Goal: Transaction & Acquisition: Book appointment/travel/reservation

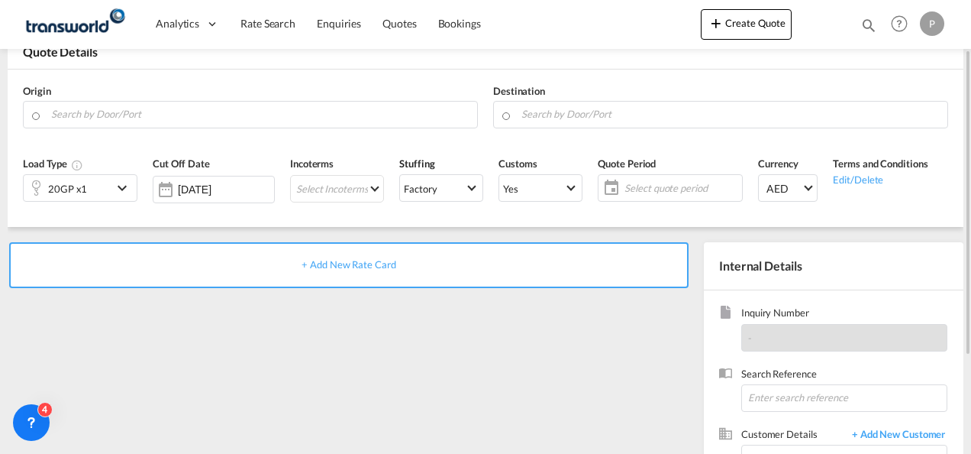
scroll to position [90, 0]
click at [290, 115] on input "Search by Door/Port" at bounding box center [260, 113] width 418 height 27
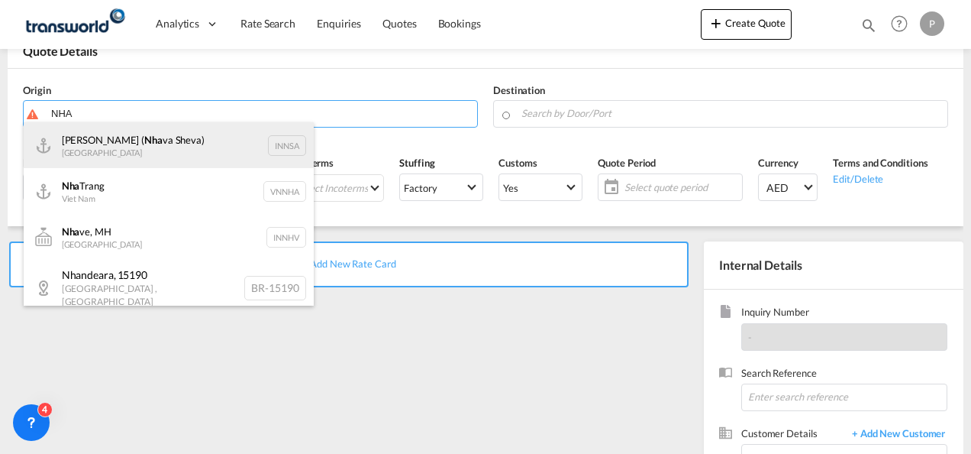
click at [183, 158] on div "[PERSON_NAME] ( [GEOGRAPHIC_DATA]) [GEOGRAPHIC_DATA] INNSA" at bounding box center [169, 145] width 290 height 46
type input "[PERSON_NAME] ([PERSON_NAME]), [GEOGRAPHIC_DATA]"
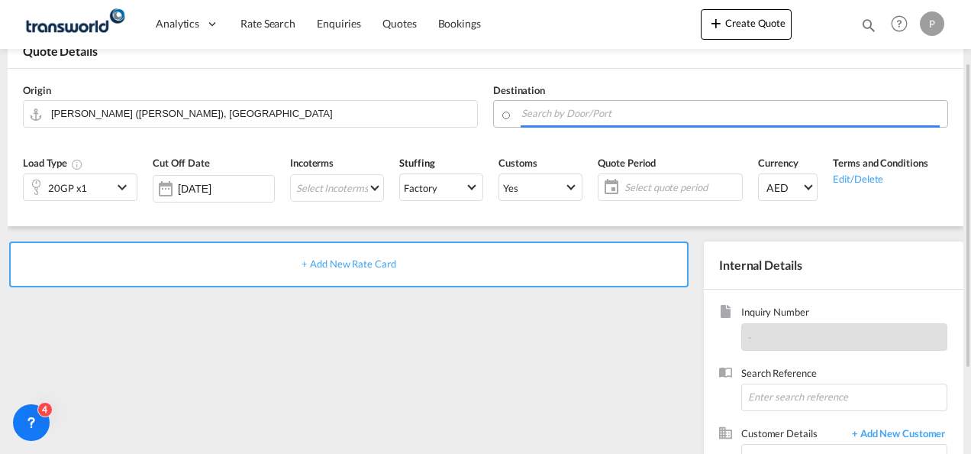
click at [560, 111] on input "Search by Door/Port" at bounding box center [731, 113] width 418 height 27
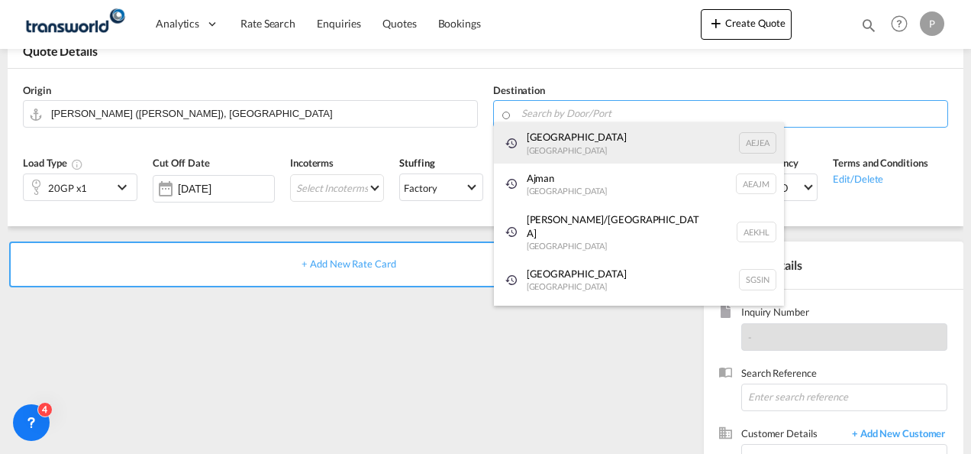
click at [564, 130] on div "[GEOGRAPHIC_DATA] [GEOGRAPHIC_DATA]" at bounding box center [639, 142] width 290 height 41
type input "[GEOGRAPHIC_DATA], [GEOGRAPHIC_DATA]"
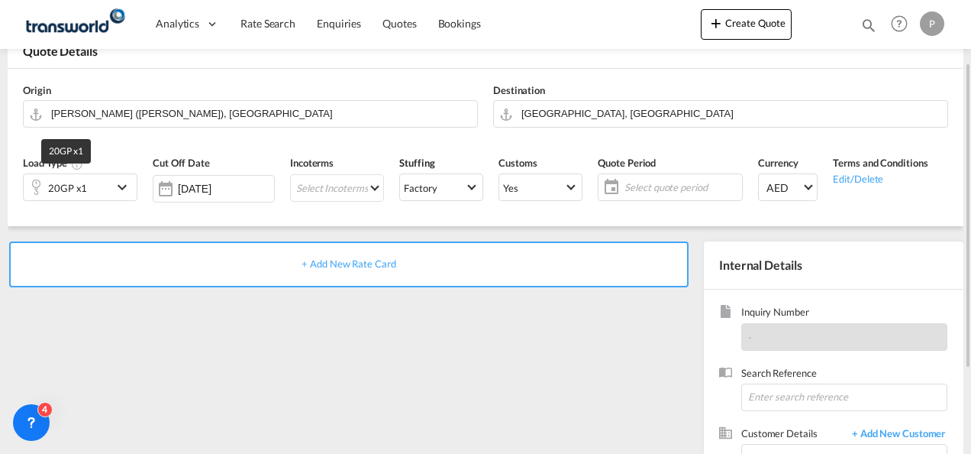
click at [76, 192] on div "20GP x1" at bounding box center [67, 187] width 39 height 21
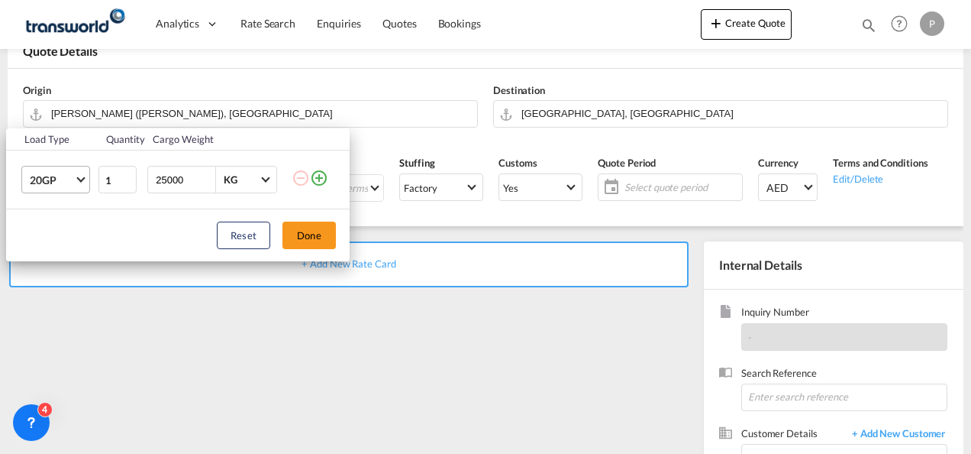
click at [72, 179] on span "20GP" at bounding box center [52, 180] width 44 height 15
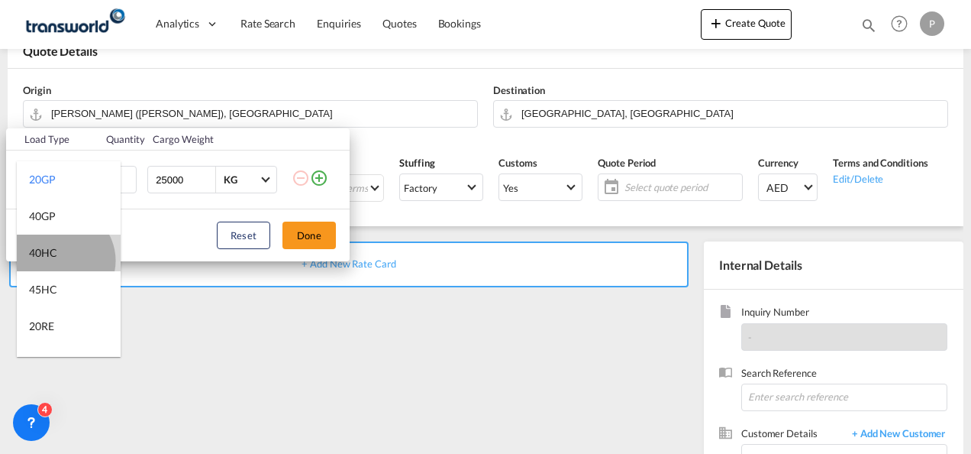
click at [60, 260] on md-option "40HC" at bounding box center [69, 252] width 104 height 37
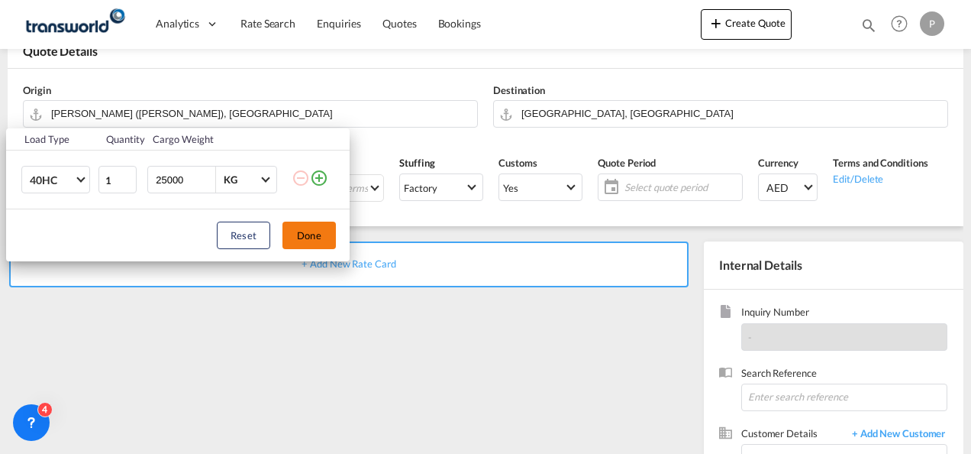
click at [325, 241] on button "Done" at bounding box center [309, 234] width 53 height 27
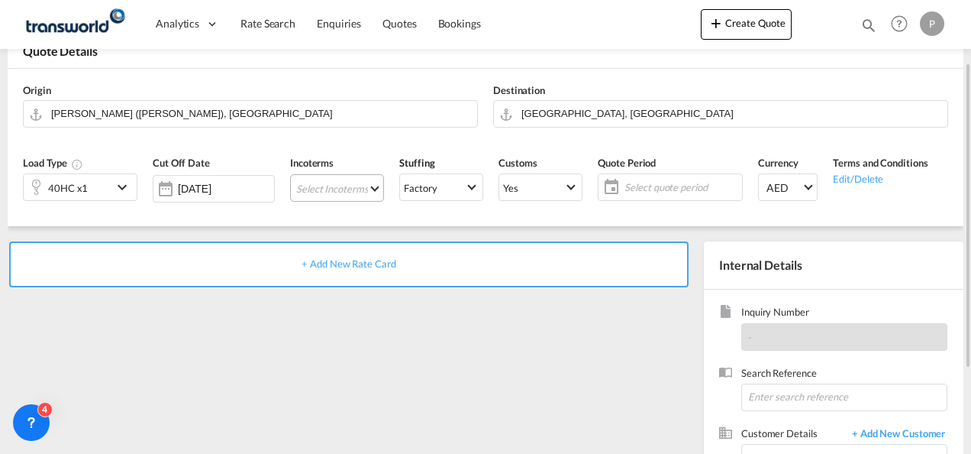
click at [325, 183] on md-select "Select Incoterms EXW - import Ex Works FOB - export Free on Board CIP - export …" at bounding box center [337, 187] width 94 height 27
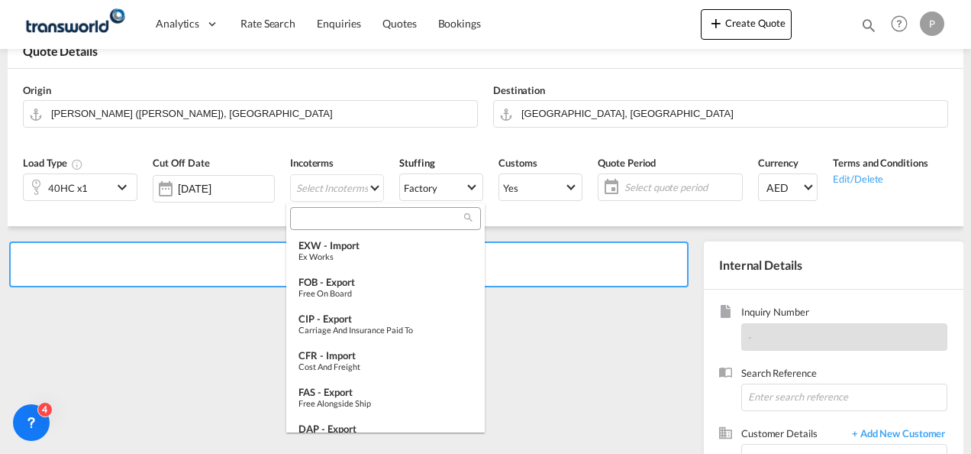
click at [328, 217] on input "search" at bounding box center [380, 219] width 170 height 14
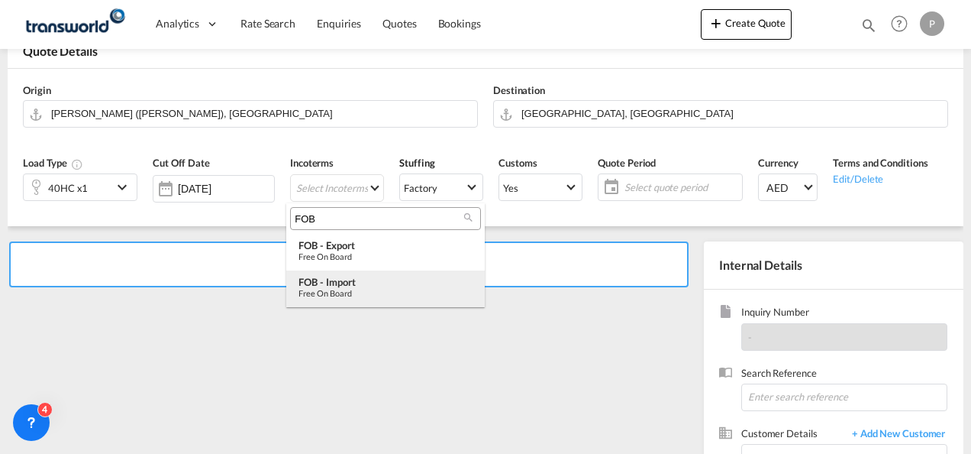
type input "FOB"
click at [344, 286] on div "FOB - import" at bounding box center [386, 282] width 174 height 12
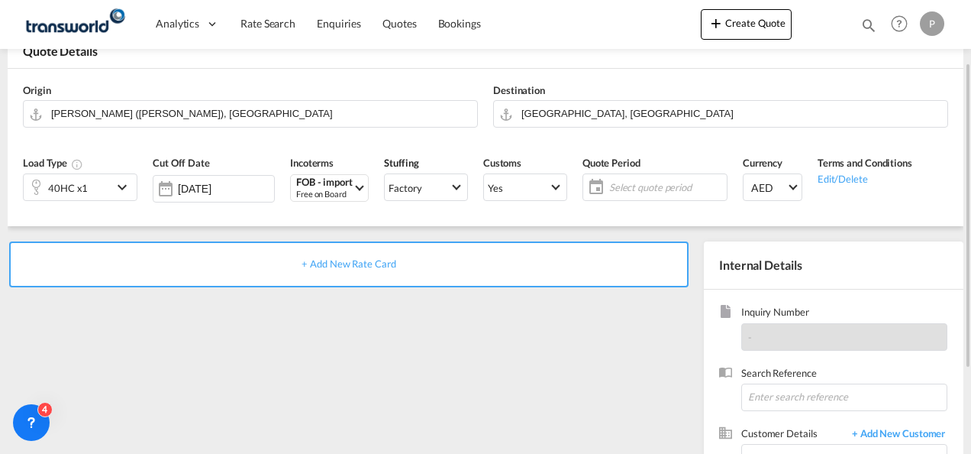
click at [661, 176] on span "Select quote period" at bounding box center [666, 186] width 121 height 21
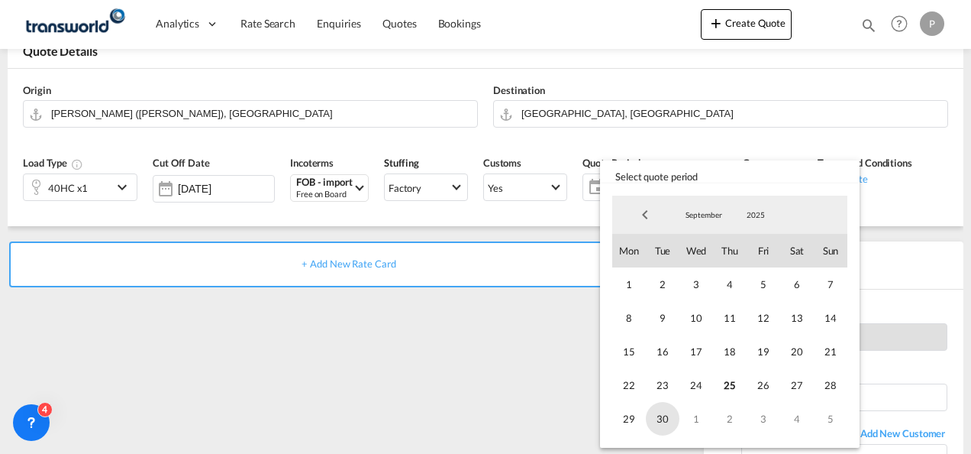
drag, startPoint x: 663, startPoint y: 377, endPoint x: 663, endPoint y: 414, distance: 36.7
click at [663, 414] on div "1 2 3 4 5 6 7 8 9 10 11 12 13 14 15 16 17 18 19 20 21 22 23 24 25 26 27 28 29 3…" at bounding box center [729, 351] width 235 height 168
click at [663, 414] on span "30" at bounding box center [663, 419] width 34 height 34
click at [661, 387] on span "23" at bounding box center [663, 385] width 34 height 34
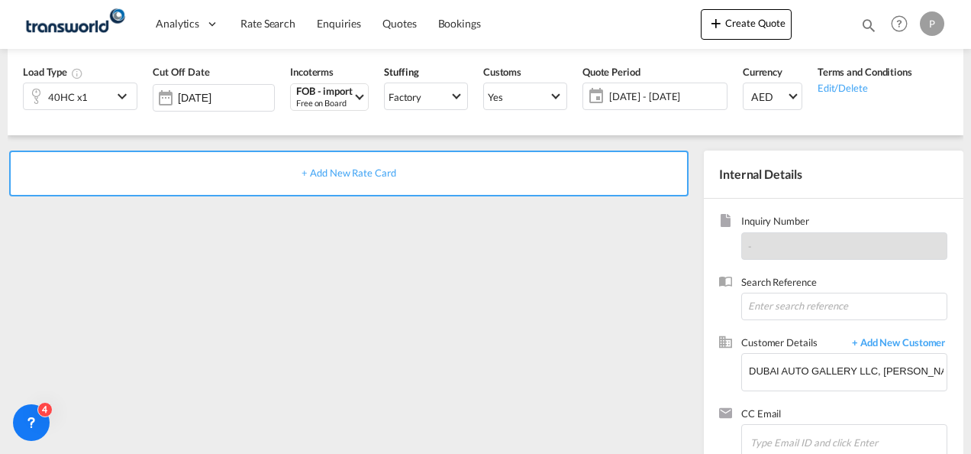
scroll to position [205, 0]
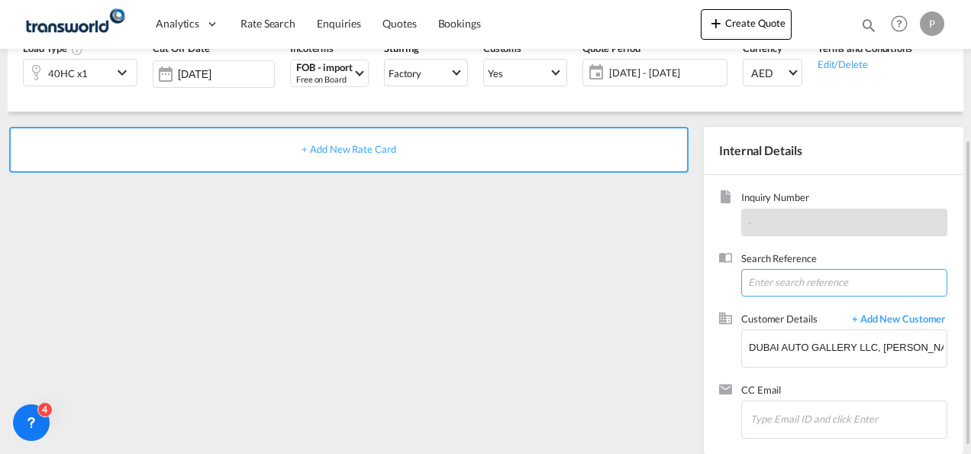
click at [777, 282] on input at bounding box center [844, 282] width 206 height 27
type input "TWG978"
click at [383, 146] on span "+ Add New Rate Card" at bounding box center [349, 149] width 94 height 12
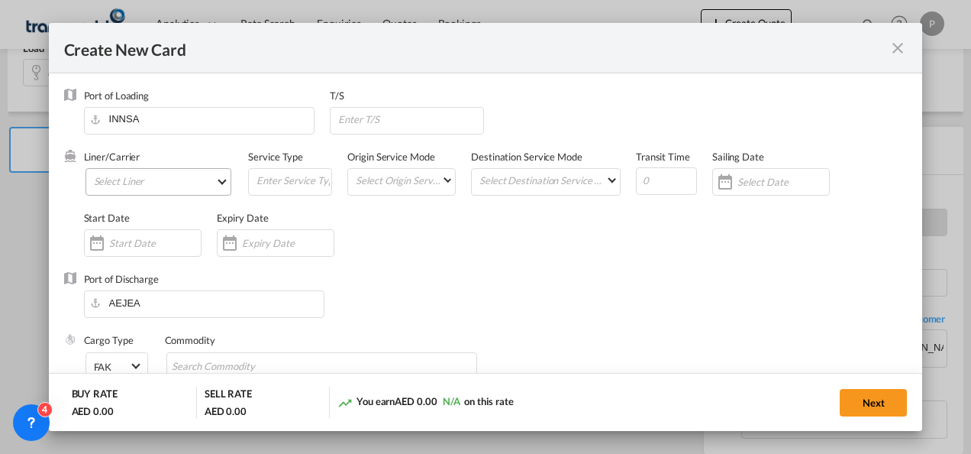
type input "Basic Ocean Freight"
select select "per equipment"
click at [122, 178] on md-select "Select Liner 2HM LOGISTICS D.O.O. / TDWC-CAPODISTRI 2HM LOGISTICS D.O.O. / TDWC…" at bounding box center [159, 181] width 147 height 27
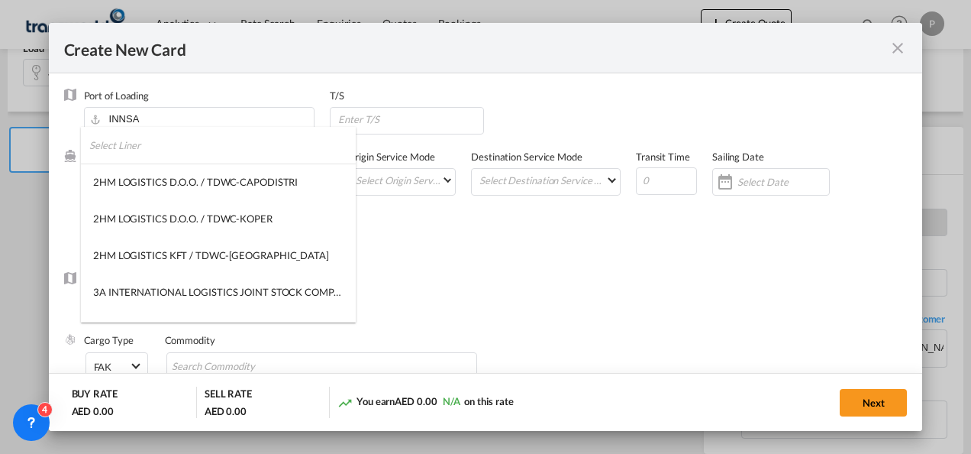
click at [127, 140] on input "search" at bounding box center [222, 145] width 266 height 37
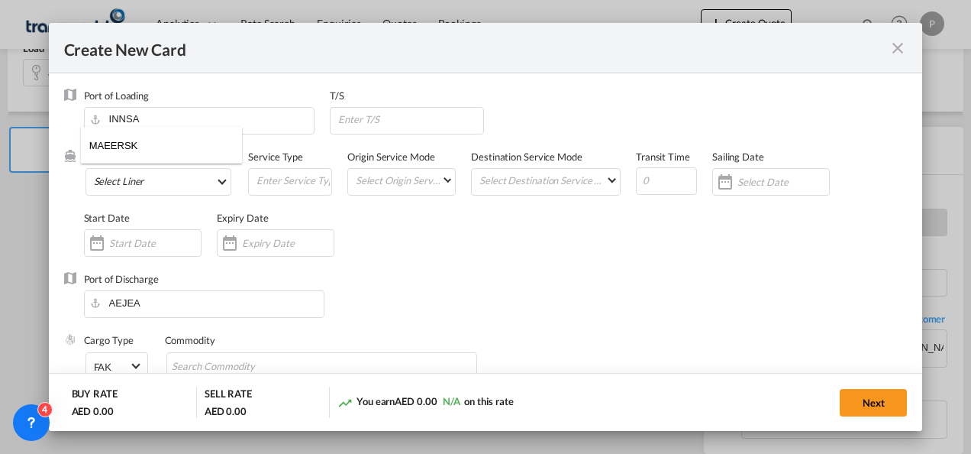
click at [116, 145] on input "MAEERSK" at bounding box center [165, 145] width 153 height 37
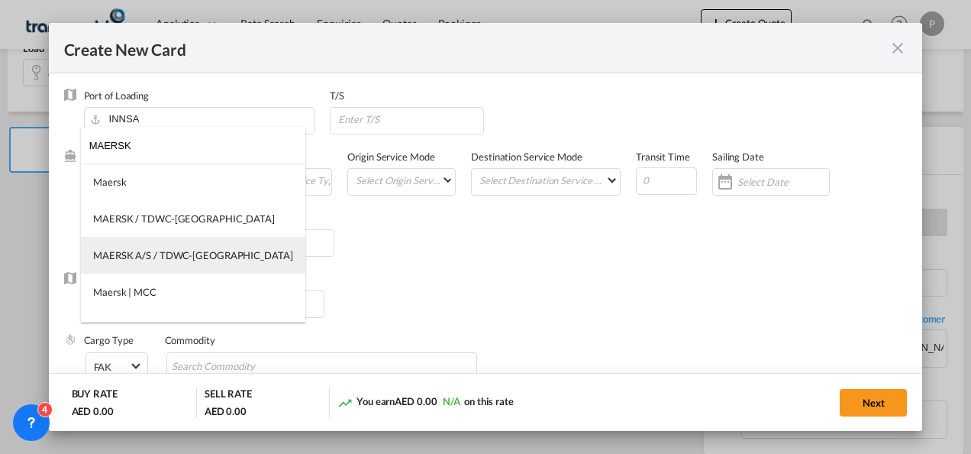
type input "MAERSK"
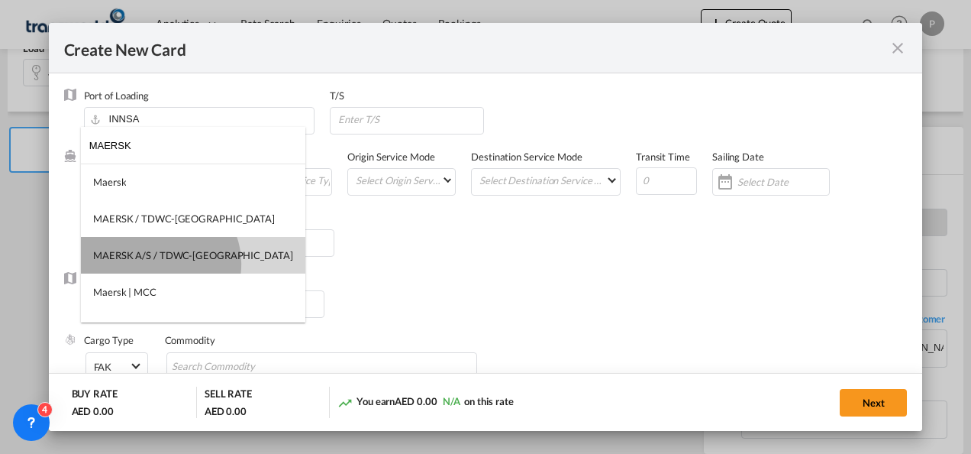
click at [159, 263] on md-option "MAERSK A/S / TDWC-[GEOGRAPHIC_DATA]" at bounding box center [193, 255] width 224 height 37
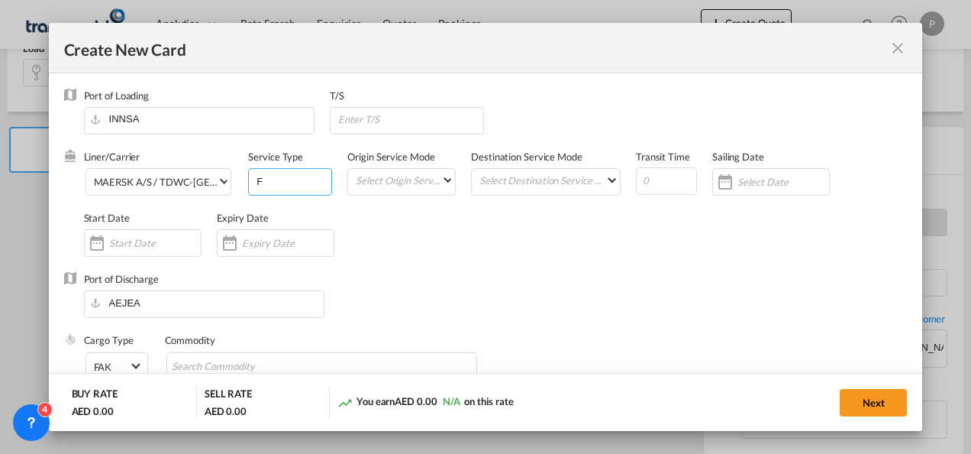
click at [277, 185] on input "F" at bounding box center [293, 180] width 76 height 23
type input "FOB IMPORT"
click at [277, 244] on input "Create New CardPort ..." at bounding box center [288, 243] width 92 height 12
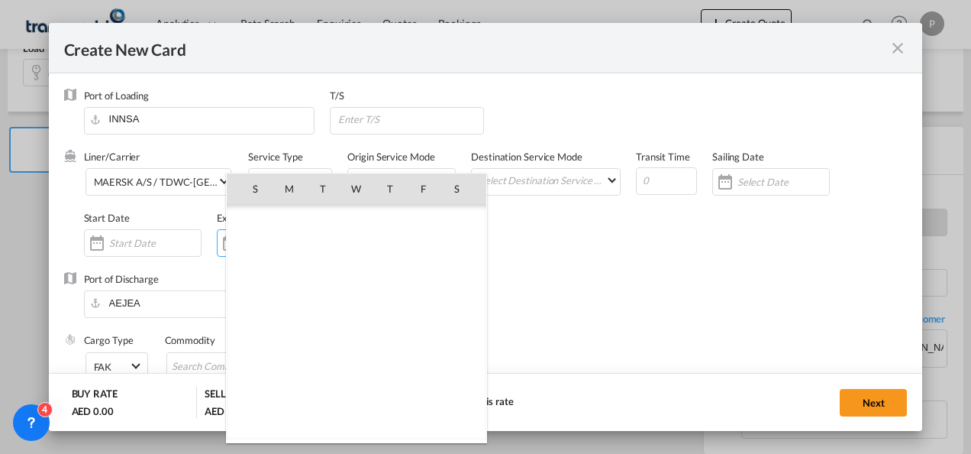
scroll to position [353696, 0]
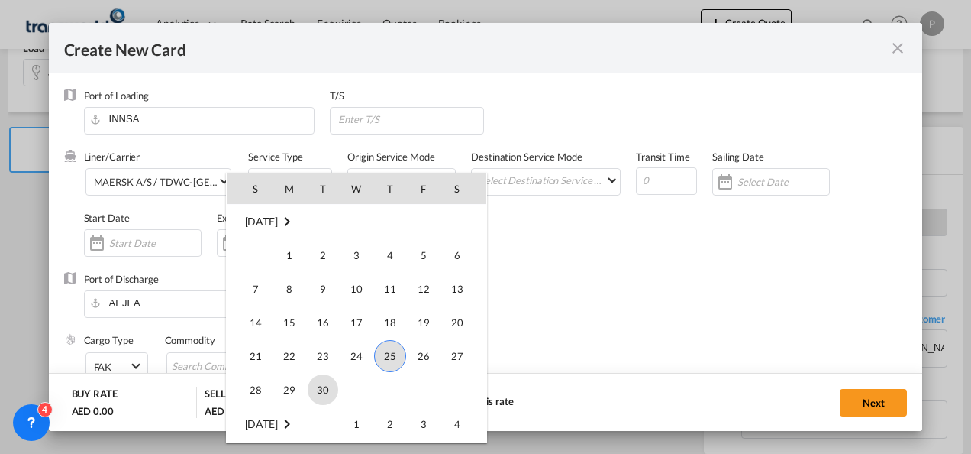
click at [324, 399] on span "30" at bounding box center [323, 389] width 31 height 31
type input "[DATE]"
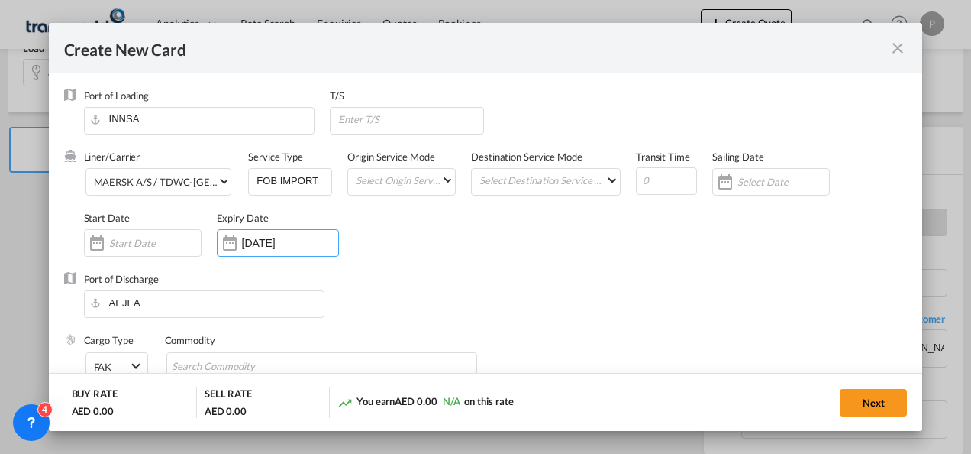
scroll to position [196, 0]
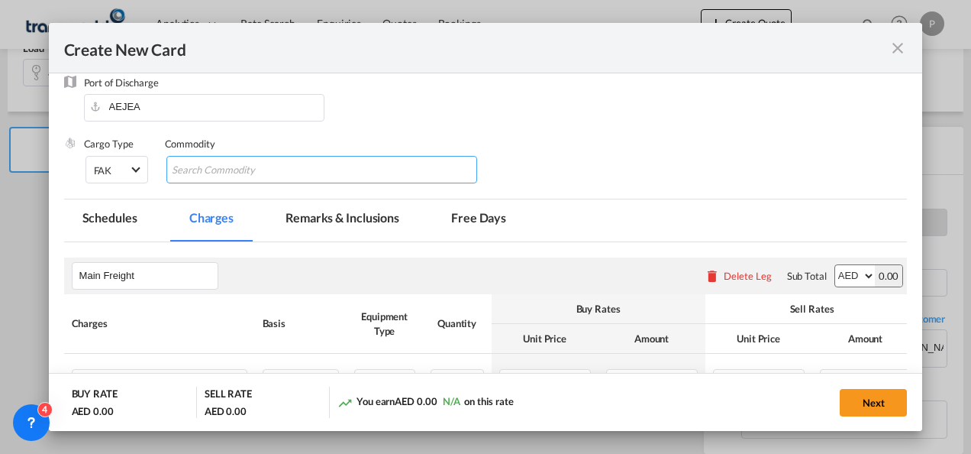
click at [262, 169] on input "Chips input." at bounding box center [242, 170] width 140 height 24
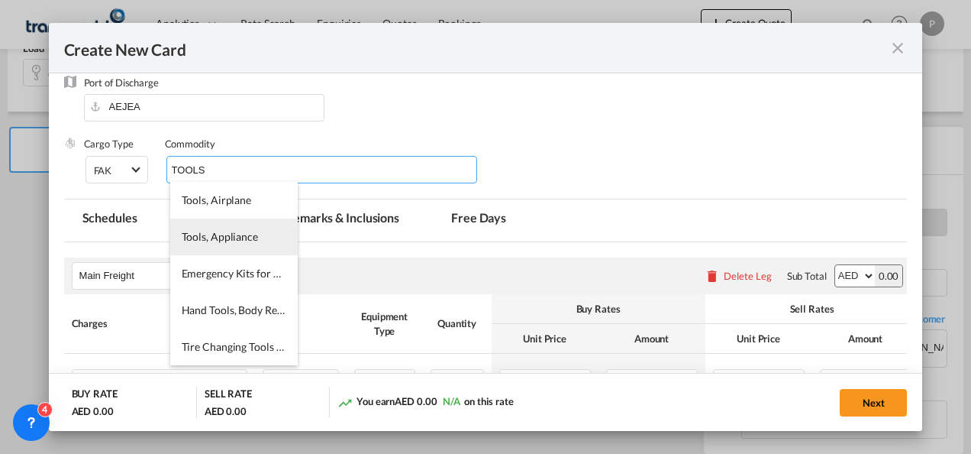
type input "TOOLS"
click at [231, 248] on li "Tools, Appliance" at bounding box center [234, 236] width 128 height 37
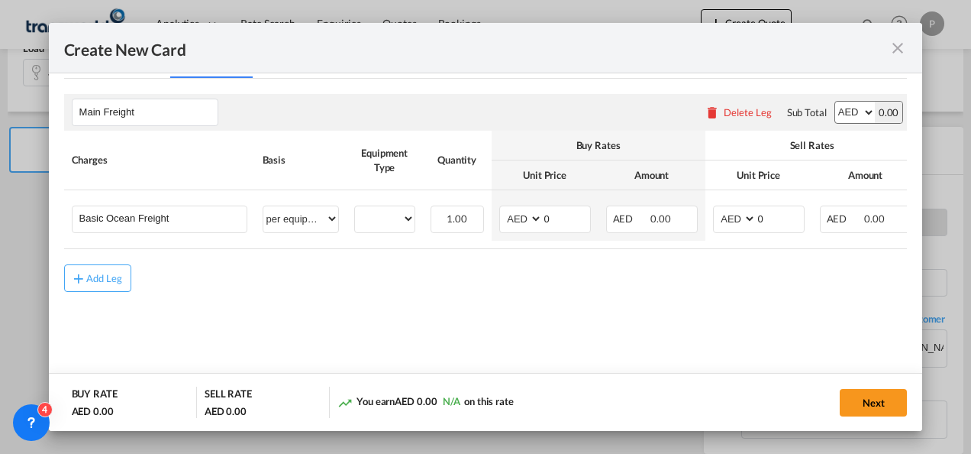
scroll to position [360, 0]
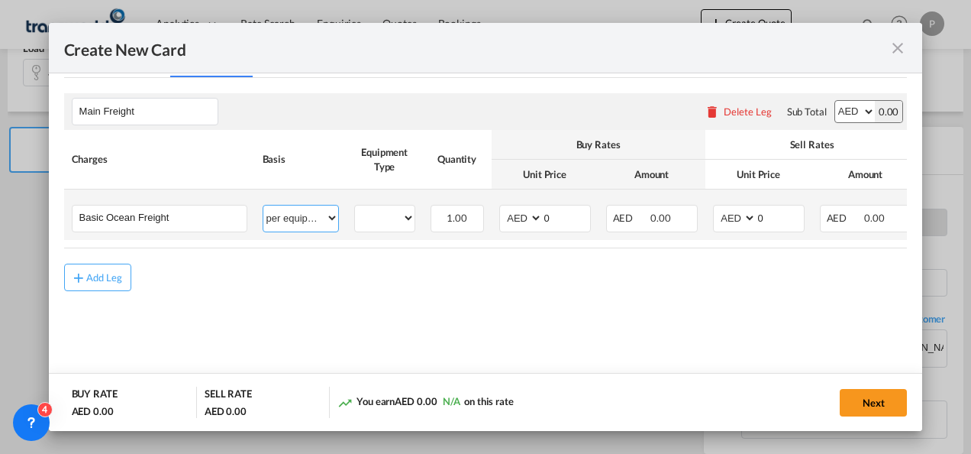
click at [276, 220] on select "per equipment per container per B/L per shipping bill per shipment % on freight…" at bounding box center [300, 217] width 75 height 24
select select "per shipment"
click at [263, 205] on select "per equipment per container per B/L per shipping bill per shipment % on freight…" at bounding box center [300, 217] width 75 height 24
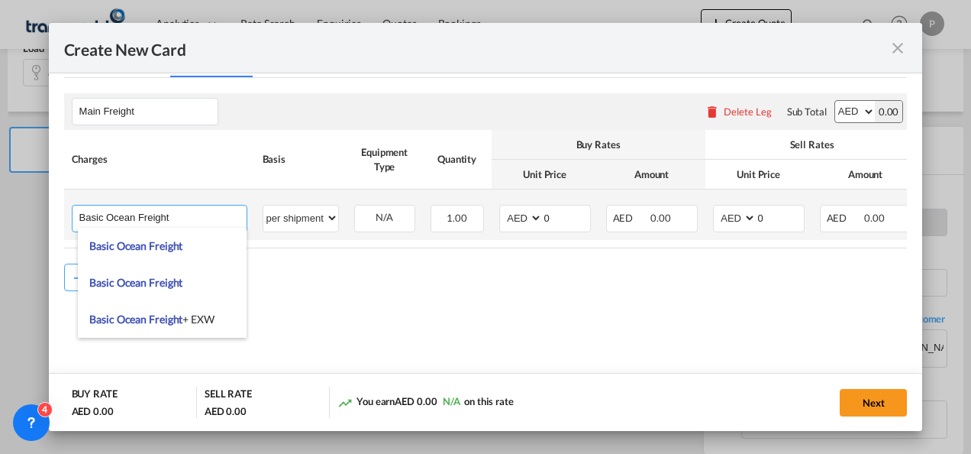
click at [176, 212] on input "Basic Ocean Freight" at bounding box center [162, 216] width 167 height 23
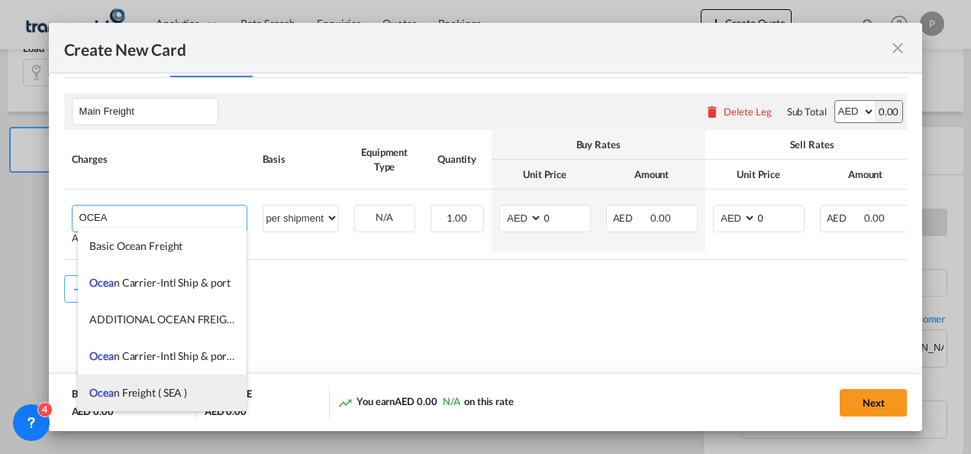
click at [157, 390] on span "Ocea n Freight ( SEA )" at bounding box center [138, 392] width 98 height 13
type input "Ocean Freight ( SEA )"
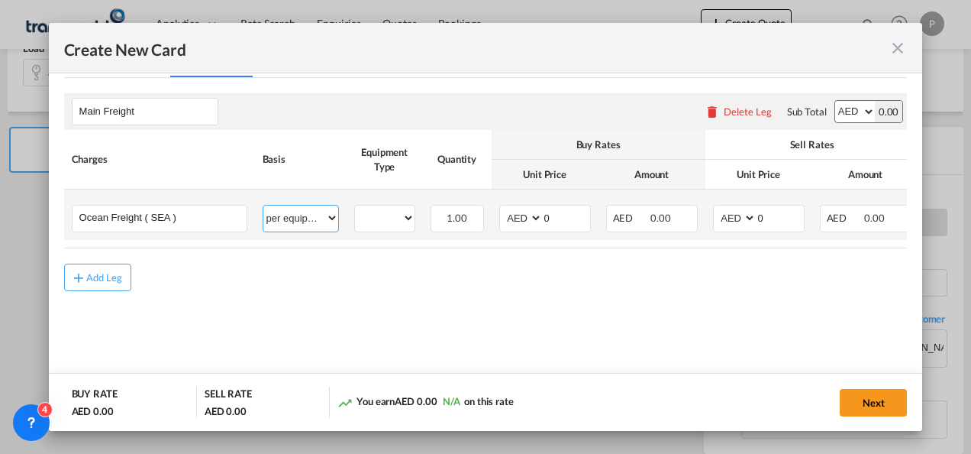
click at [318, 218] on select "per equipment per container per B/L per shipping bill per shipment % on freight…" at bounding box center [300, 217] width 75 height 24
select select "per shipment"
click at [263, 205] on select "per equipment per container per B/L per shipping bill per shipment % on freight…" at bounding box center [300, 217] width 75 height 24
click at [563, 214] on input "0" at bounding box center [566, 216] width 47 height 23
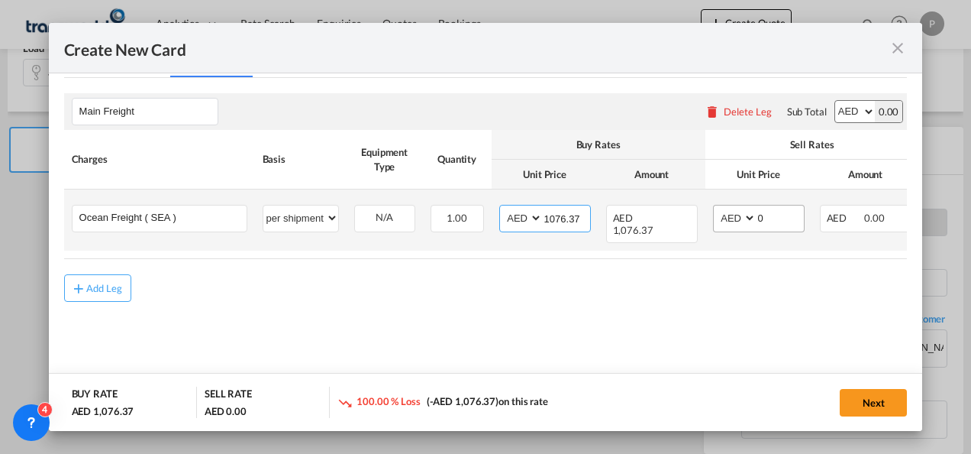
type input "1076.37"
click at [773, 215] on input "0" at bounding box center [780, 216] width 47 height 23
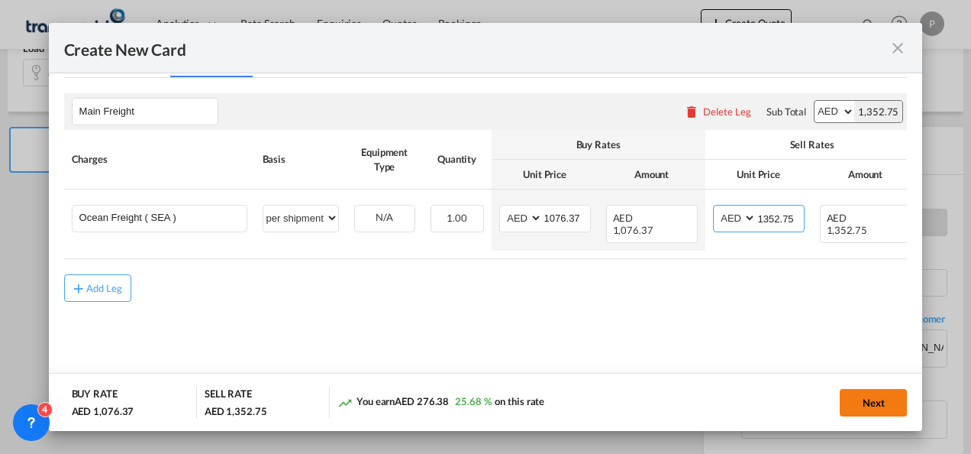
type input "1352.75"
click at [880, 405] on button "Next" at bounding box center [873, 402] width 67 height 27
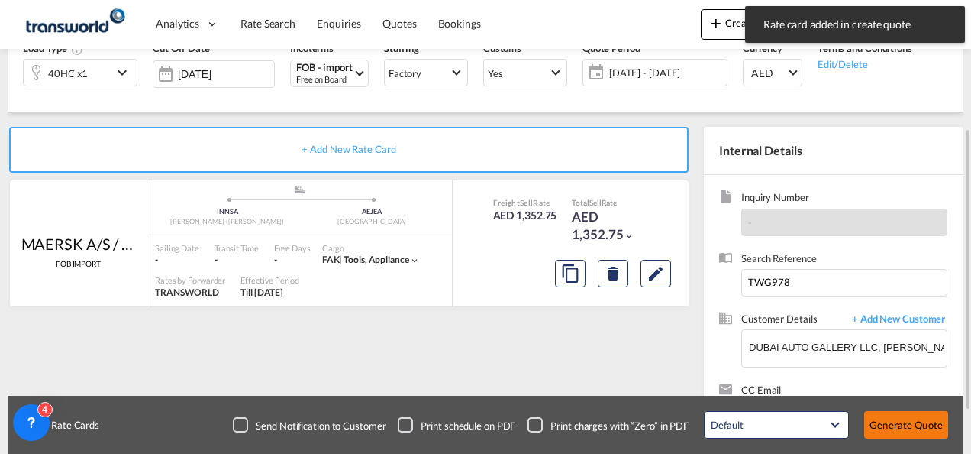
click at [912, 431] on button "Generate Quote" at bounding box center [906, 424] width 84 height 27
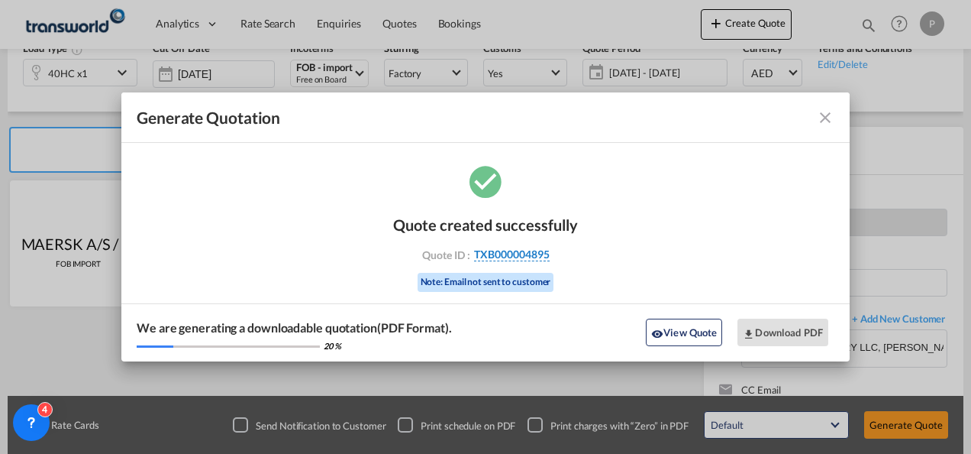
click at [537, 254] on span "TXB000004895" at bounding box center [512, 254] width 76 height 14
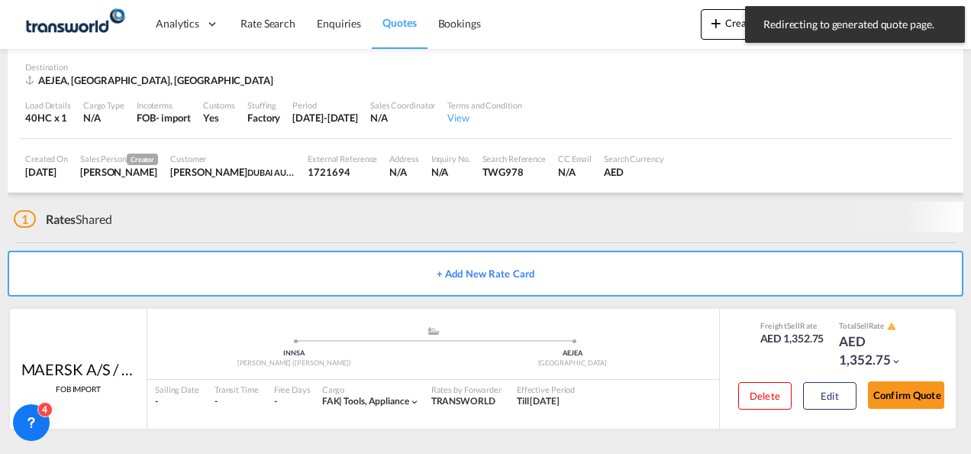
scroll to position [95, 0]
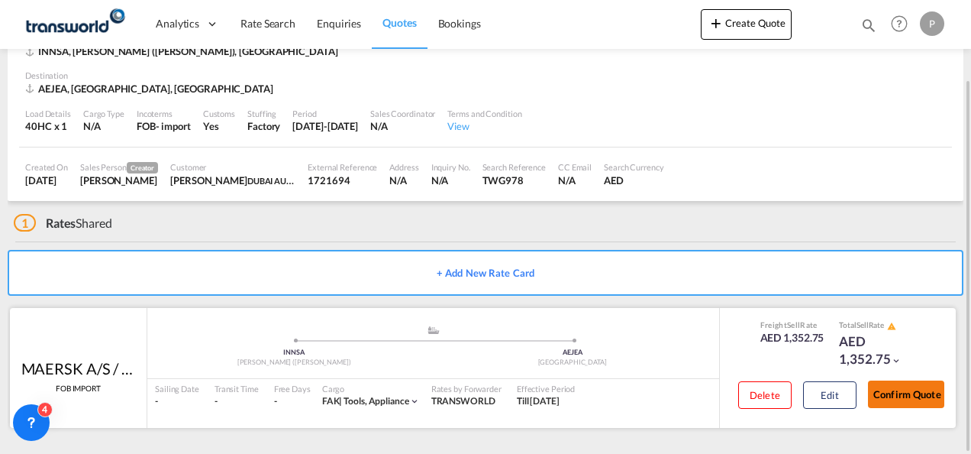
click at [902, 388] on button "Confirm Quote" at bounding box center [906, 393] width 76 height 27
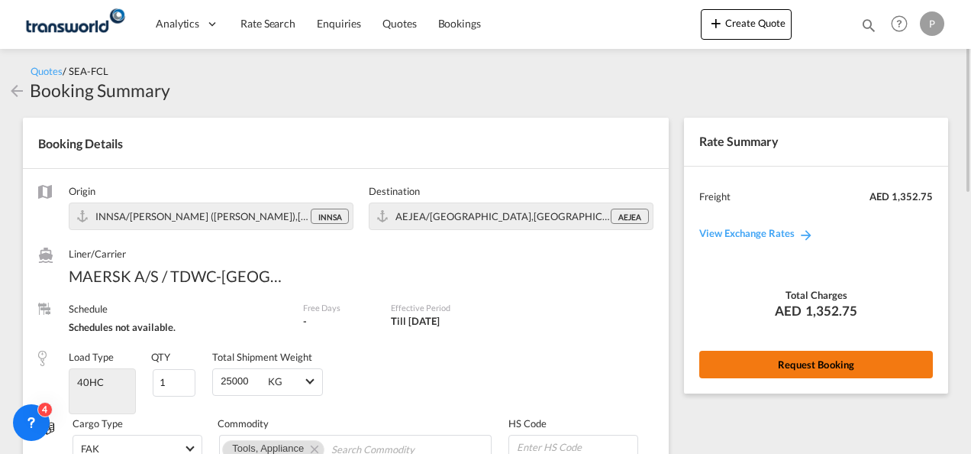
click at [809, 372] on button "Request Booking" at bounding box center [816, 363] width 234 height 27
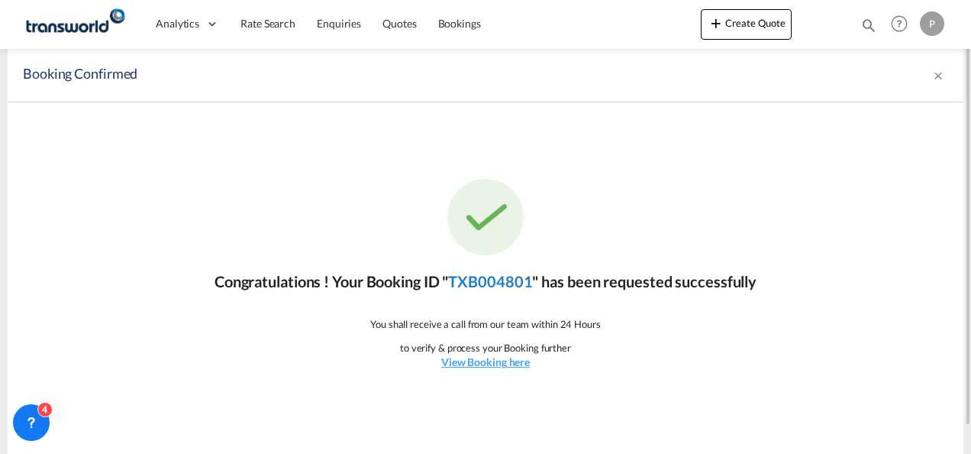
click at [502, 283] on link "TXB004801" at bounding box center [490, 281] width 84 height 18
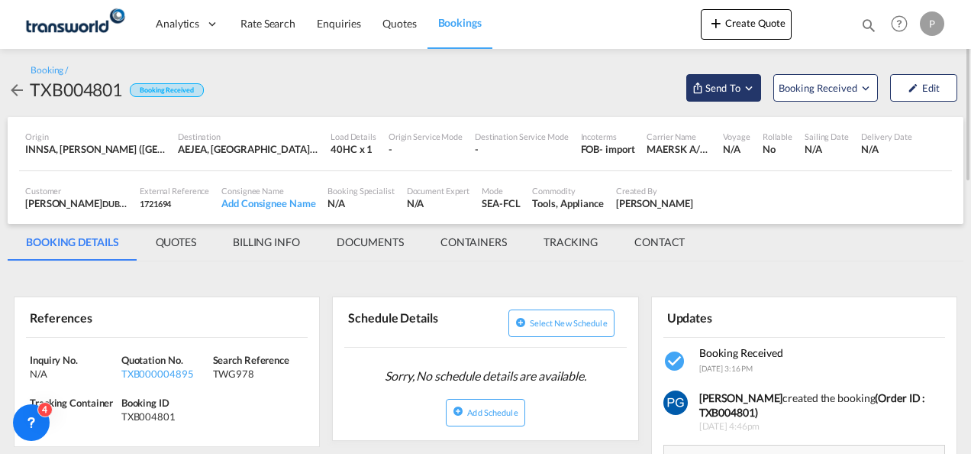
click at [716, 95] on button "Send To" at bounding box center [723, 87] width 75 height 27
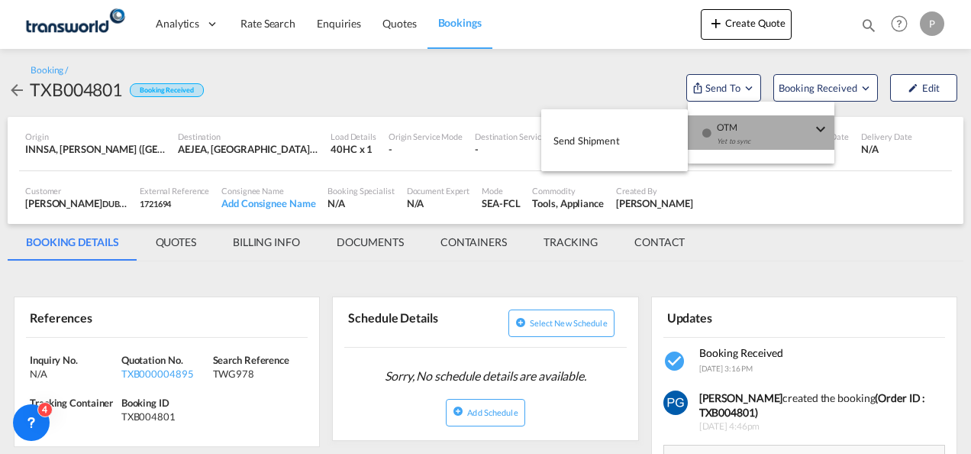
click at [727, 134] on div "Yet to sync" at bounding box center [764, 145] width 95 height 32
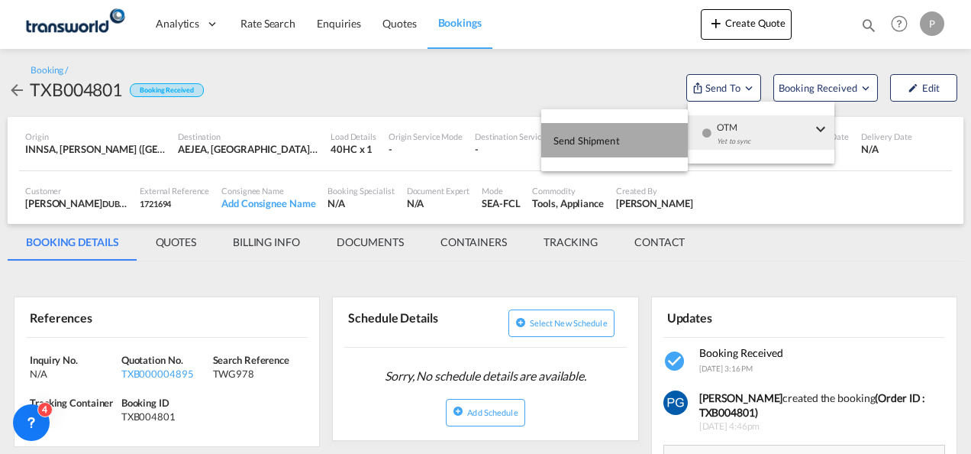
click at [589, 148] on span "Send Shipment" at bounding box center [587, 140] width 66 height 24
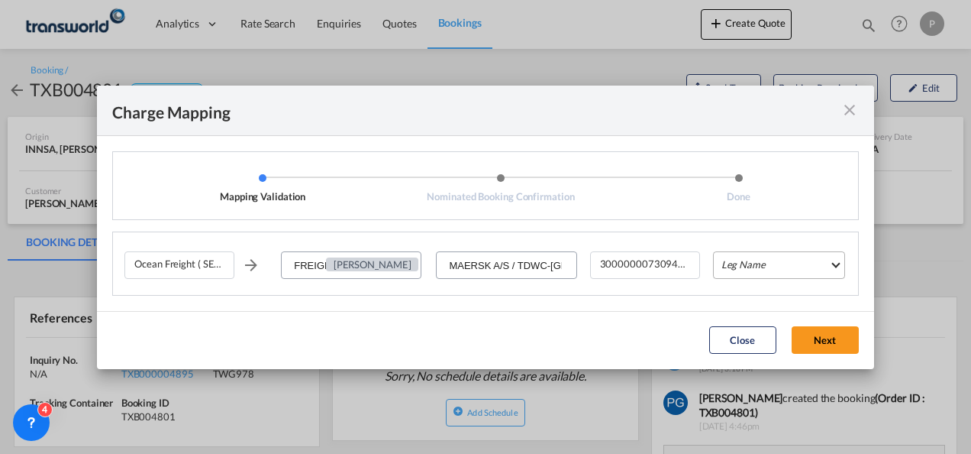
click at [754, 272] on md-select "Leg Name HANDLING ORIGIN VESSEL HANDLING DESTINATION OTHERS TL PICK UP CUSTOMS …" at bounding box center [779, 264] width 132 height 27
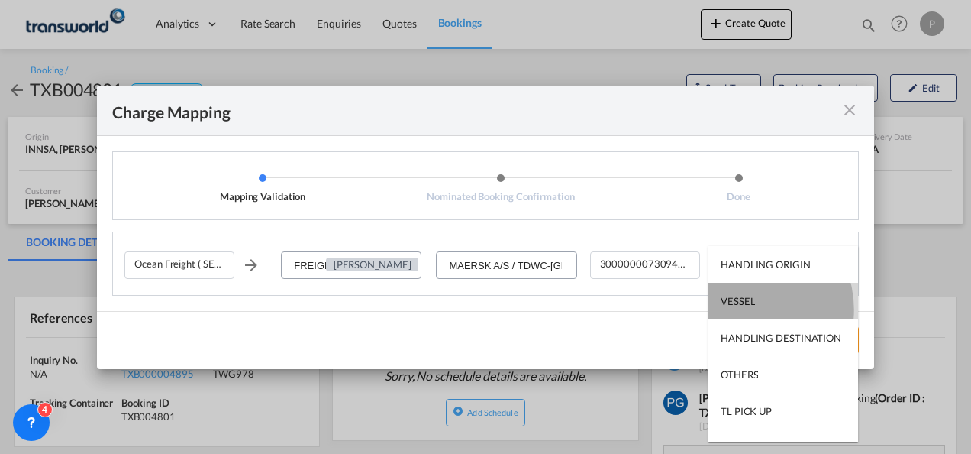
click at [743, 308] on md-option "VESSEL" at bounding box center [784, 301] width 150 height 37
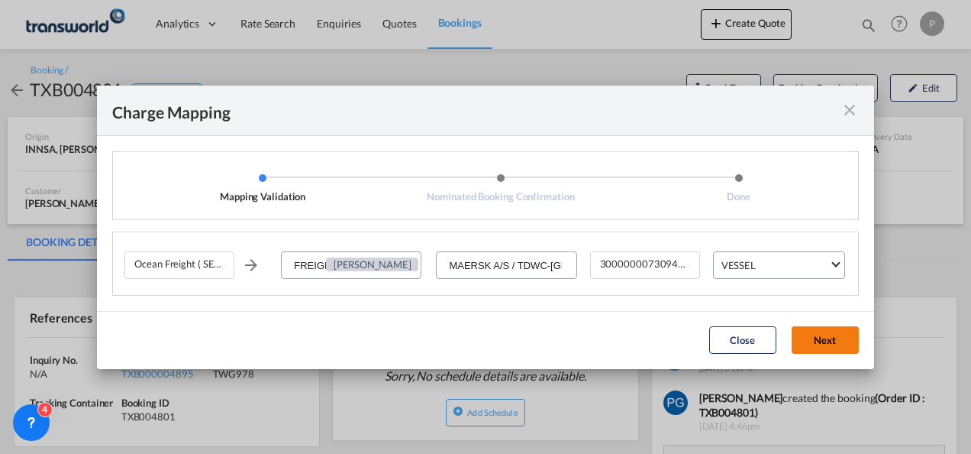
click at [819, 344] on button "Next" at bounding box center [825, 339] width 67 height 27
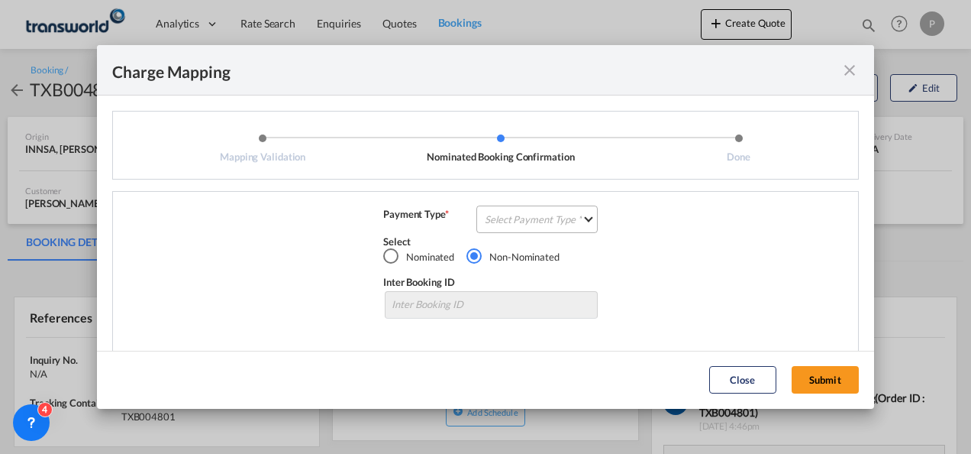
click at [486, 218] on md-select "Select Payment Type COLLECT PREPAID" at bounding box center [536, 218] width 121 height 27
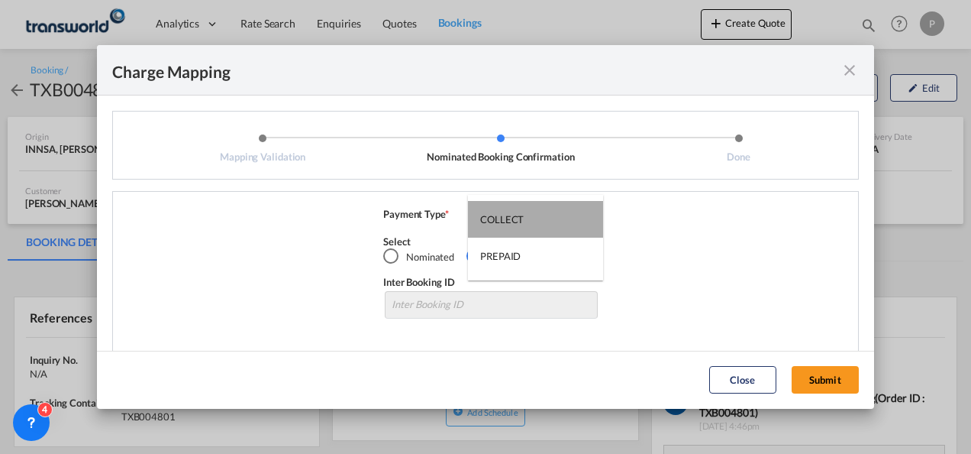
click at [504, 208] on md-option "COLLECT" at bounding box center [535, 219] width 135 height 37
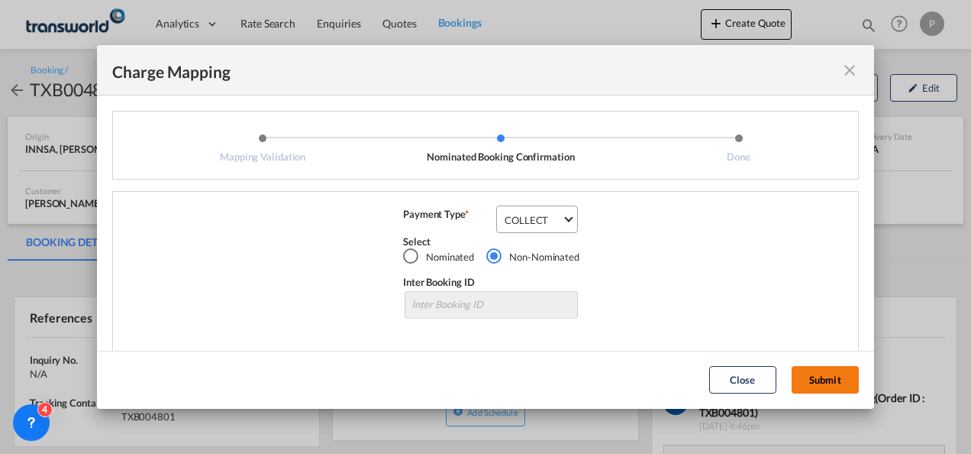
click at [823, 373] on button "Submit" at bounding box center [825, 379] width 67 height 27
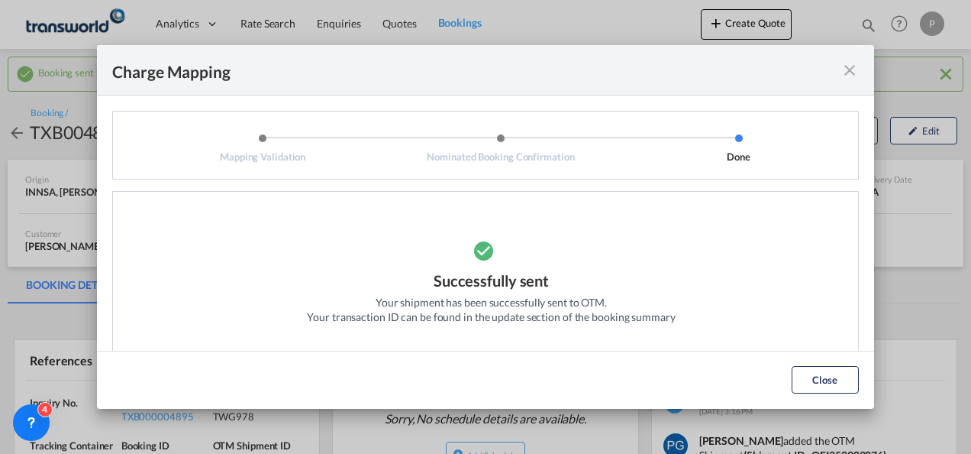
click at [849, 70] on md-icon "icon-close fg-AAA8AD cursor" at bounding box center [850, 70] width 18 height 18
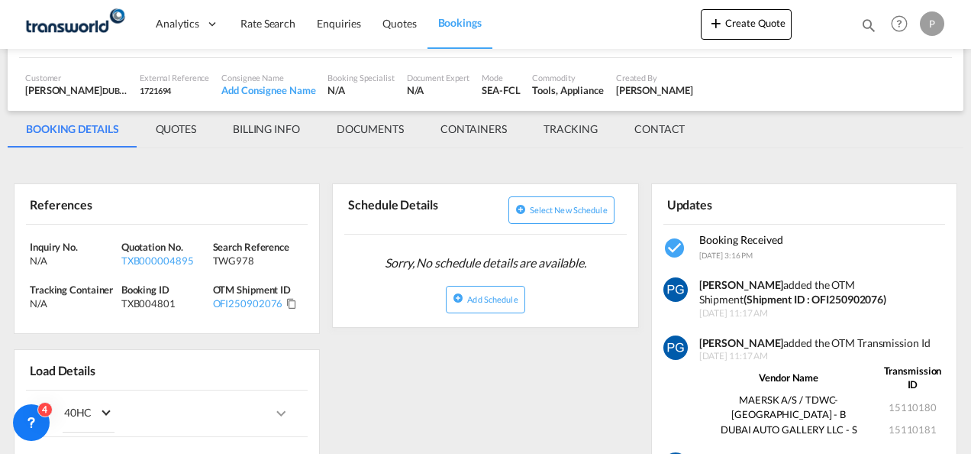
scroll to position [157, 0]
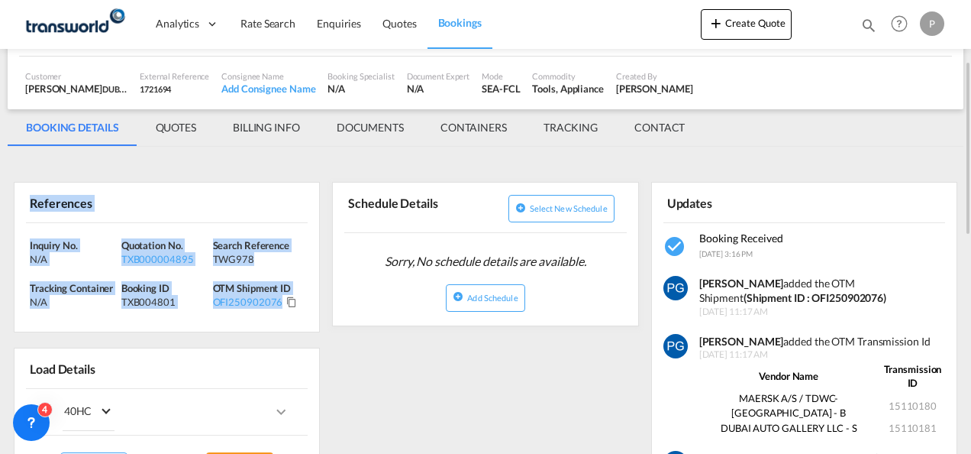
drag, startPoint x: 31, startPoint y: 199, endPoint x: 302, endPoint y: 301, distance: 290.4
click at [302, 301] on div "References Inquiry No. N/A Quotation No. TXB000004895 Search Reference TWG978 T…" at bounding box center [167, 257] width 306 height 150
copy div "References Inquiry No. N/A Quotation No. TXB000004895 Search Reference TWG978 T…"
click at [739, 28] on button "Create Quote" at bounding box center [746, 24] width 91 height 31
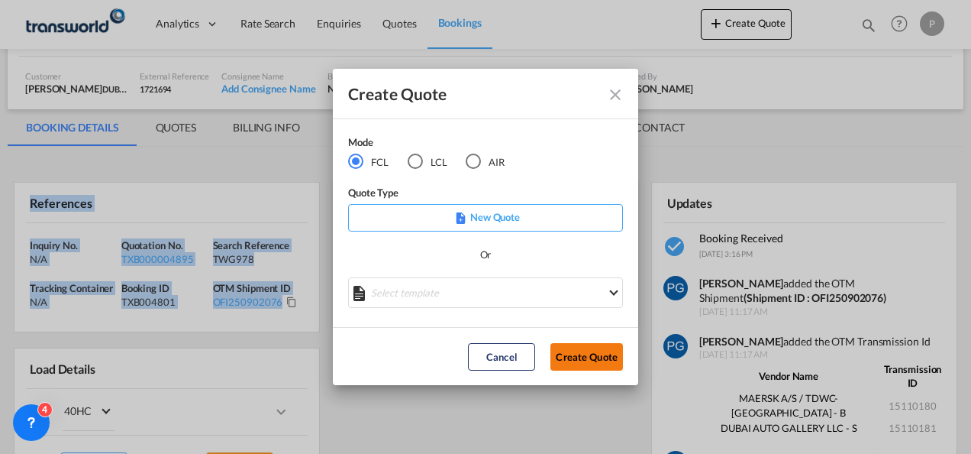
click at [575, 358] on button "Create Quote" at bounding box center [587, 356] width 73 height 27
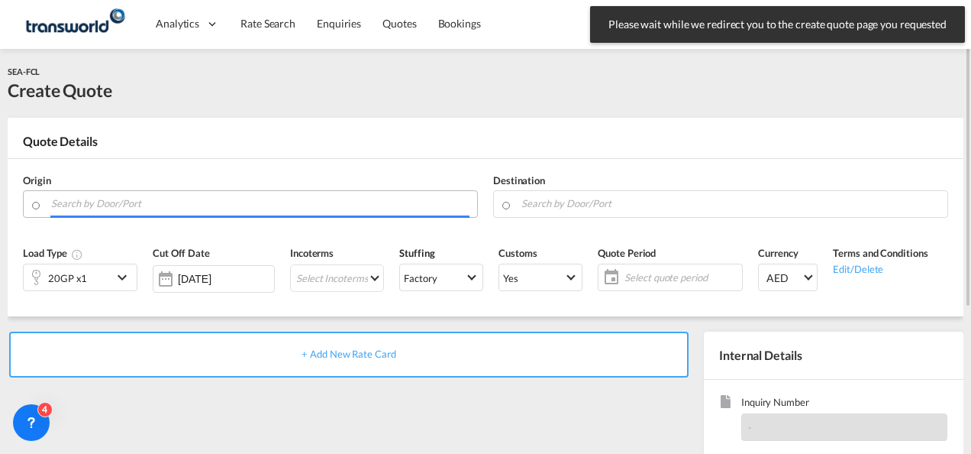
click at [153, 205] on input "Search by Door/Port" at bounding box center [260, 203] width 418 height 27
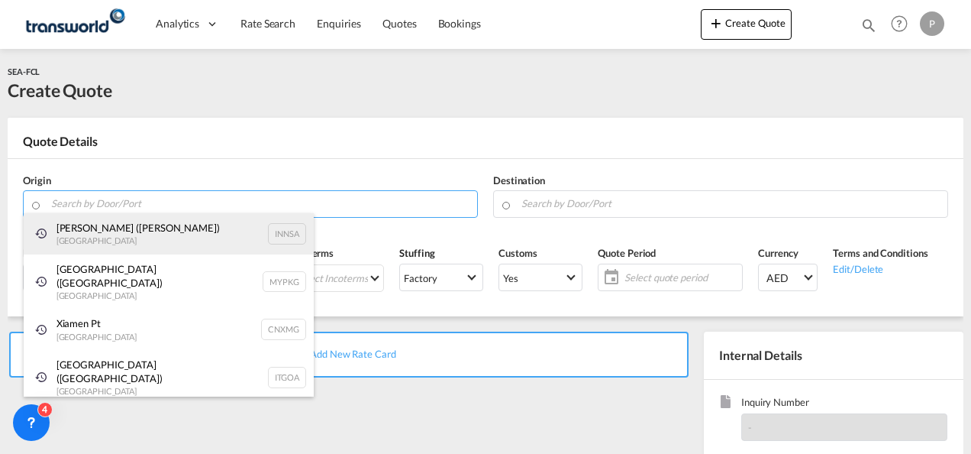
click at [148, 226] on div "[PERSON_NAME] ([PERSON_NAME]) [GEOGRAPHIC_DATA] INNSA" at bounding box center [169, 233] width 290 height 41
type input "[PERSON_NAME] ([PERSON_NAME]), [GEOGRAPHIC_DATA]"
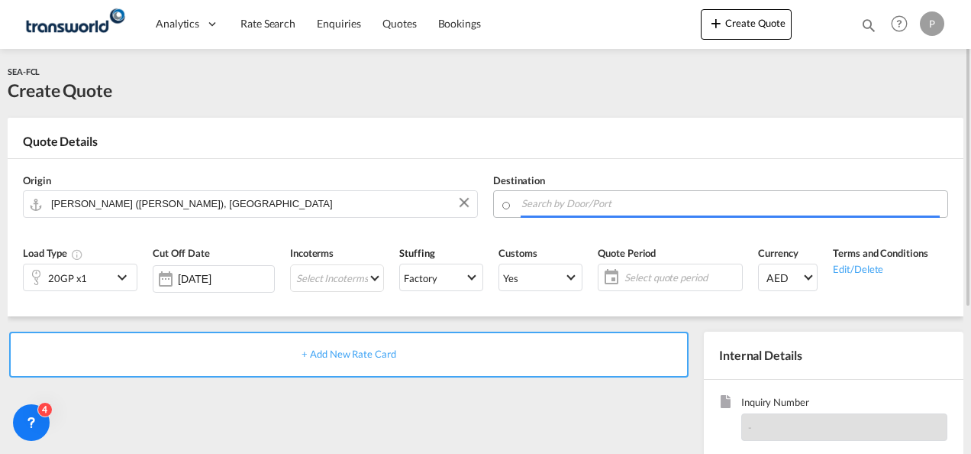
click at [530, 209] on input "Search by Door/Port" at bounding box center [731, 203] width 418 height 27
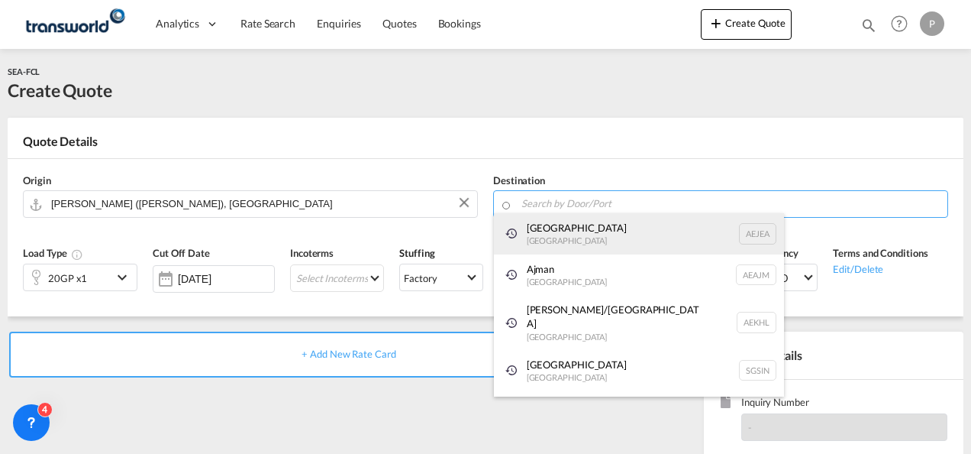
click at [554, 252] on div "[GEOGRAPHIC_DATA] [GEOGRAPHIC_DATA]" at bounding box center [639, 233] width 290 height 41
type input "[GEOGRAPHIC_DATA], [GEOGRAPHIC_DATA]"
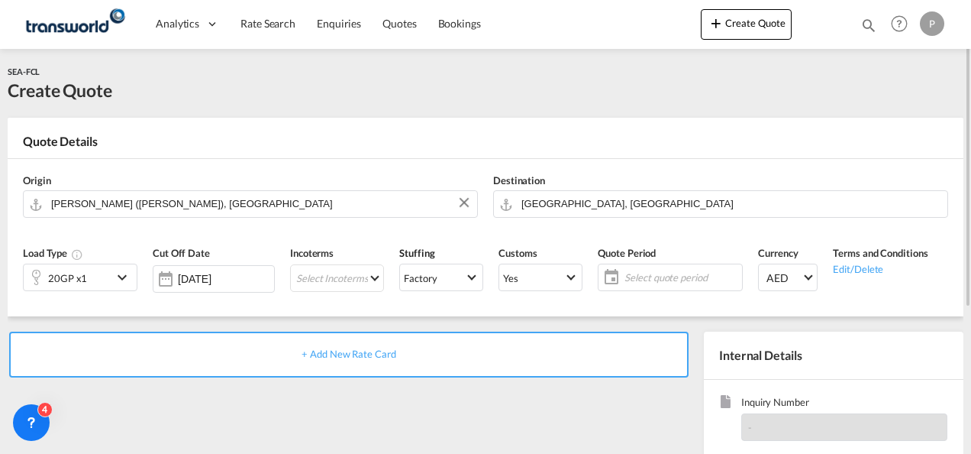
click at [85, 269] on div "20GP x1" at bounding box center [68, 277] width 89 height 26
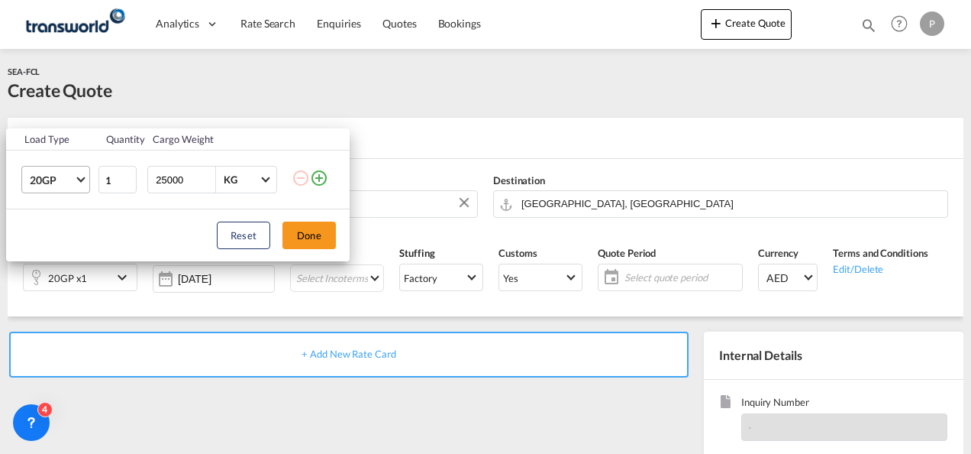
click at [76, 182] on md-select-value "20GP" at bounding box center [58, 179] width 61 height 26
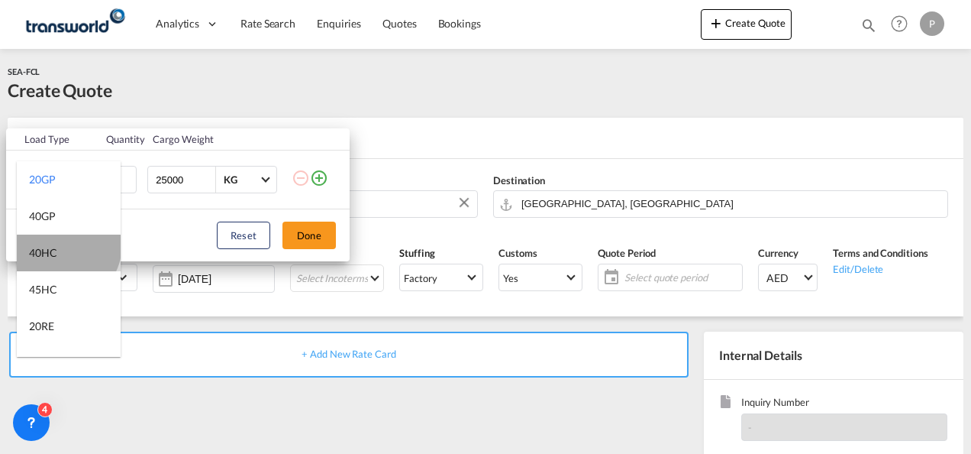
click at [66, 246] on md-option "40HC" at bounding box center [69, 252] width 104 height 37
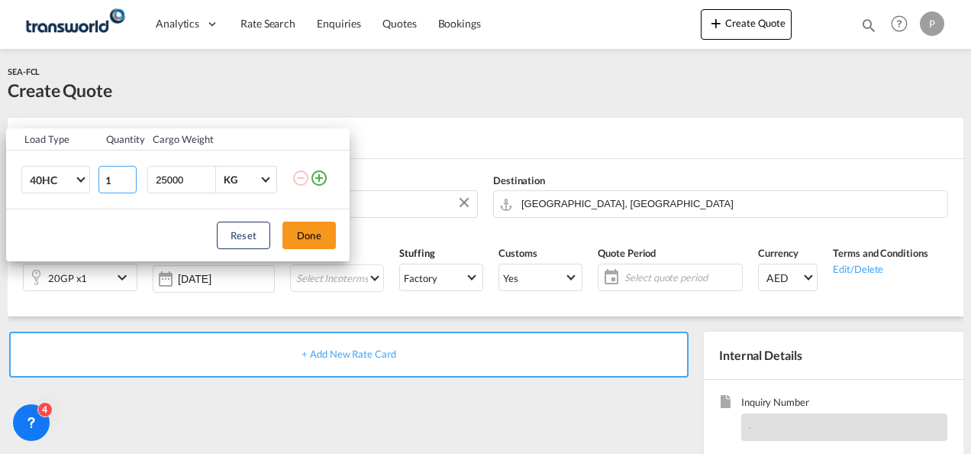
click at [115, 179] on input "1" at bounding box center [117, 179] width 38 height 27
type input "5"
click at [306, 228] on button "Done" at bounding box center [309, 234] width 53 height 27
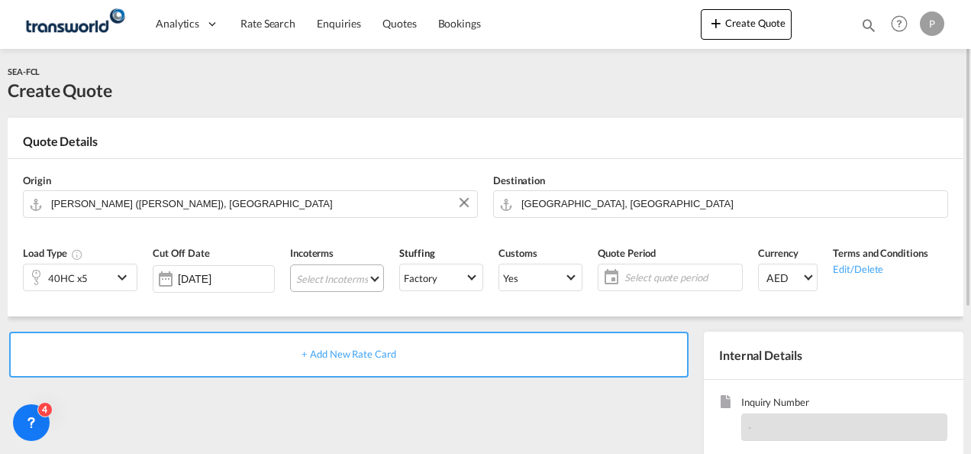
click at [314, 274] on md-select "Select Incoterms EXW - import Ex Works FOB - export Free on Board CIP - export …" at bounding box center [337, 277] width 94 height 27
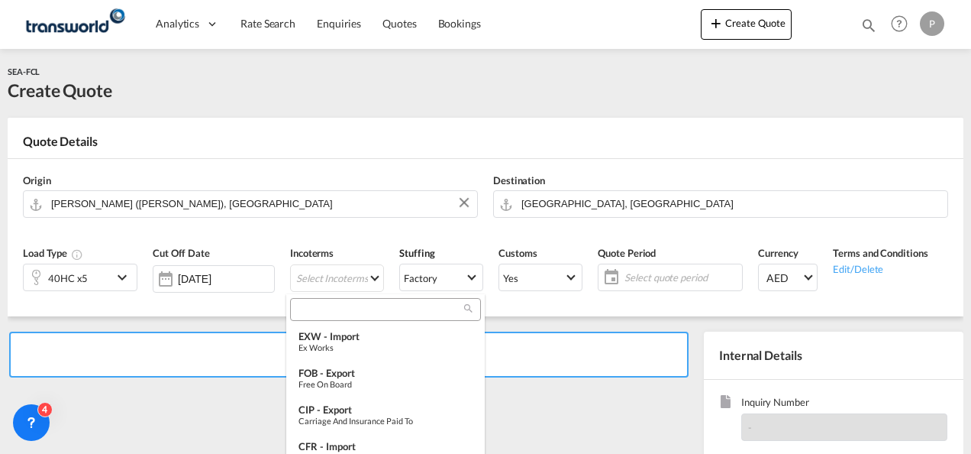
click at [350, 310] on input "search" at bounding box center [380, 309] width 170 height 14
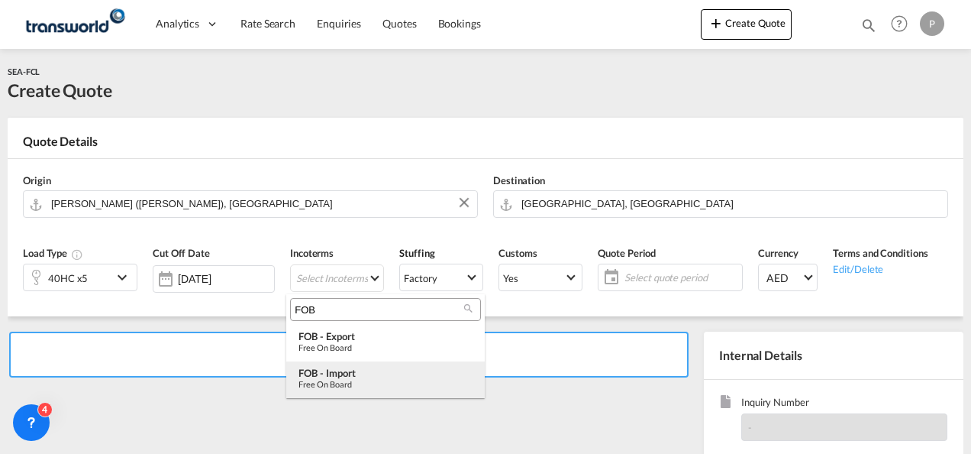
type input "FOB"
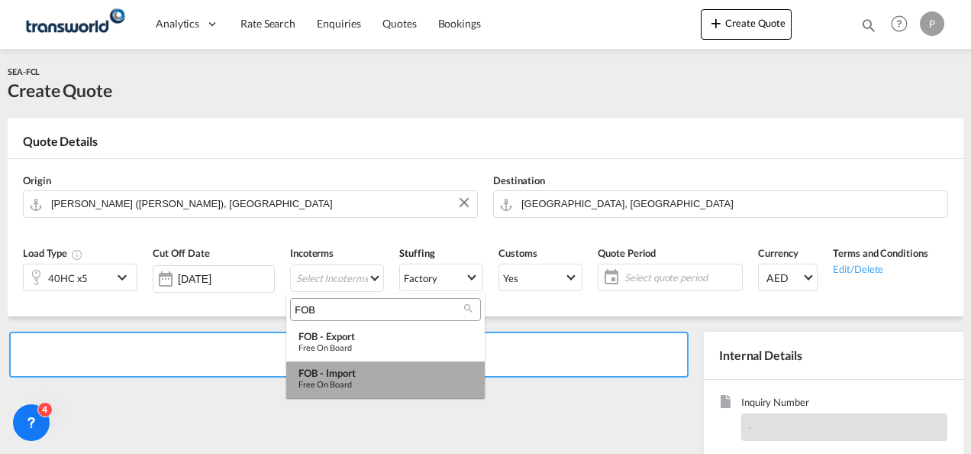
click at [354, 374] on div "FOB - import" at bounding box center [386, 373] width 174 height 12
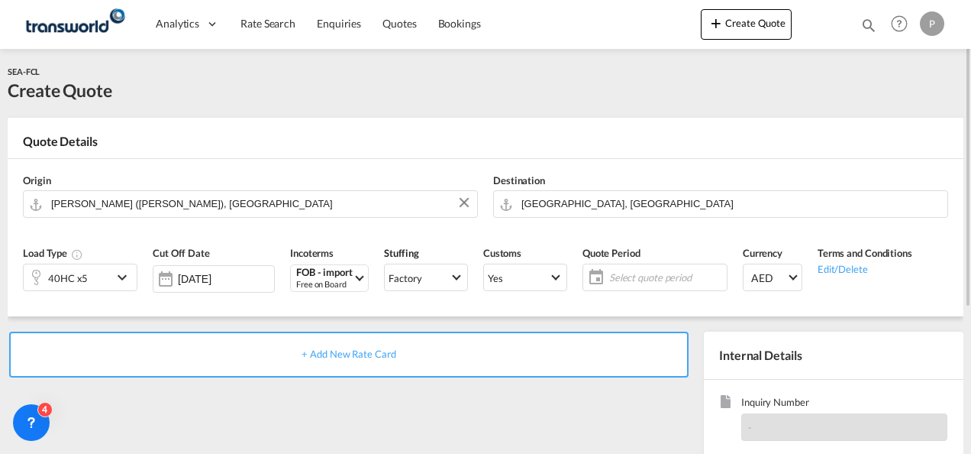
click at [660, 275] on span "Select quote period" at bounding box center [666, 277] width 114 height 14
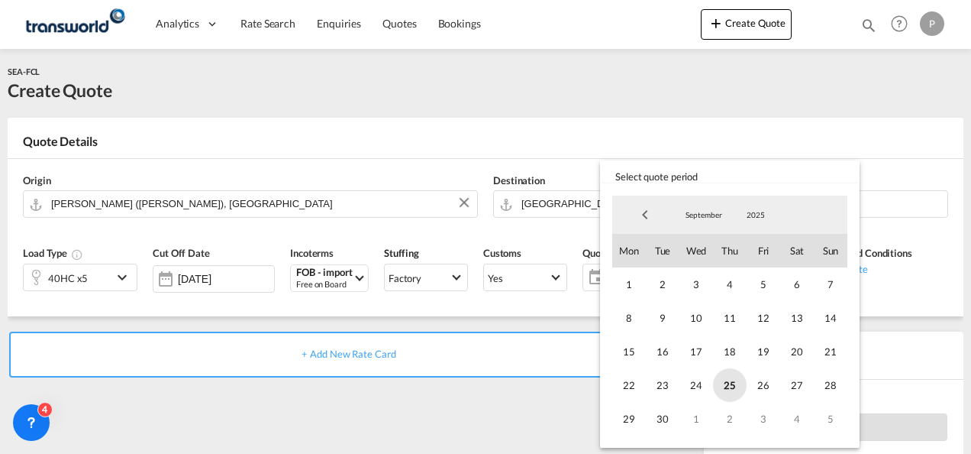
click at [728, 379] on span "25" at bounding box center [730, 385] width 34 height 34
click at [672, 414] on span "30" at bounding box center [663, 419] width 34 height 34
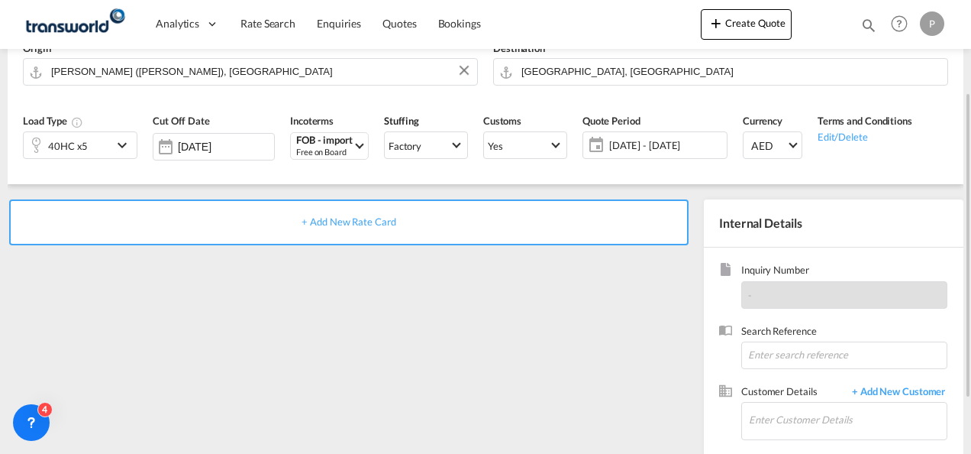
scroll to position [133, 0]
click at [774, 354] on input at bounding box center [844, 354] width 206 height 27
type input "TWG979"
click at [767, 415] on input "Enter Customer Details" at bounding box center [848, 419] width 198 height 34
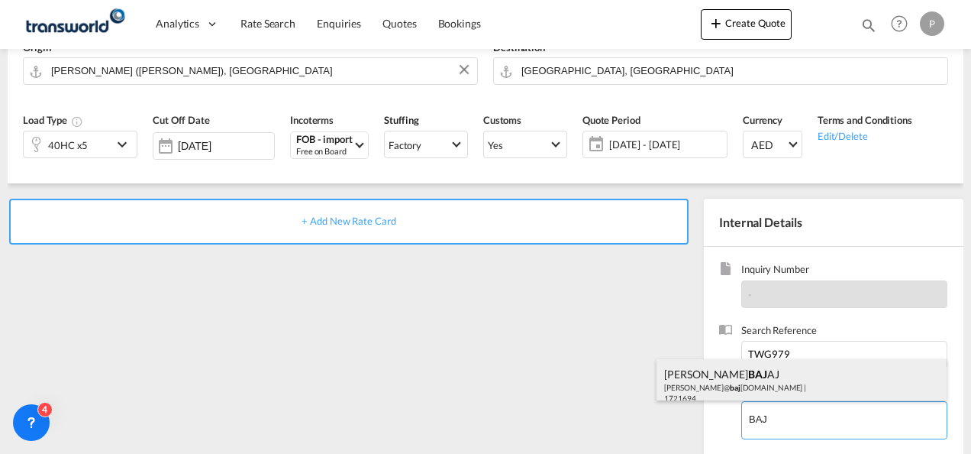
click at [747, 384] on div "[PERSON_NAME] AJ [PERSON_NAME]@ baj [DOMAIN_NAME] | 1721694" at bounding box center [802, 385] width 290 height 52
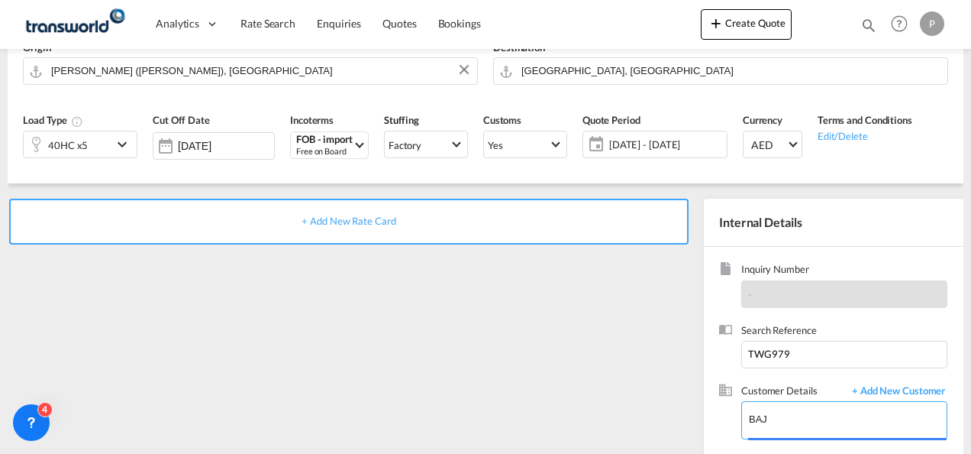
type input "DUBAI AUTO GALLERY LLC, [PERSON_NAME], [PERSON_NAME][EMAIL_ADDRESS][DOMAIN_NAME]"
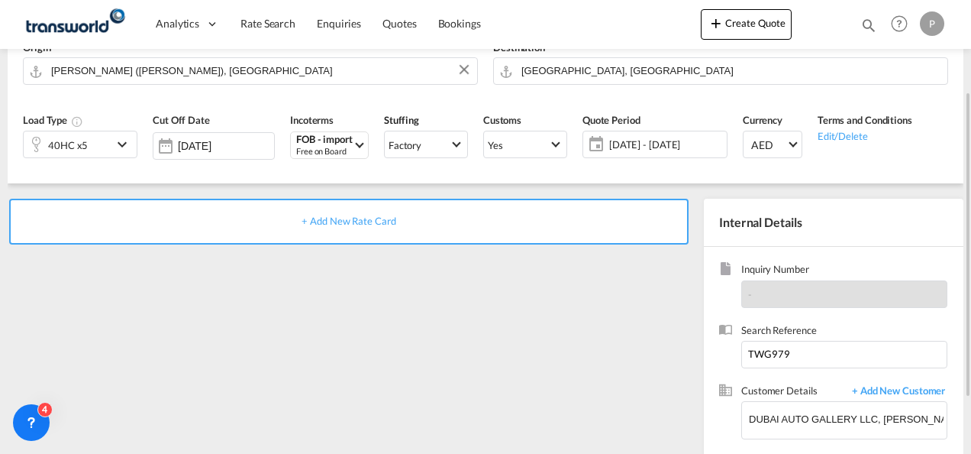
click at [351, 217] on span "+ Add New Rate Card" at bounding box center [349, 221] width 94 height 12
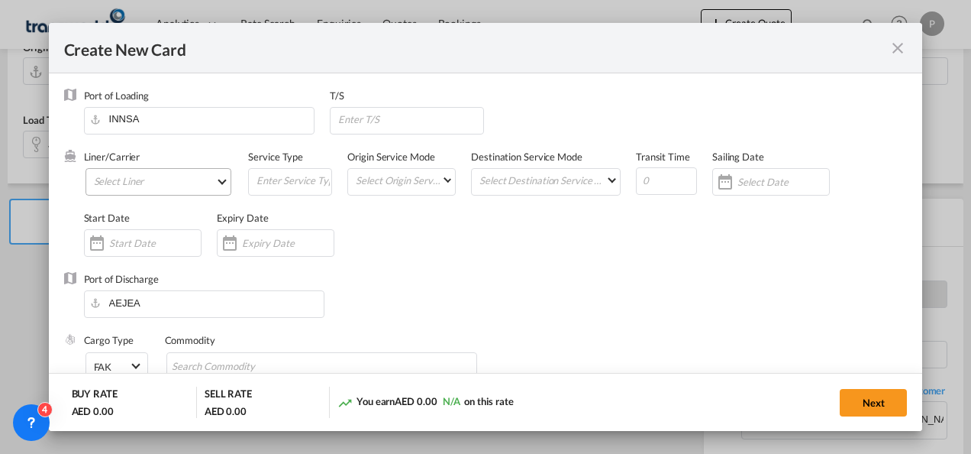
type input "Basic Ocean Freight"
select select "per equipment"
click at [140, 179] on md-select "Select Liner 2HM LOGISTICS D.O.O. / TDWC-CAPODISTRI 2HM LOGISTICS D.O.O. / TDWC…" at bounding box center [159, 181] width 147 height 27
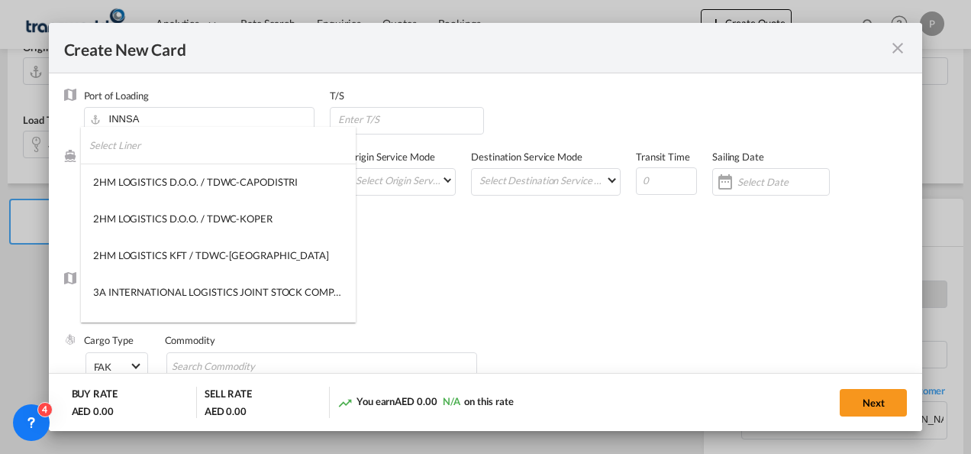
click at [166, 144] on input "search" at bounding box center [222, 145] width 266 height 37
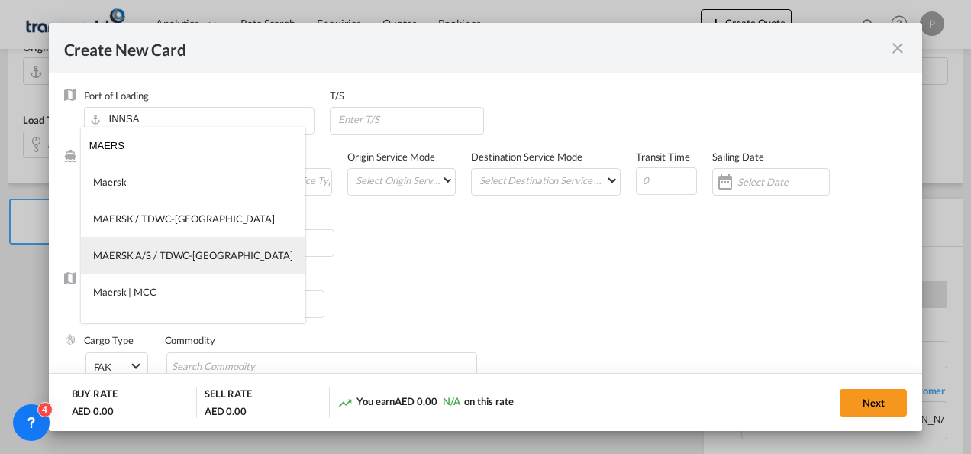
type input "MAERS"
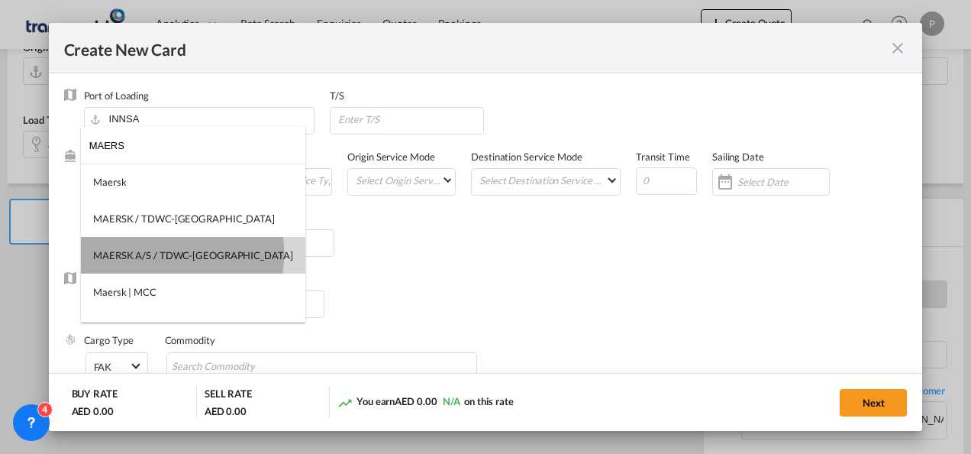
click at [182, 254] on div "MAERSK A/S / TDWC-[GEOGRAPHIC_DATA]" at bounding box center [193, 255] width 200 height 14
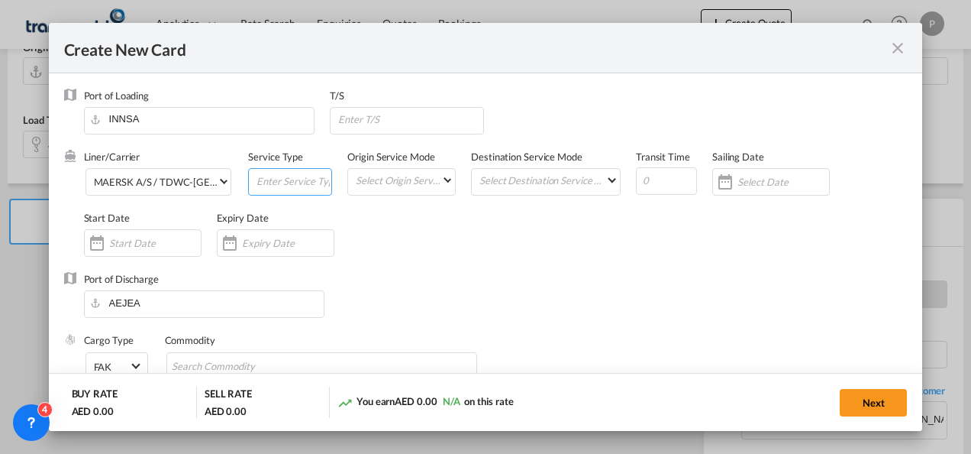
click at [275, 182] on input "Create New Card ..." at bounding box center [293, 180] width 76 height 23
type input "FOB IMPORT"
click at [266, 244] on input "Create New Card ..." at bounding box center [288, 243] width 92 height 12
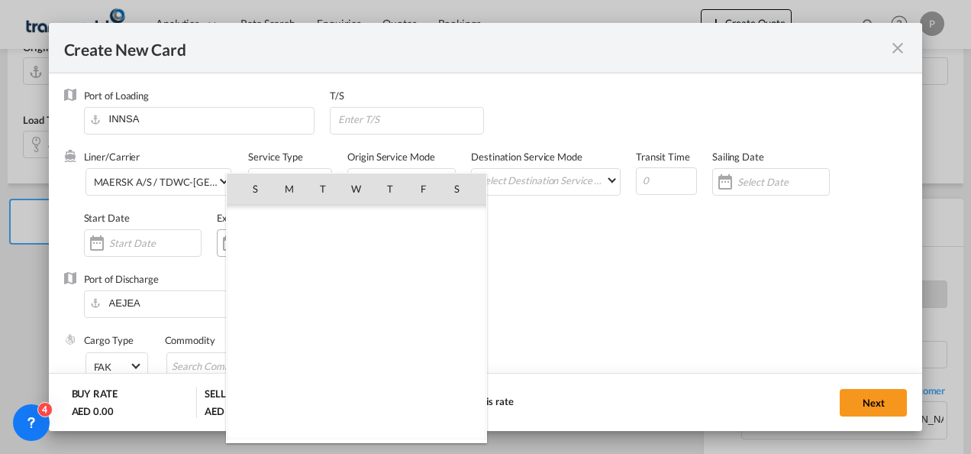
scroll to position [353696, 0]
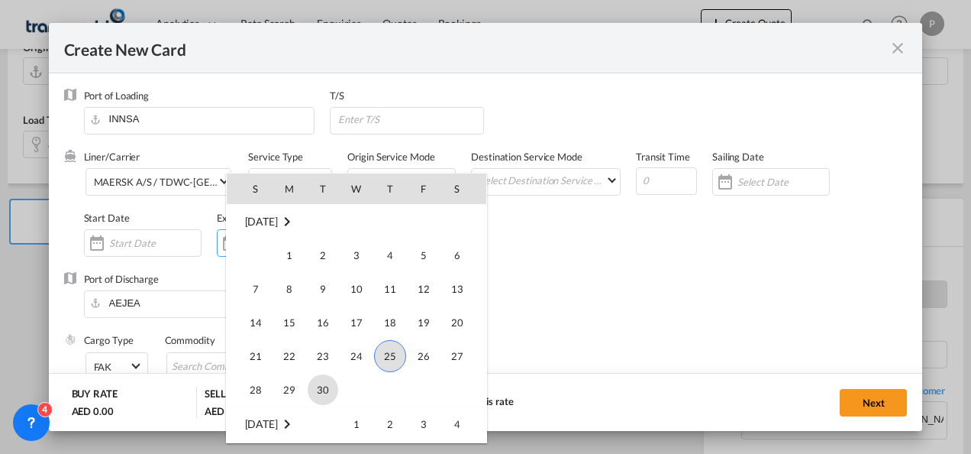
click at [327, 389] on span "30" at bounding box center [323, 389] width 31 height 31
type input "[DATE]"
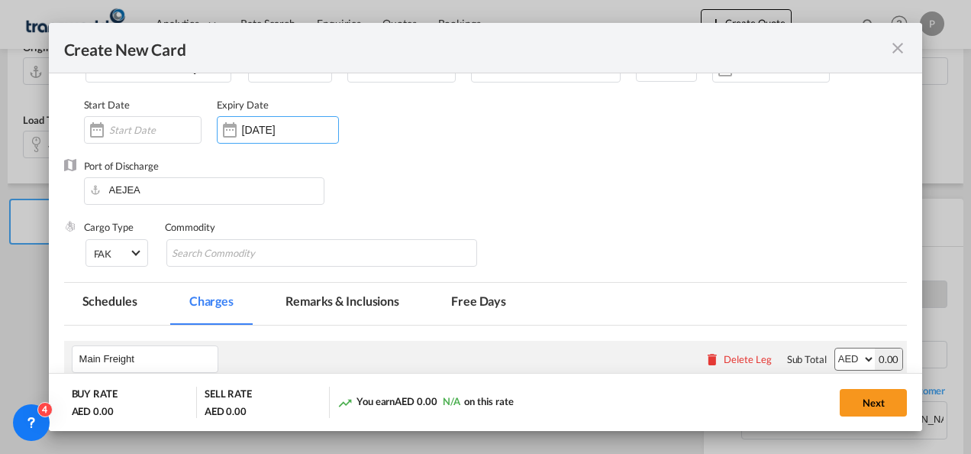
scroll to position [116, 0]
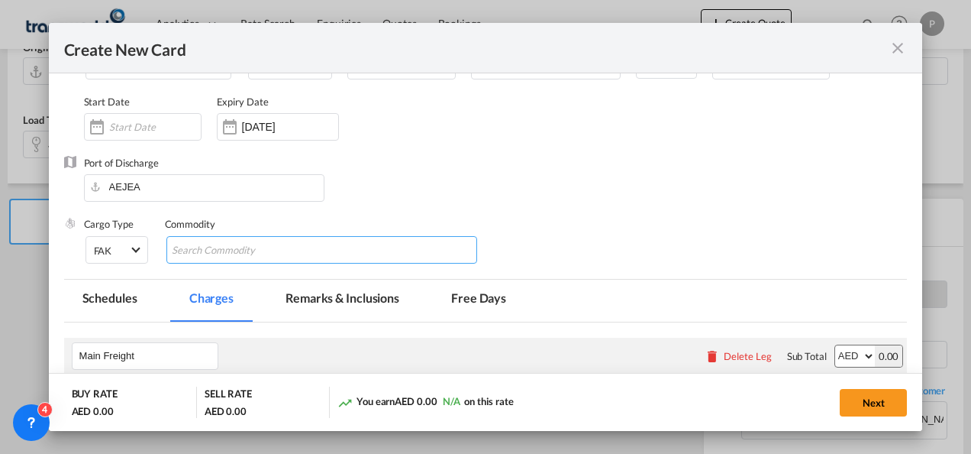
click at [261, 254] on input "Chips input." at bounding box center [242, 250] width 140 height 24
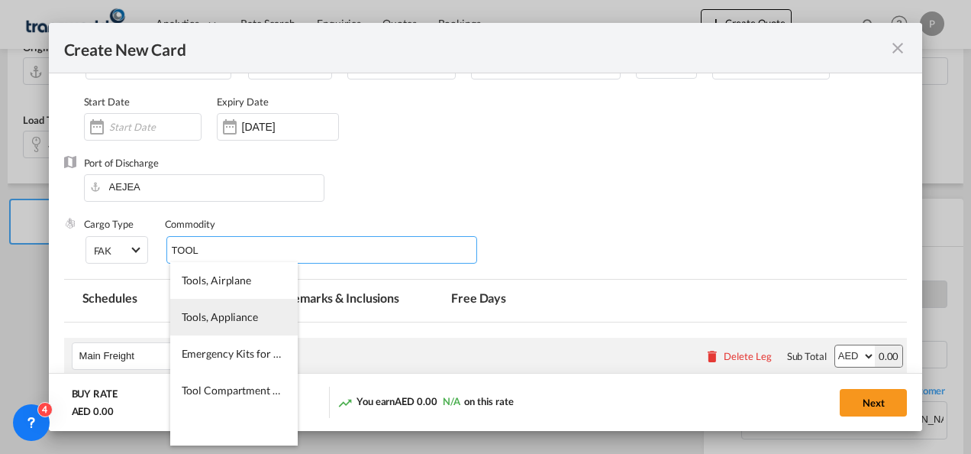
type input "TOOL"
click at [229, 313] on span "Tools, Appliance" at bounding box center [220, 316] width 76 height 13
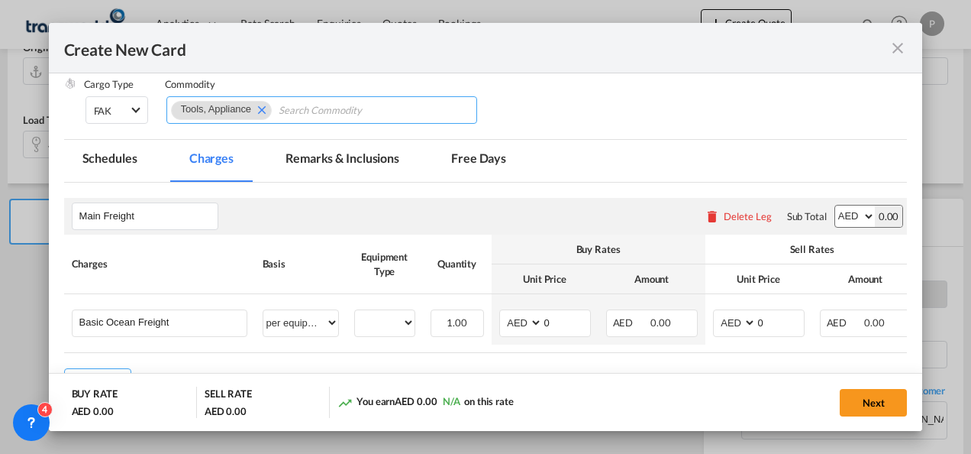
scroll to position [257, 0]
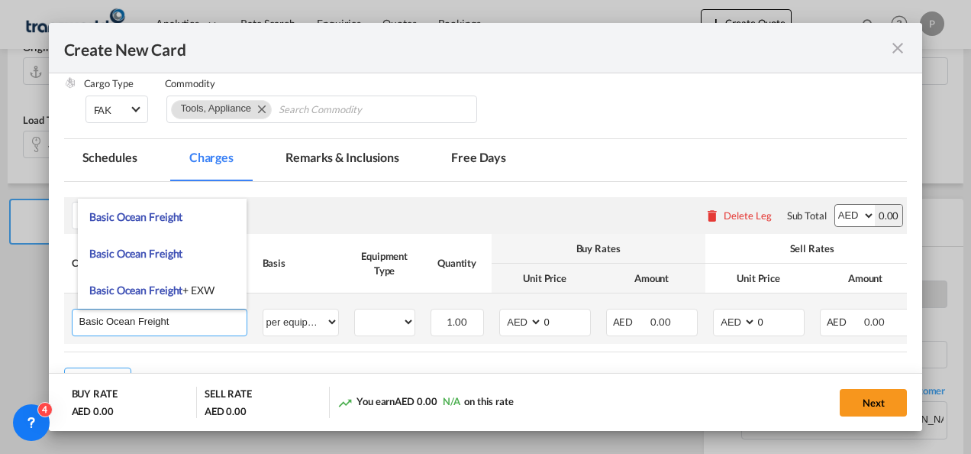
click at [185, 324] on input "Basic Ocean Freight" at bounding box center [162, 320] width 167 height 23
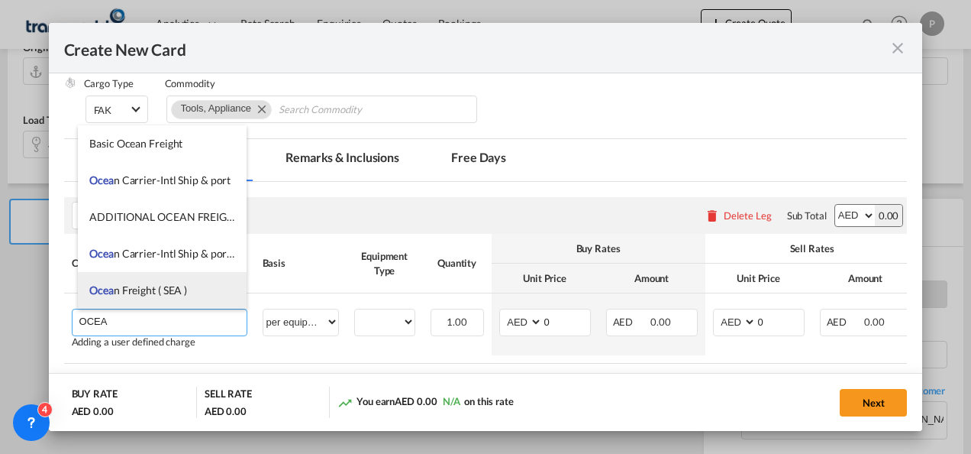
click at [148, 290] on span "Ocea n Freight ( SEA )" at bounding box center [138, 289] width 98 height 13
type input "Ocean Freight ( SEA )"
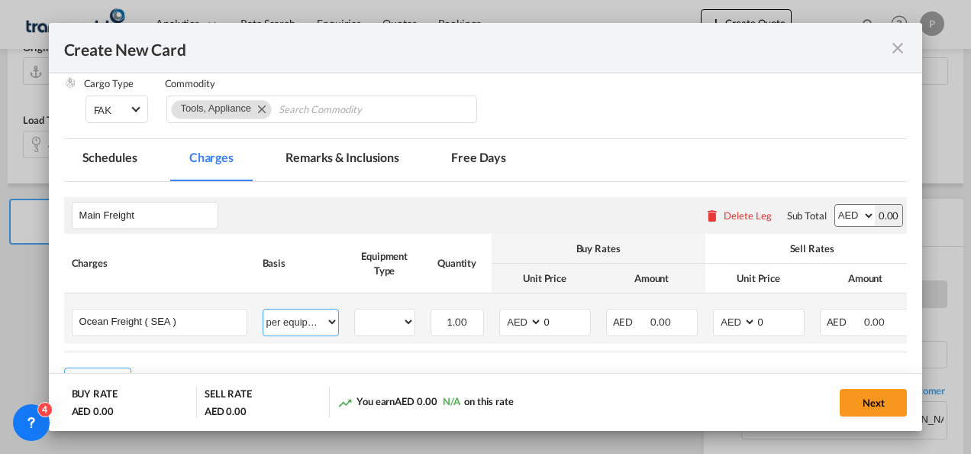
click at [289, 321] on select "per equipment per container per B/L per shipping bill per shipment % on freight…" at bounding box center [300, 321] width 75 height 24
select select "per shipment"
click at [263, 309] on select "per equipment per container per B/L per shipping bill per shipment % on freight…" at bounding box center [300, 321] width 75 height 24
click at [562, 324] on input "0" at bounding box center [566, 320] width 47 height 23
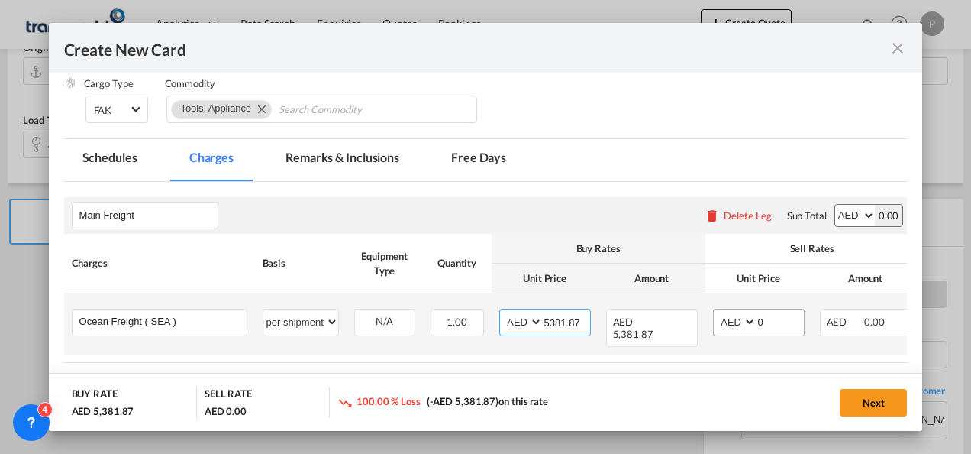
type input "5381.87"
click at [771, 319] on input "0" at bounding box center [780, 320] width 47 height 23
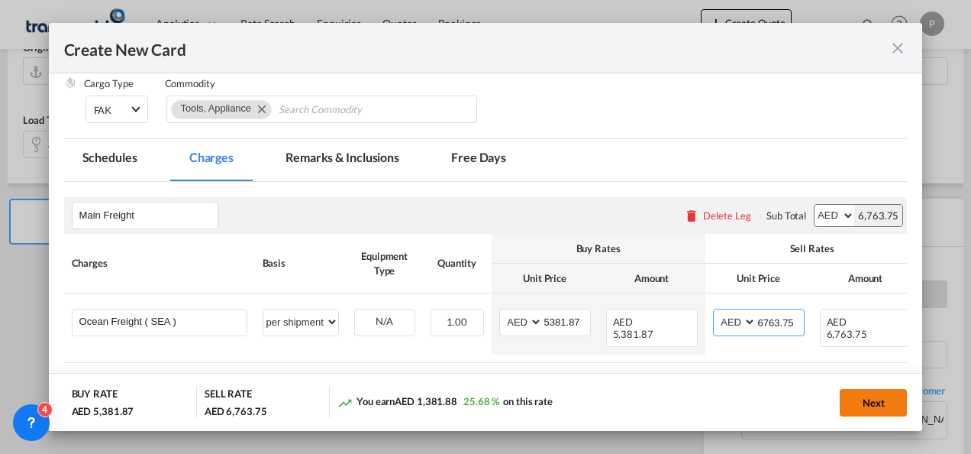
type input "6763.75"
click at [883, 402] on button "Next" at bounding box center [873, 402] width 67 height 27
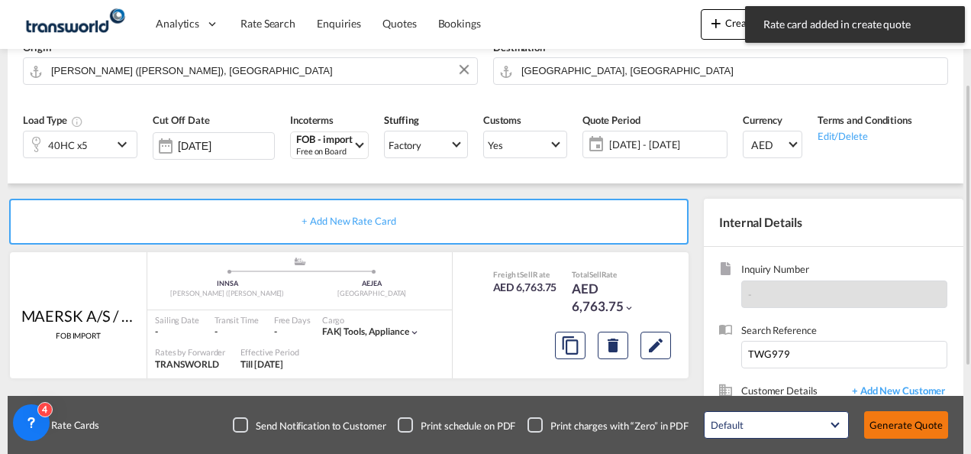
click at [894, 428] on button "Generate Quote" at bounding box center [906, 424] width 84 height 27
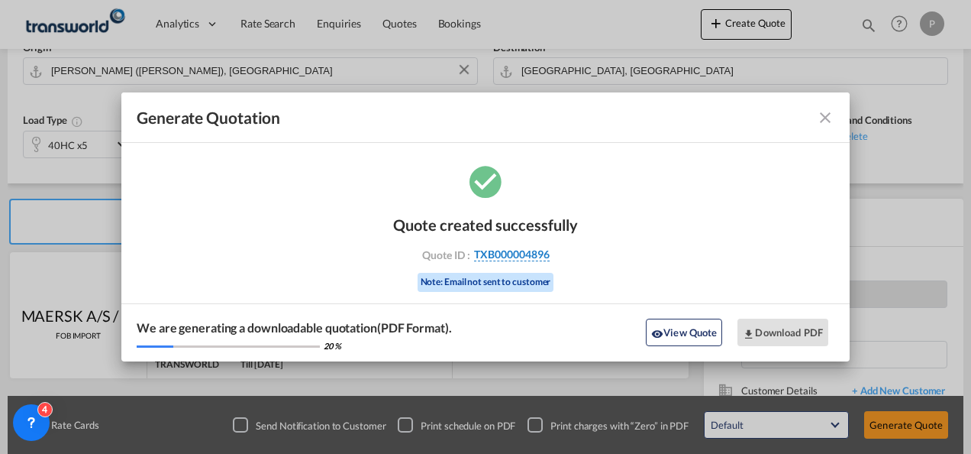
click at [525, 252] on span "TXB000004896" at bounding box center [512, 254] width 76 height 14
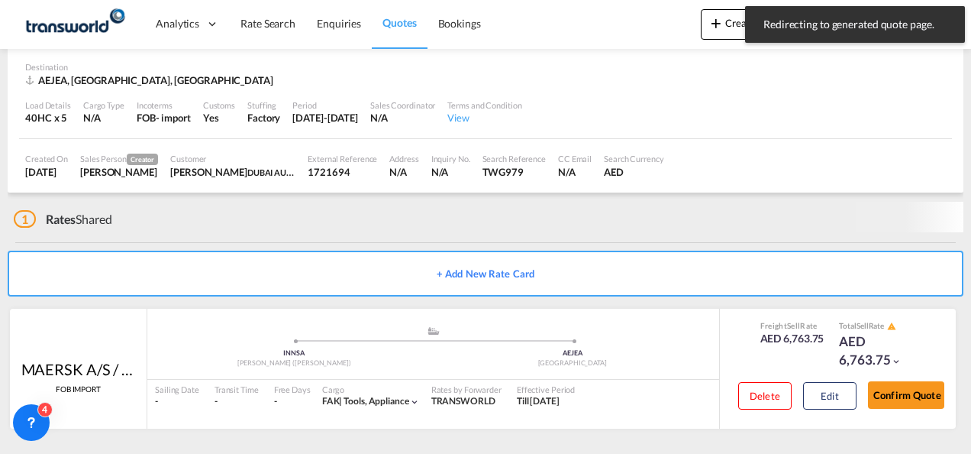
scroll to position [95, 0]
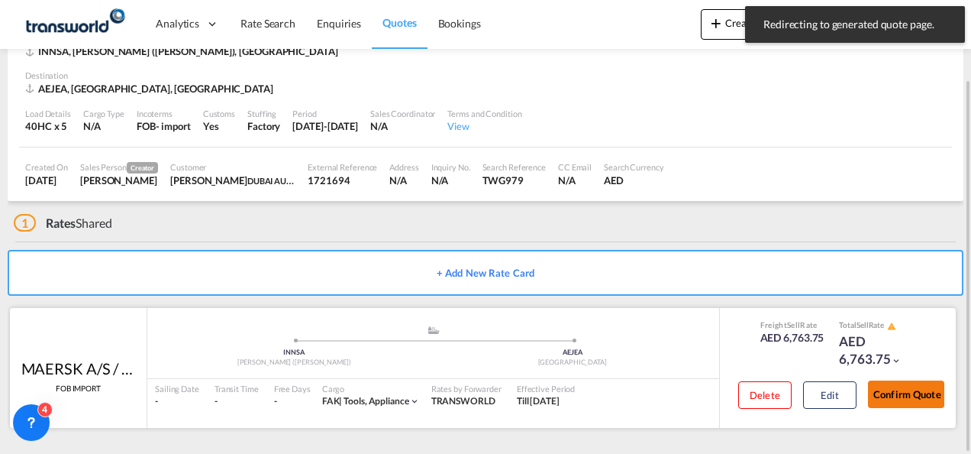
click at [893, 403] on button "Confirm Quote" at bounding box center [906, 393] width 76 height 27
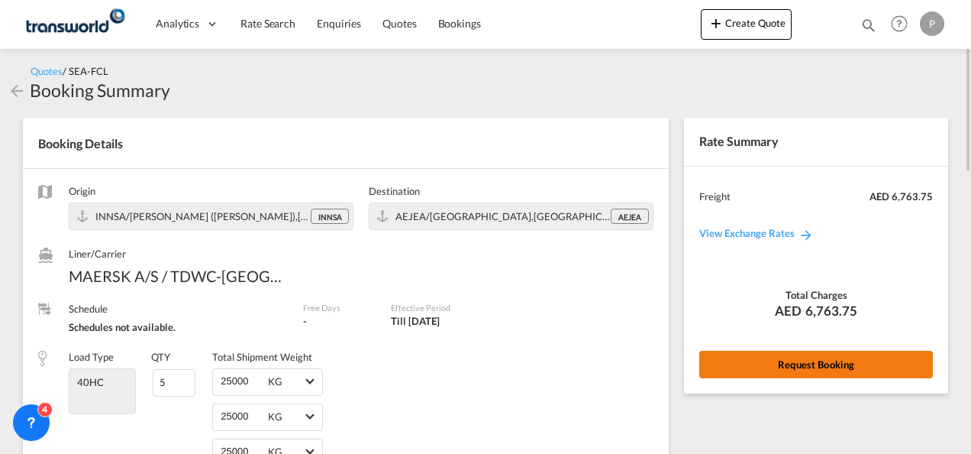
click at [803, 368] on button "Request Booking" at bounding box center [816, 363] width 234 height 27
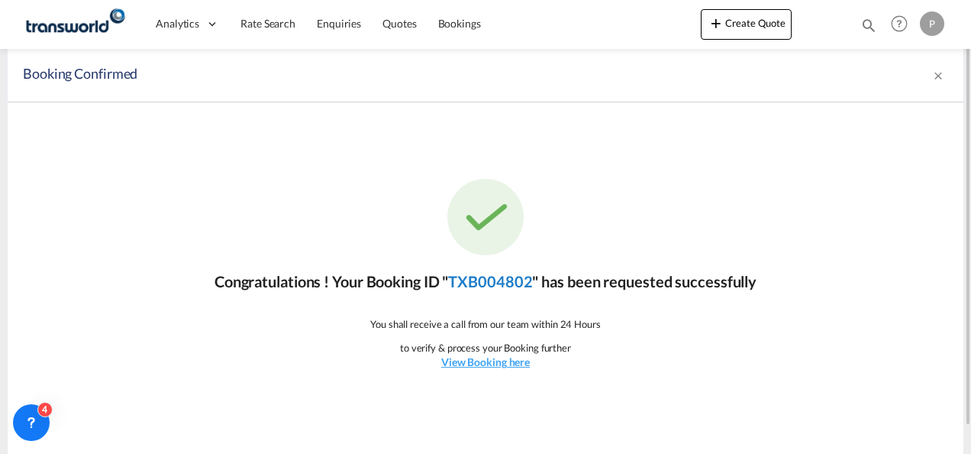
click at [512, 278] on link "TXB004802" at bounding box center [490, 281] width 84 height 18
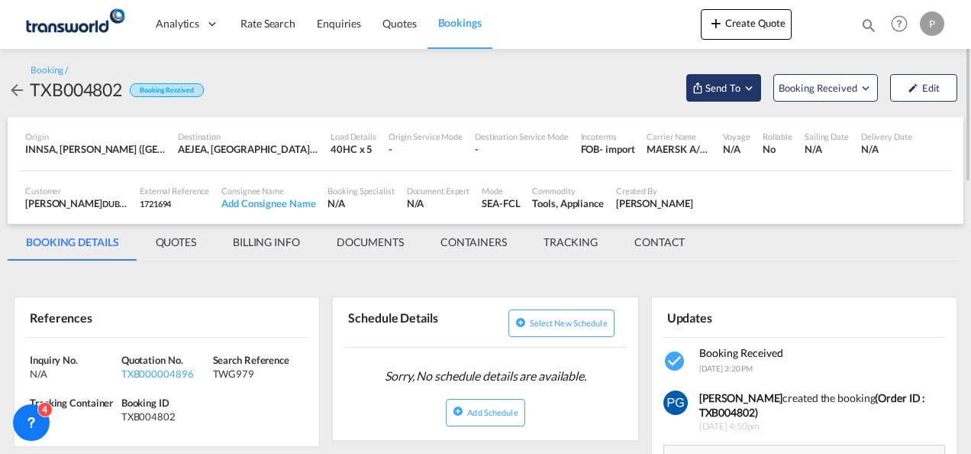
click at [709, 86] on span "Send To" at bounding box center [723, 87] width 38 height 15
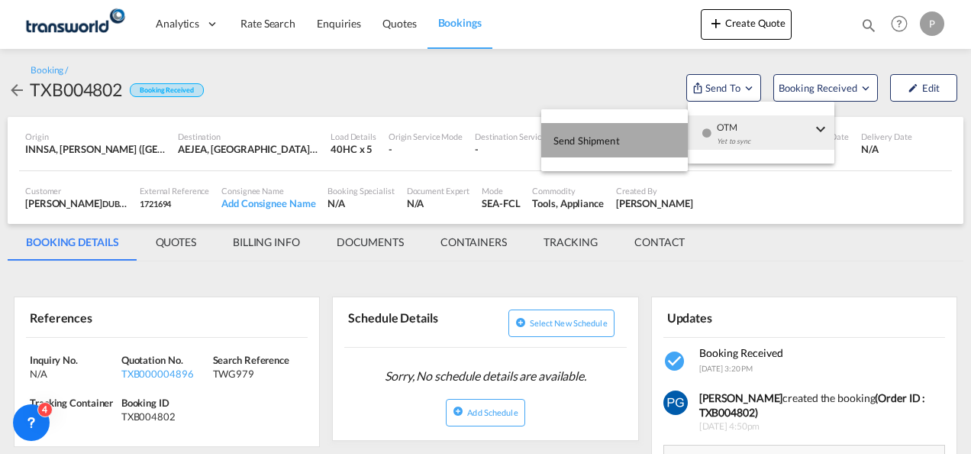
click at [644, 130] on button "Send Shipment" at bounding box center [614, 140] width 147 height 34
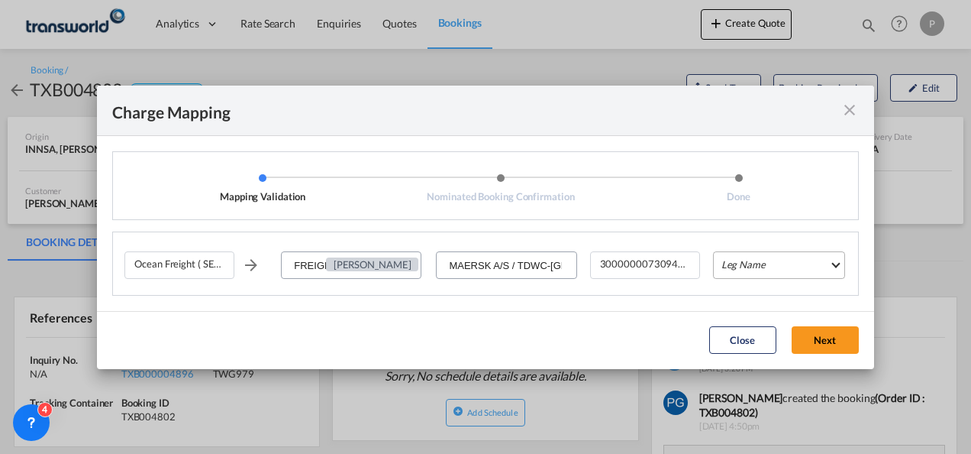
click at [749, 255] on md-select "Leg Name HANDLING ORIGIN VESSEL HANDLING DESTINATION OTHERS TL PICK UP CUSTOMS …" at bounding box center [779, 264] width 132 height 27
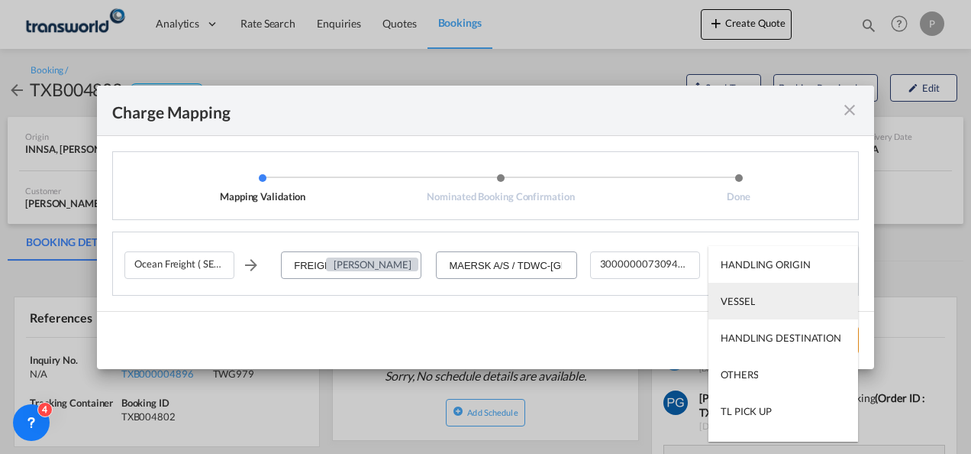
click at [762, 302] on md-option "VESSEL" at bounding box center [784, 301] width 150 height 37
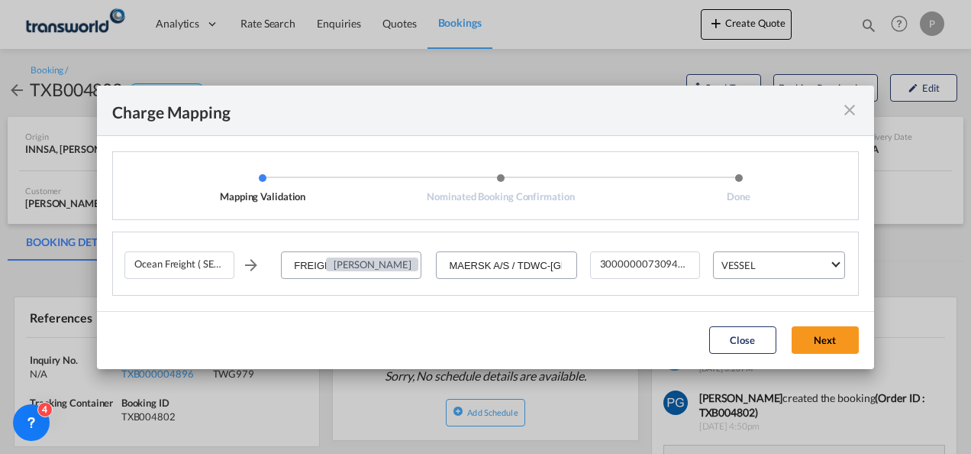
click at [809, 356] on md-dialog-actions "Close Next" at bounding box center [485, 340] width 777 height 58
click at [820, 336] on button "Next" at bounding box center [825, 339] width 67 height 27
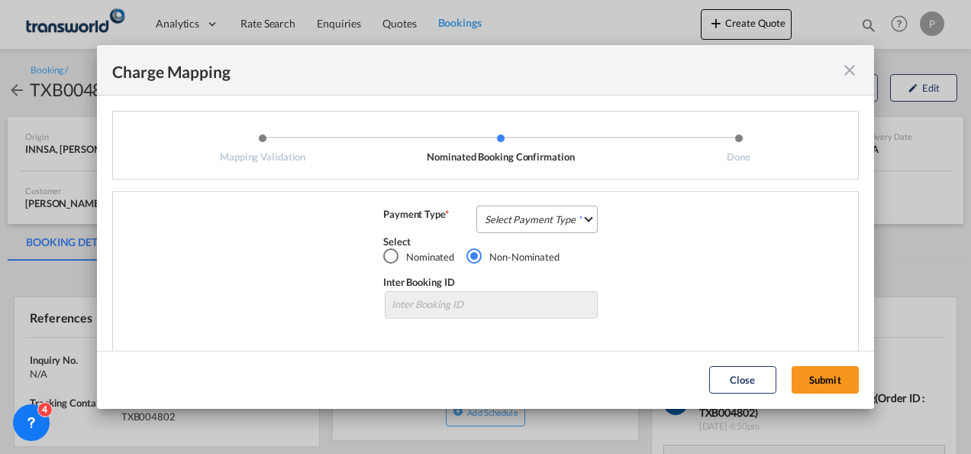
click at [540, 214] on md-select "Select Payment Type COLLECT PREPAID" at bounding box center [536, 218] width 121 height 27
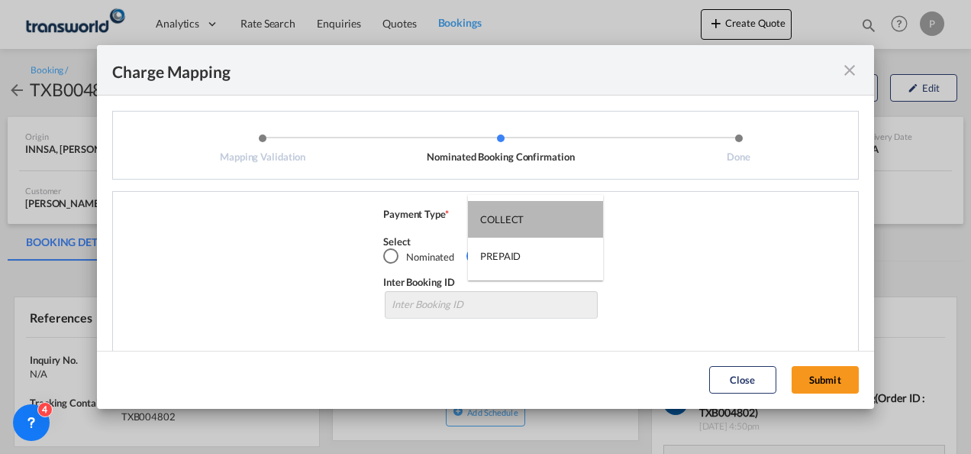
click at [540, 214] on md-option "COLLECT" at bounding box center [535, 219] width 135 height 37
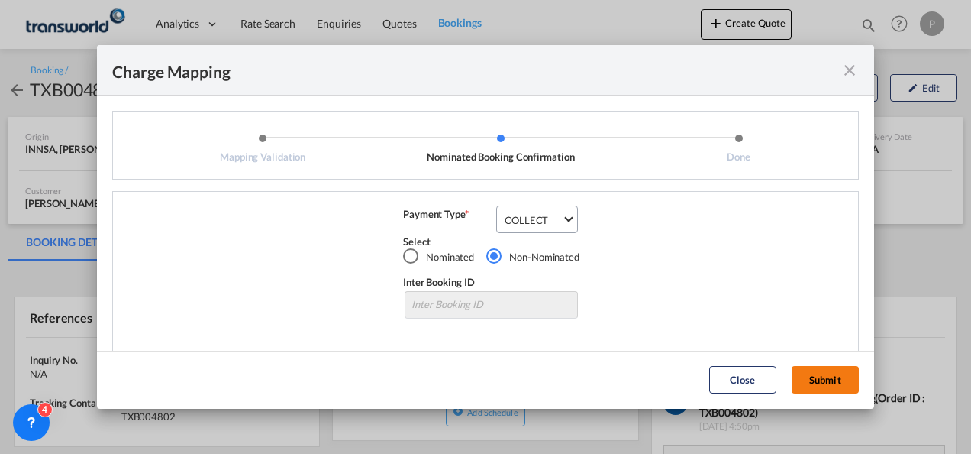
click at [815, 373] on button "Submit" at bounding box center [825, 379] width 67 height 27
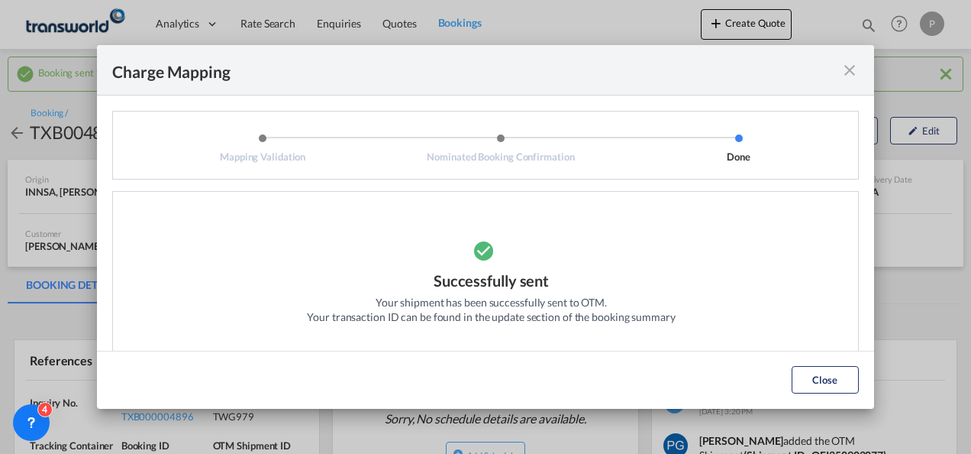
click at [852, 73] on md-icon "icon-close fg-AAA8AD cursor" at bounding box center [850, 70] width 18 height 18
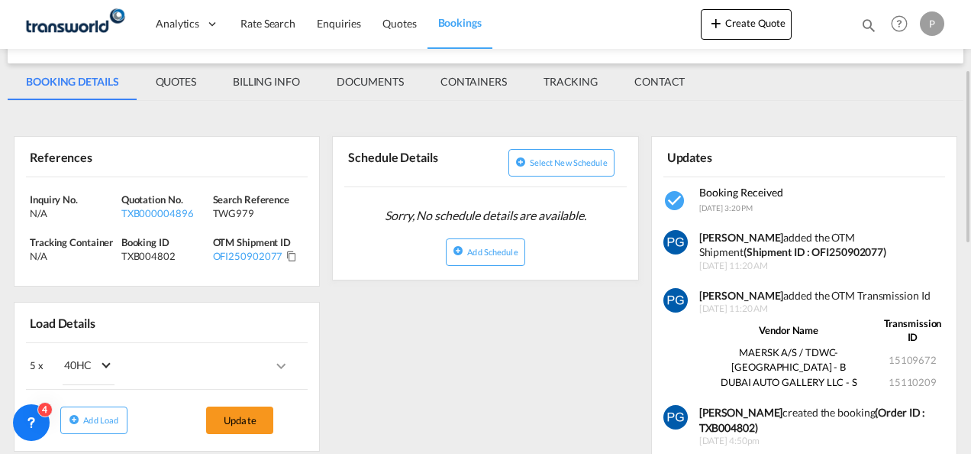
scroll to position [205, 0]
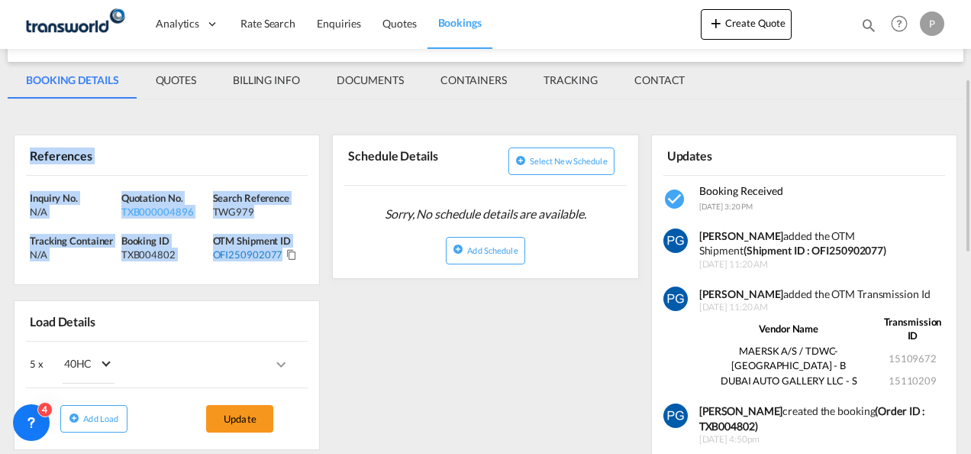
drag, startPoint x: 21, startPoint y: 153, endPoint x: 279, endPoint y: 256, distance: 278.3
click at [279, 256] on div "References Inquiry No. N/A Quotation No. TXB000004896 Search Reference TWG979 T…" at bounding box center [167, 209] width 306 height 150
copy div "References Inquiry No. N/A Quotation No. TXB000004896 Search Reference TWG979 T…"
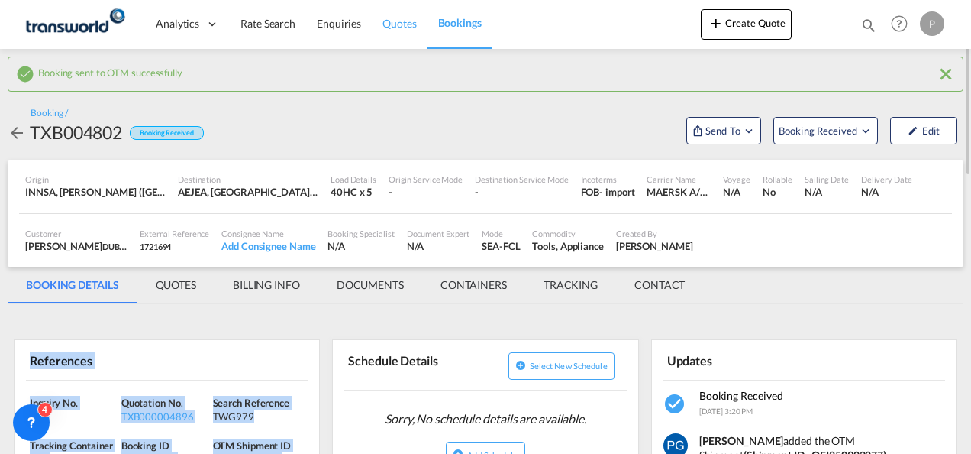
click at [404, 21] on span "Quotes" at bounding box center [400, 23] width 34 height 13
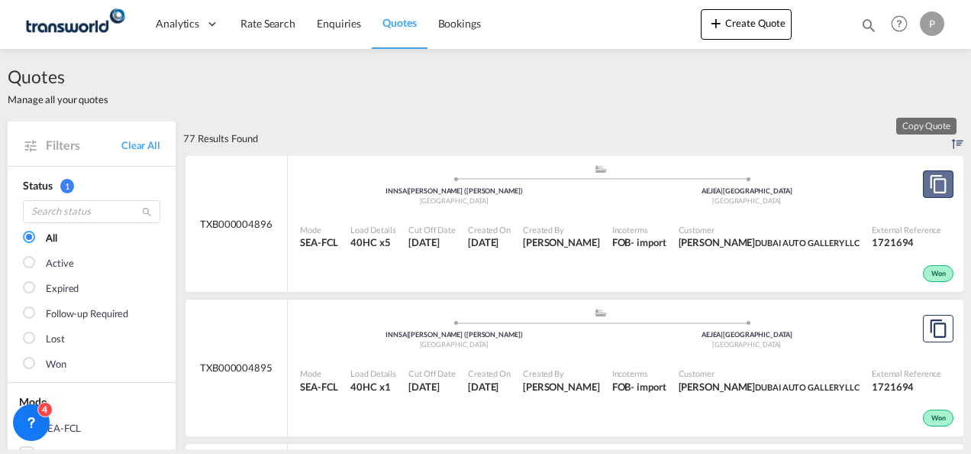
click at [938, 184] on button "Copy Quote" at bounding box center [938, 183] width 31 height 27
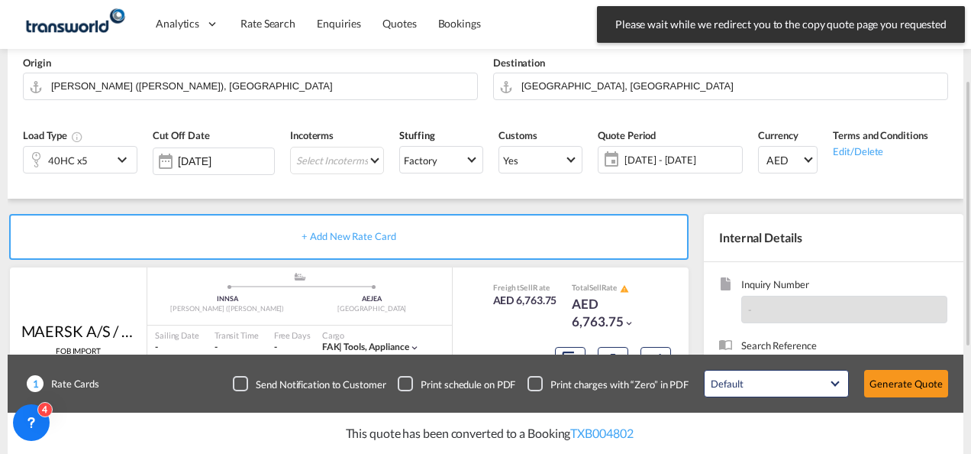
scroll to position [126, 0]
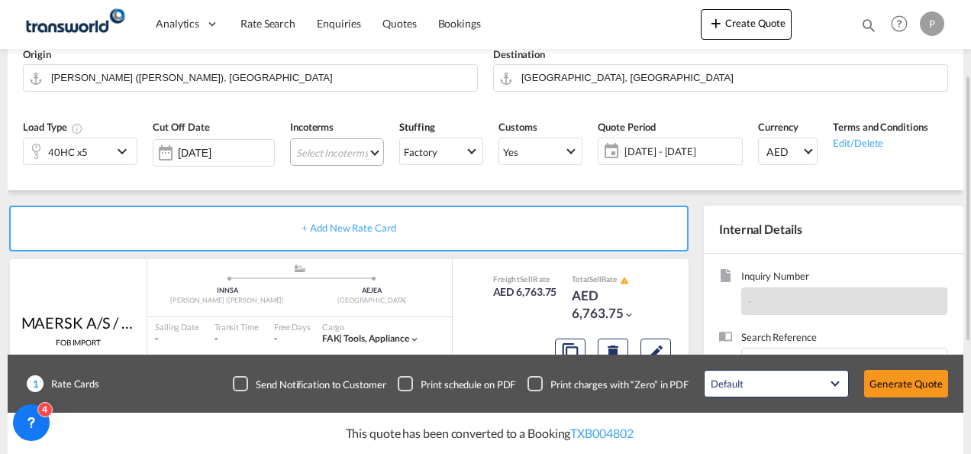
click at [315, 153] on md-select "Select Incoterms EXW - import Ex Works FOB - export Free on Board CIP - export …" at bounding box center [337, 151] width 94 height 27
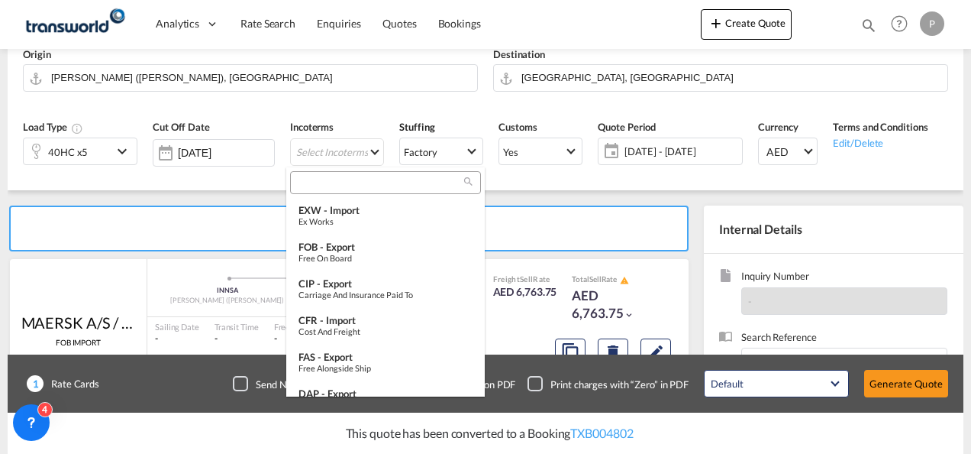
click at [308, 184] on input "search" at bounding box center [380, 183] width 170 height 14
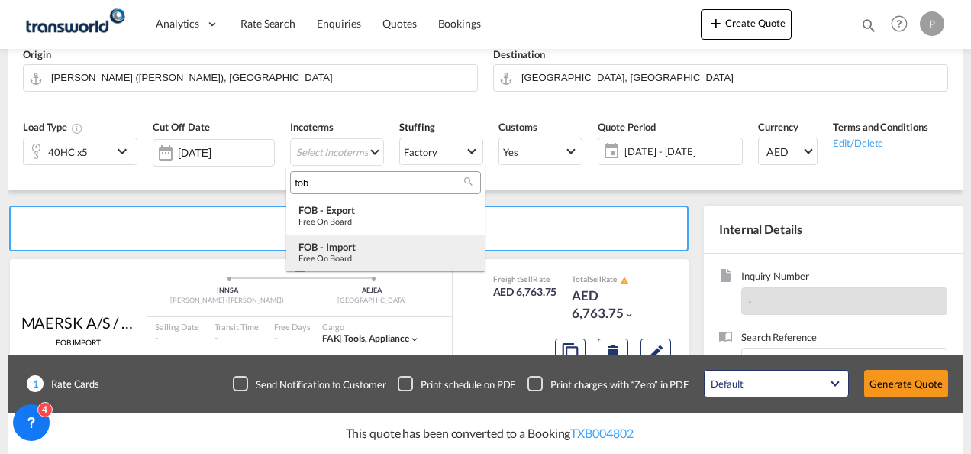
type input "fob"
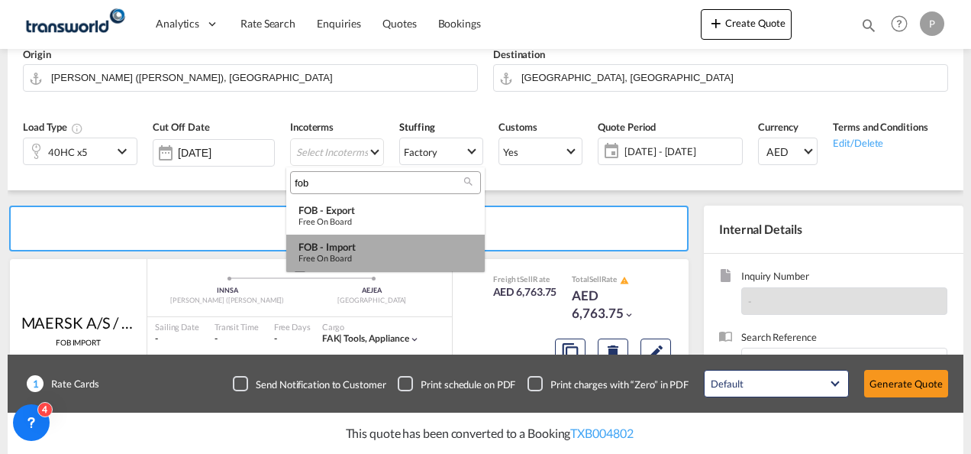
click at [330, 242] on div "FOB - import" at bounding box center [386, 247] width 174 height 12
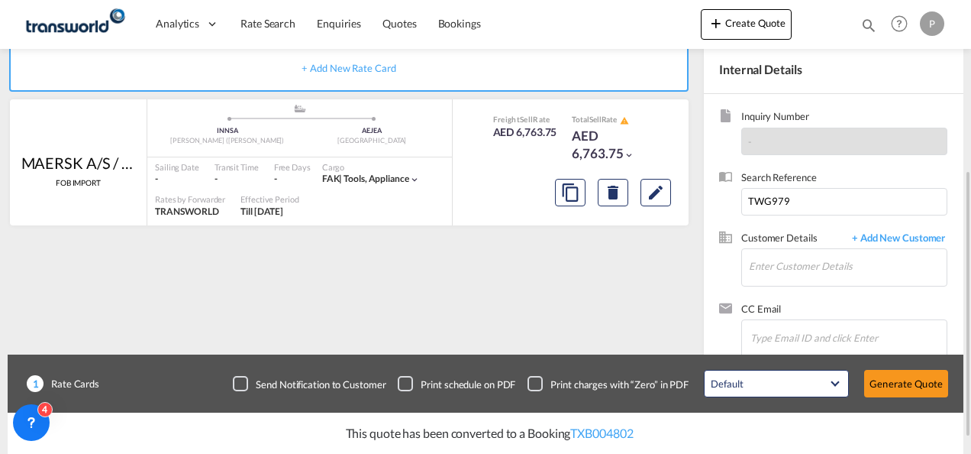
scroll to position [287, 0]
click at [799, 199] on input "TWG979" at bounding box center [844, 199] width 206 height 27
type input "TWG980"
click at [829, 266] on input "Enter Customer Details" at bounding box center [848, 264] width 198 height 34
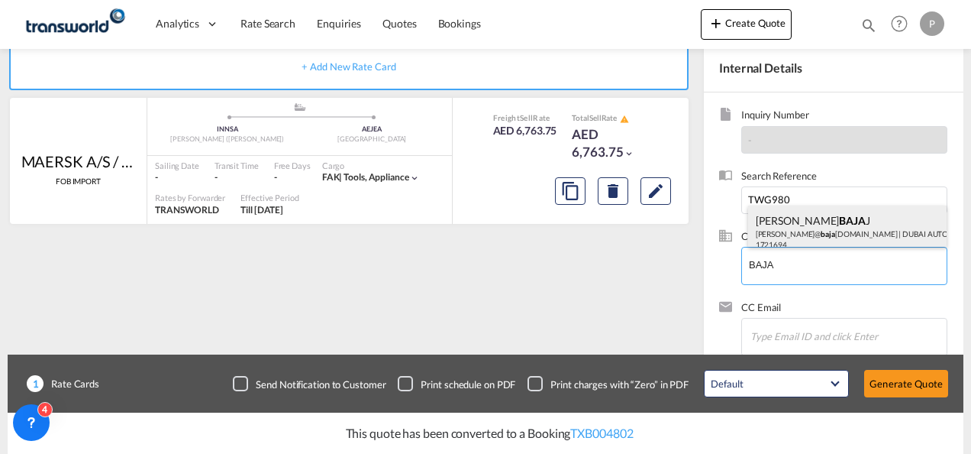
click at [819, 235] on div "[PERSON_NAME] BAJA J [PERSON_NAME]@ baja [DOMAIN_NAME] | DUBAI AUTO GALLERY LLC…" at bounding box center [847, 231] width 199 height 52
type input "DUBAI AUTO GALLERY LLC, [PERSON_NAME], [PERSON_NAME][EMAIL_ADDRESS][DOMAIN_NAME]"
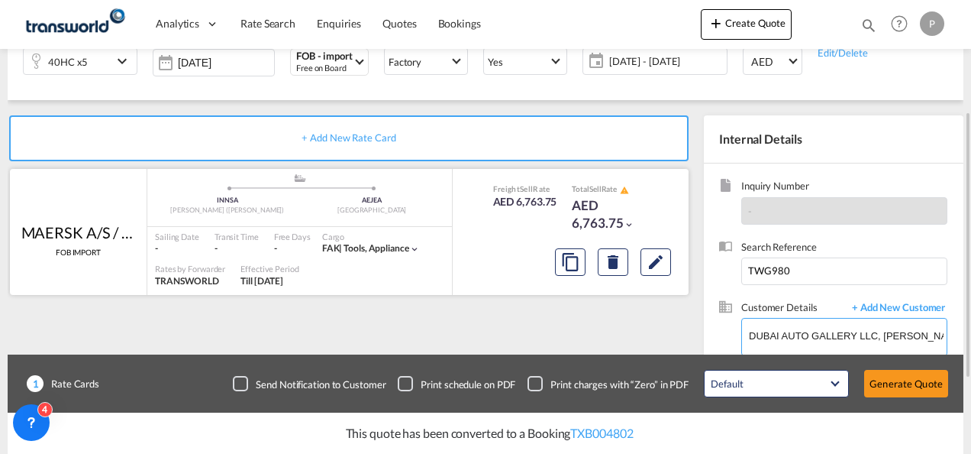
scroll to position [221, 0]
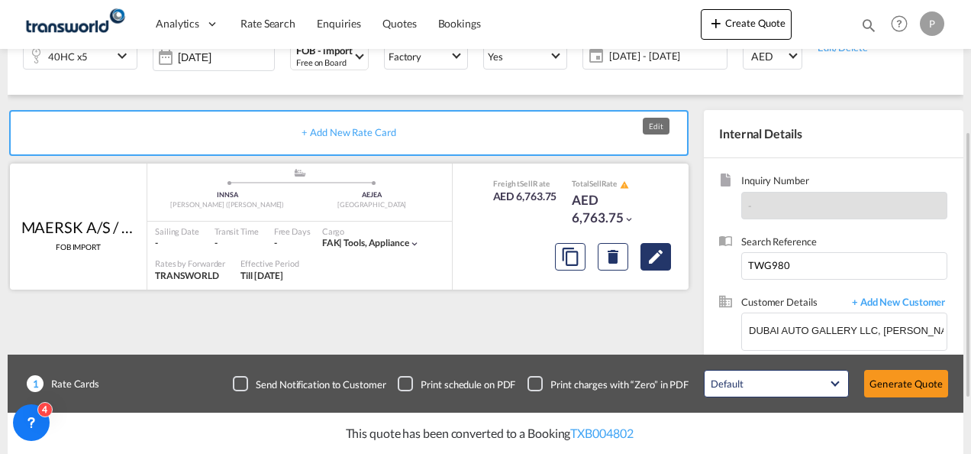
click at [659, 266] on button "Edit" at bounding box center [656, 256] width 31 height 27
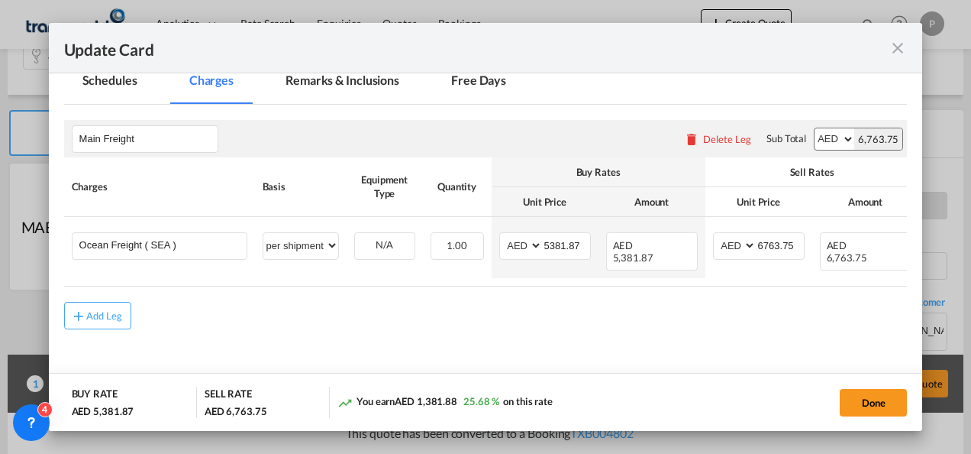
scroll to position [389, 0]
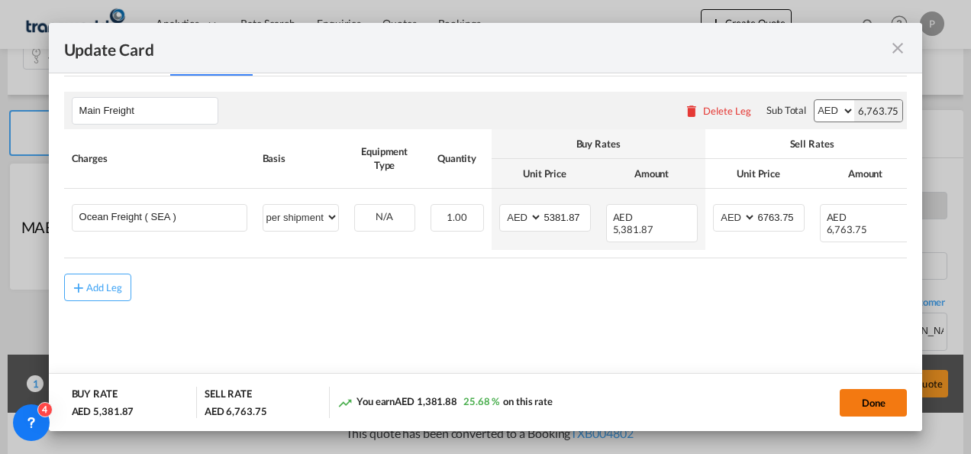
click at [887, 400] on button "Done" at bounding box center [873, 402] width 67 height 27
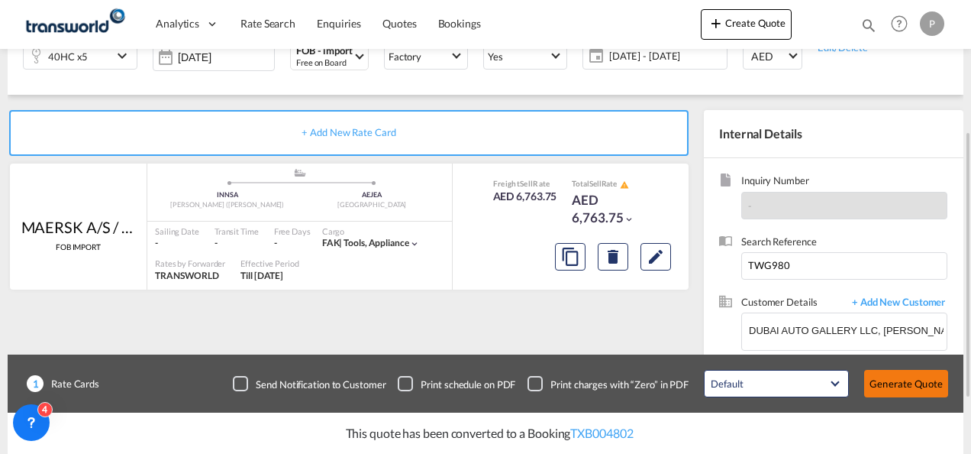
click at [902, 377] on button "Generate Quote" at bounding box center [906, 383] width 84 height 27
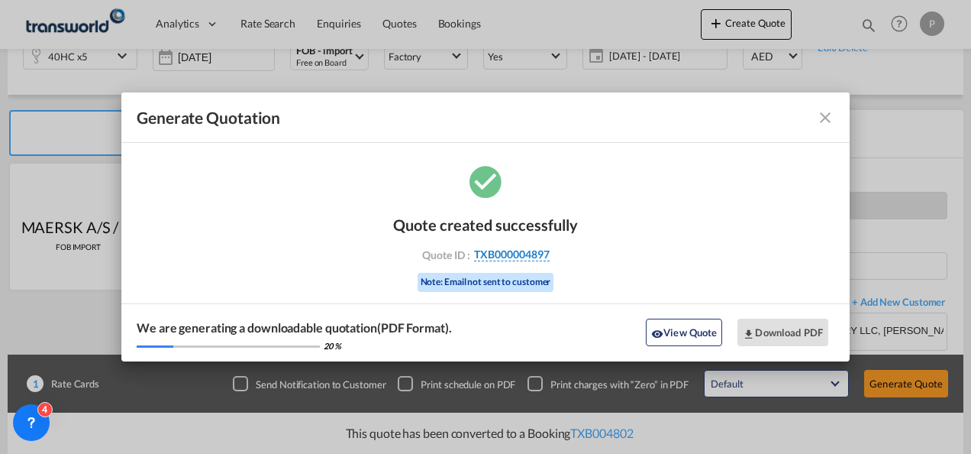
click at [534, 259] on span "TXB000004897" at bounding box center [512, 254] width 76 height 14
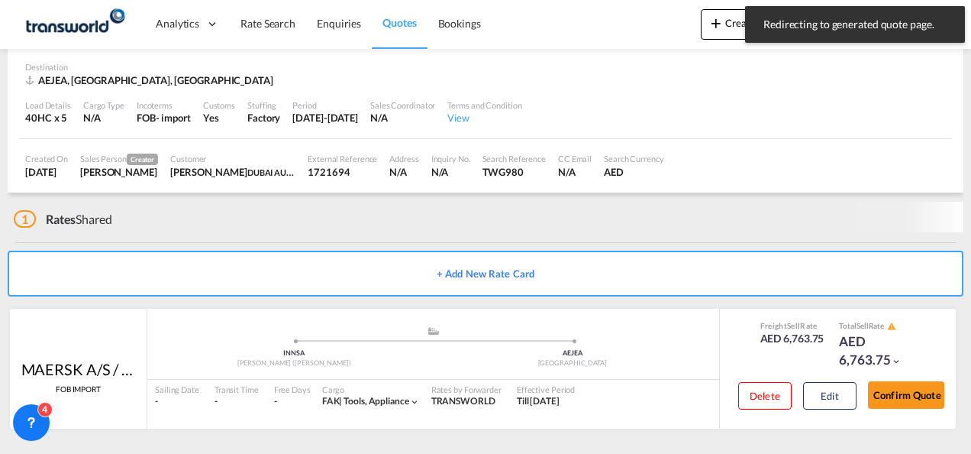
scroll to position [95, 0]
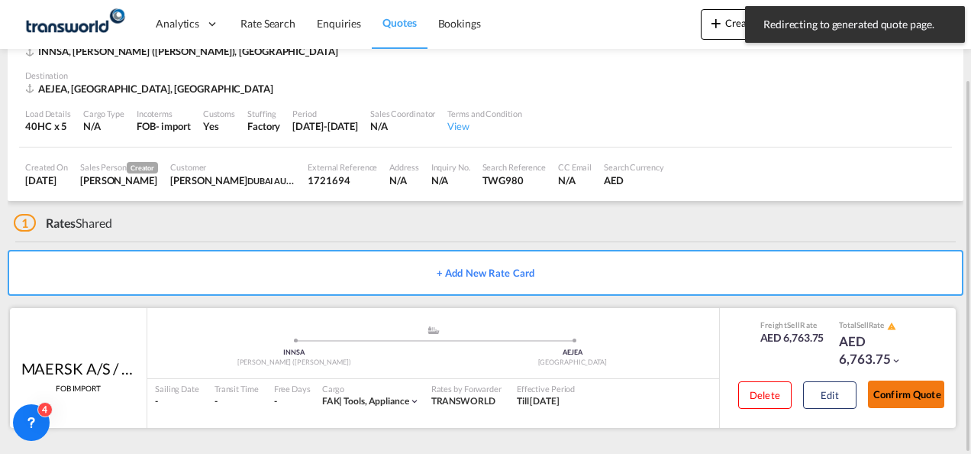
click at [904, 392] on button "Confirm Quote" at bounding box center [906, 393] width 76 height 27
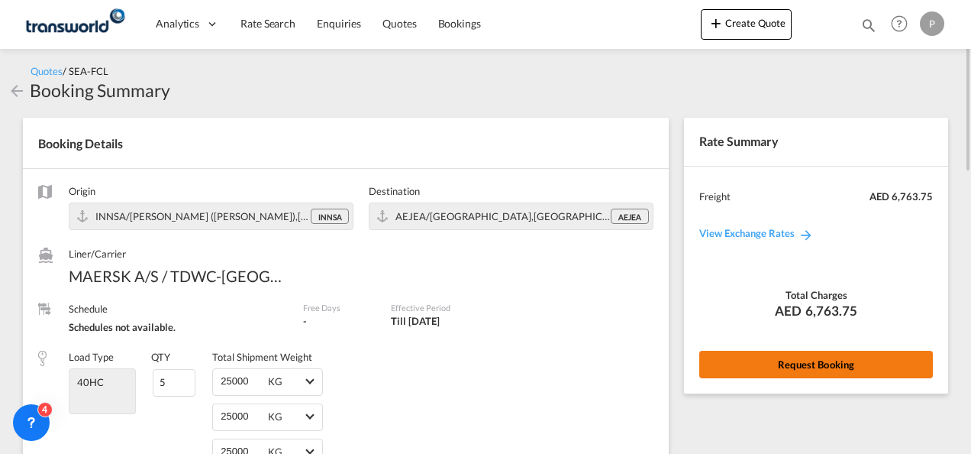
click at [806, 374] on button "Request Booking" at bounding box center [816, 363] width 234 height 27
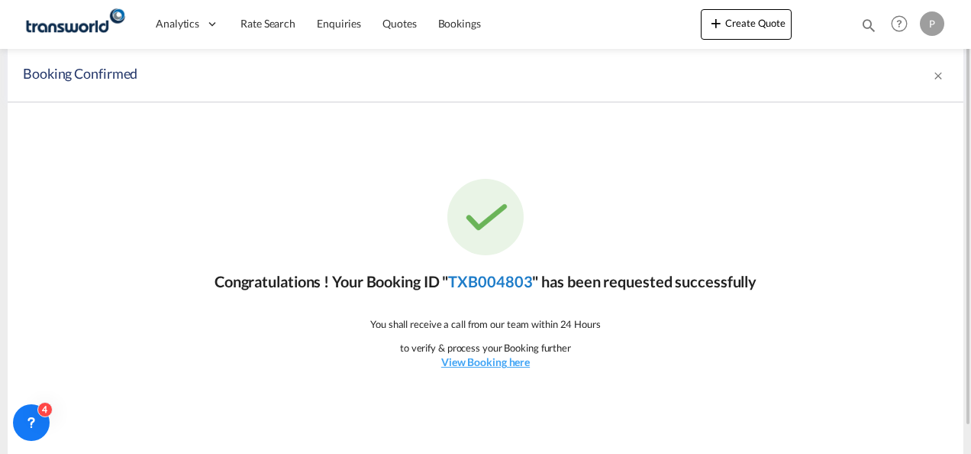
click at [504, 283] on link "TXB004803" at bounding box center [490, 281] width 84 height 18
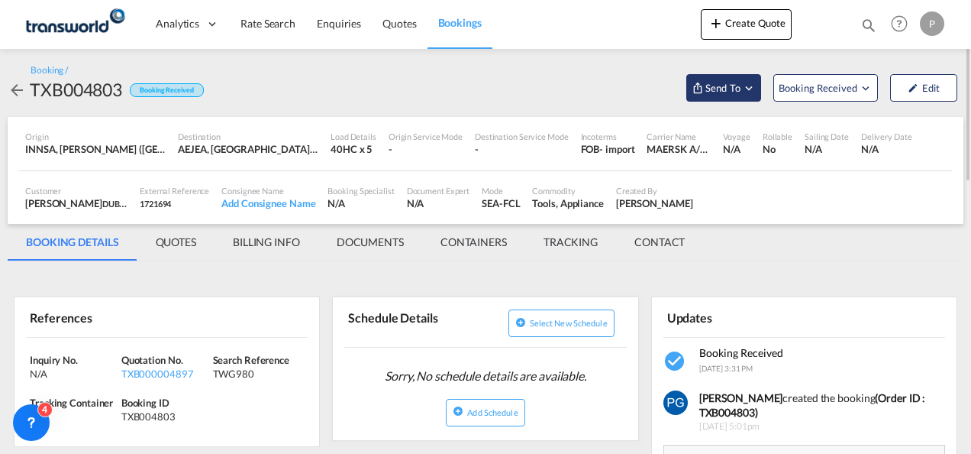
click at [728, 91] on span "Send To" at bounding box center [723, 87] width 38 height 15
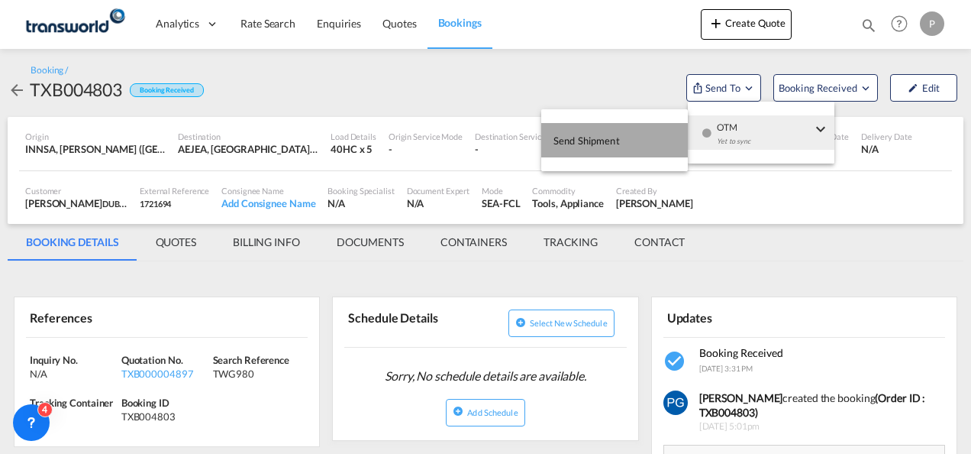
click at [593, 144] on span "Send Shipment" at bounding box center [587, 140] width 66 height 24
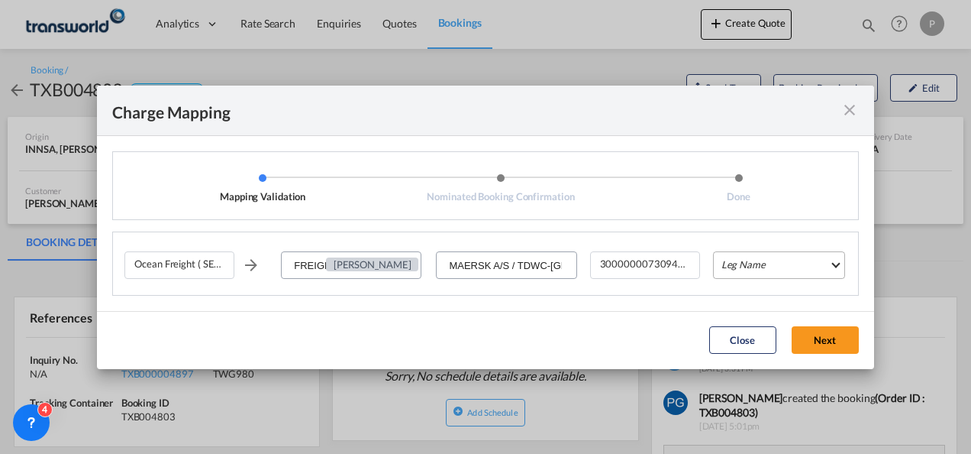
click at [756, 264] on md-select "Leg Name HANDLING ORIGIN VESSEL HANDLING DESTINATION OTHERS TL PICK UP CUSTOMS …" at bounding box center [779, 264] width 132 height 27
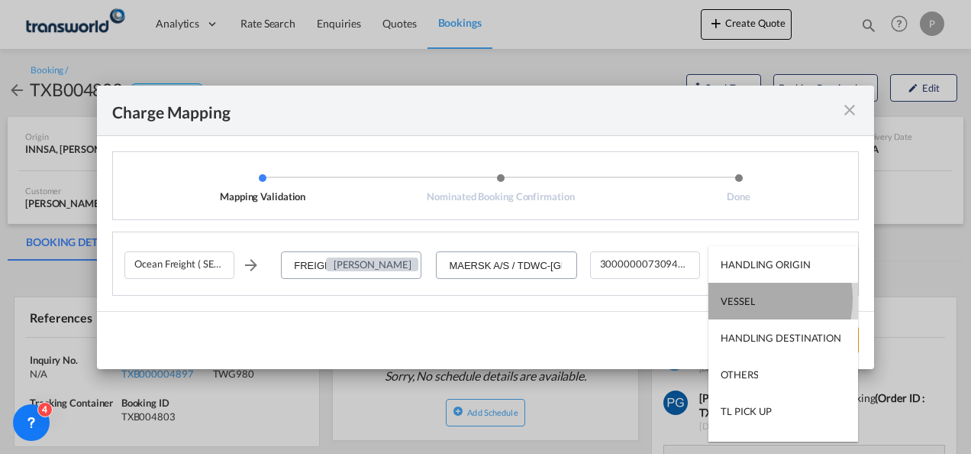
click at [754, 299] on md-option "VESSEL" at bounding box center [784, 301] width 150 height 37
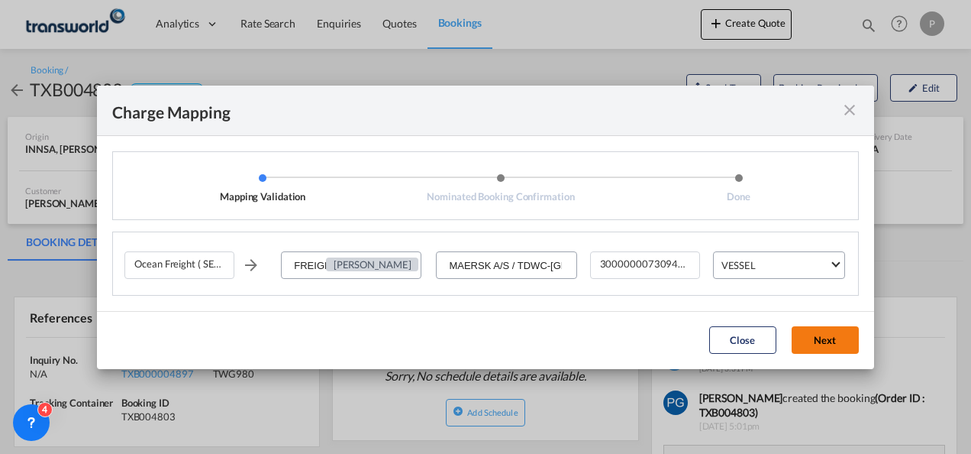
click at [832, 334] on button "Next" at bounding box center [825, 339] width 67 height 27
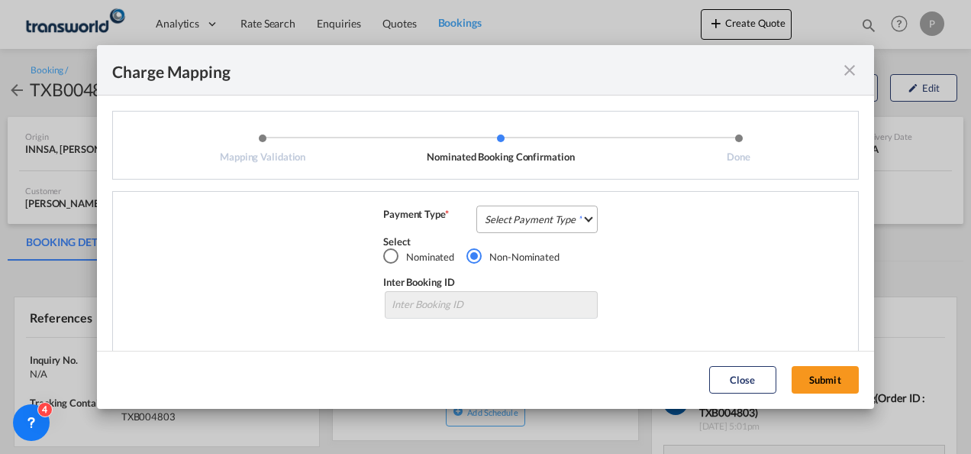
click at [554, 213] on md-select "Select Payment Type COLLECT PREPAID" at bounding box center [536, 218] width 121 height 27
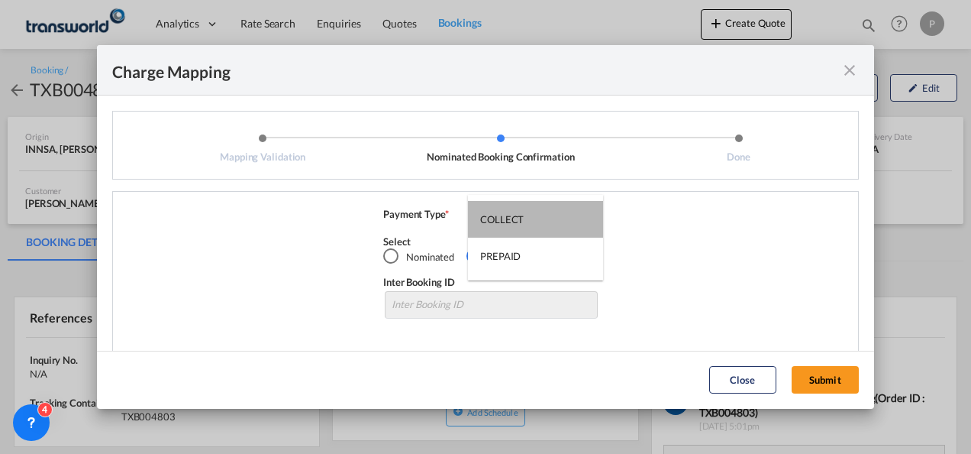
click at [554, 213] on md-option "COLLECT" at bounding box center [535, 219] width 135 height 37
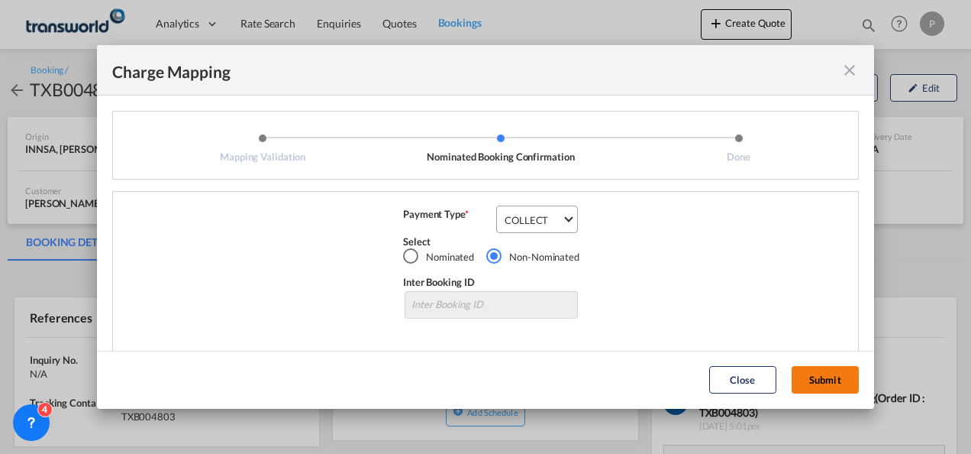
click at [819, 380] on button "Submit" at bounding box center [825, 379] width 67 height 27
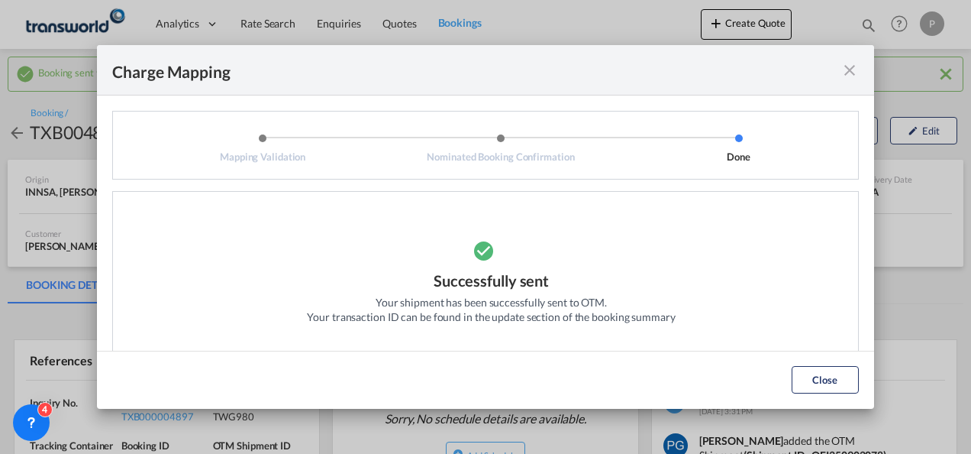
click at [843, 72] on md-icon "icon-close fg-AAA8AD cursor" at bounding box center [850, 70] width 18 height 18
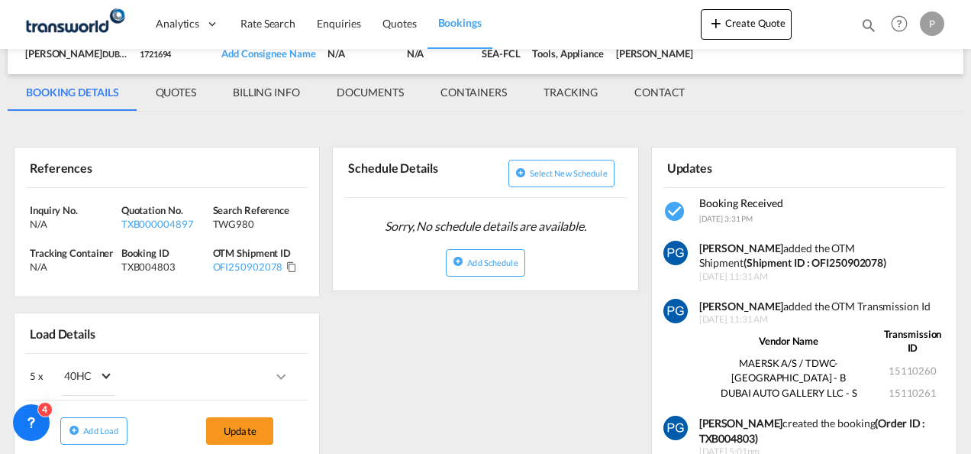
scroll to position [194, 0]
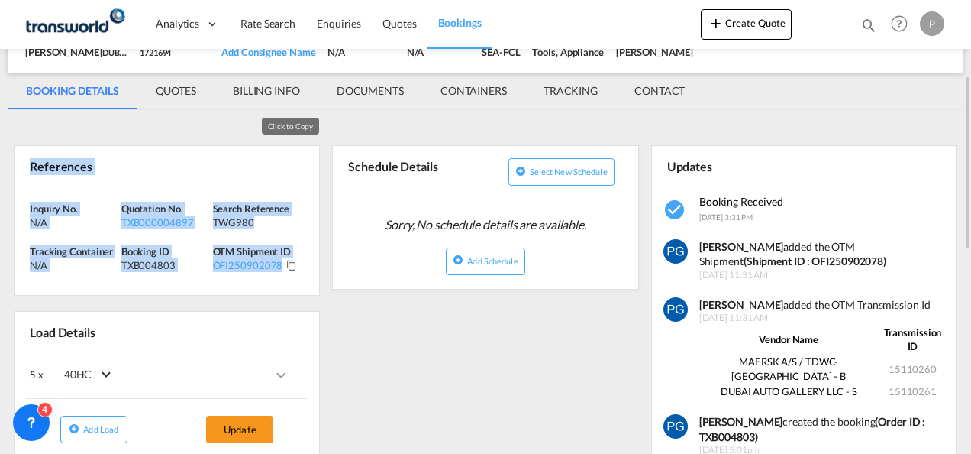
drag, startPoint x: 29, startPoint y: 159, endPoint x: 289, endPoint y: 268, distance: 281.6
click at [289, 268] on div "References Inquiry No. N/A Quotation No. TXB000004897 Search Reference TWG980 T…" at bounding box center [167, 220] width 306 height 150
copy div "References Inquiry No. N/A Quotation No. TXB000004897 Search Reference TWG980 T…"
click at [407, 23] on span "Quotes" at bounding box center [400, 23] width 34 height 13
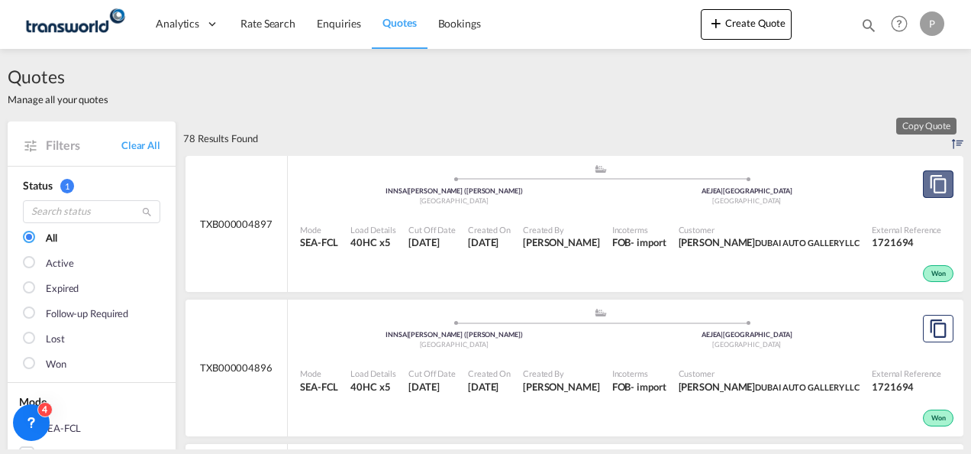
click at [923, 180] on button "Copy Quote" at bounding box center [938, 183] width 31 height 27
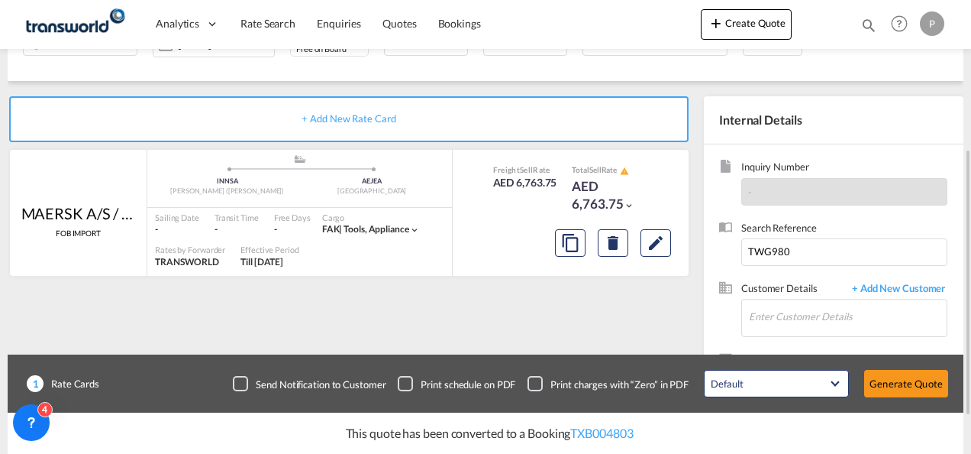
scroll to position [241, 0]
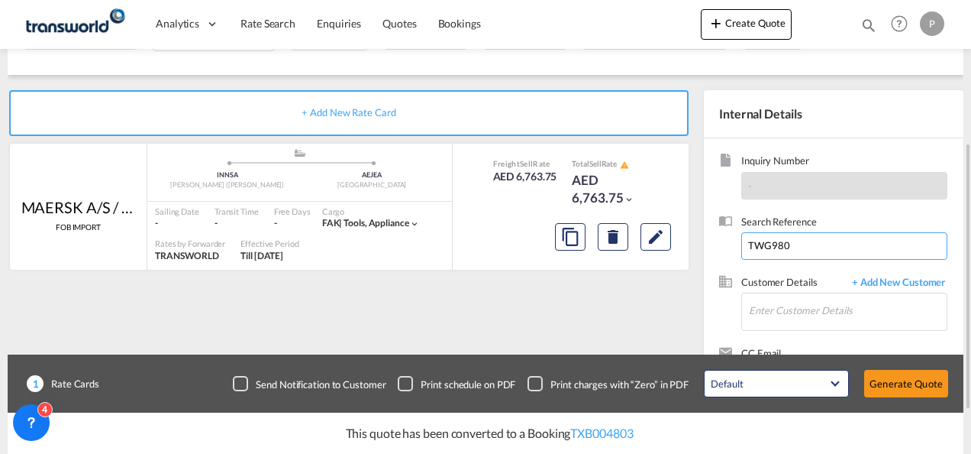
click at [802, 252] on input "TWG980" at bounding box center [844, 245] width 206 height 27
type input "TWG981"
click at [779, 318] on input "Enter Customer Details" at bounding box center [848, 310] width 198 height 34
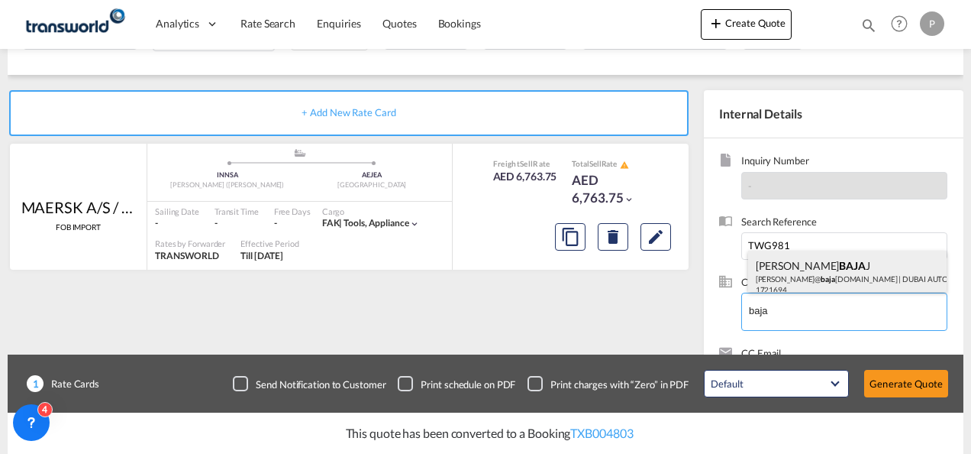
click at [780, 263] on div "[PERSON_NAME] BAJA J [PERSON_NAME]@ baja [DOMAIN_NAME] | DUBAI AUTO GALLERY LLC…" at bounding box center [847, 276] width 199 height 52
type input "DUBAI AUTO GALLERY LLC, [PERSON_NAME], [PERSON_NAME][EMAIL_ADDRESS][DOMAIN_NAME]"
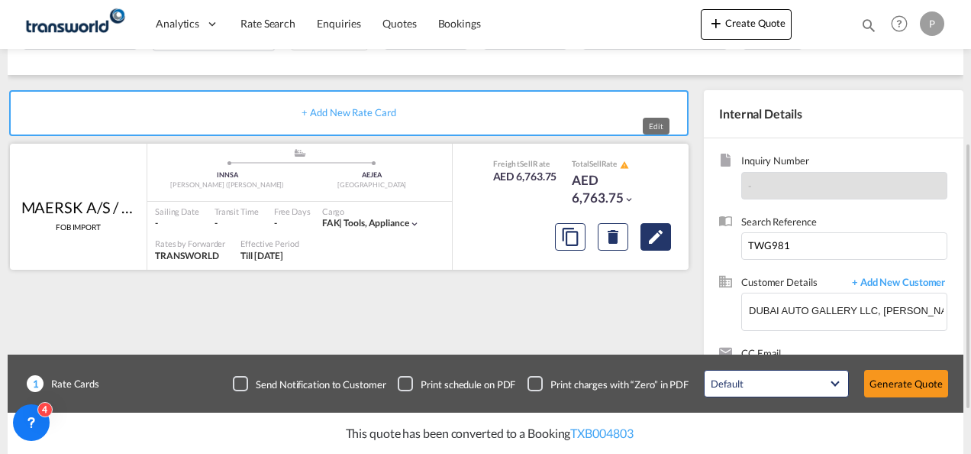
click at [650, 240] on md-icon "Edit" at bounding box center [656, 237] width 18 height 18
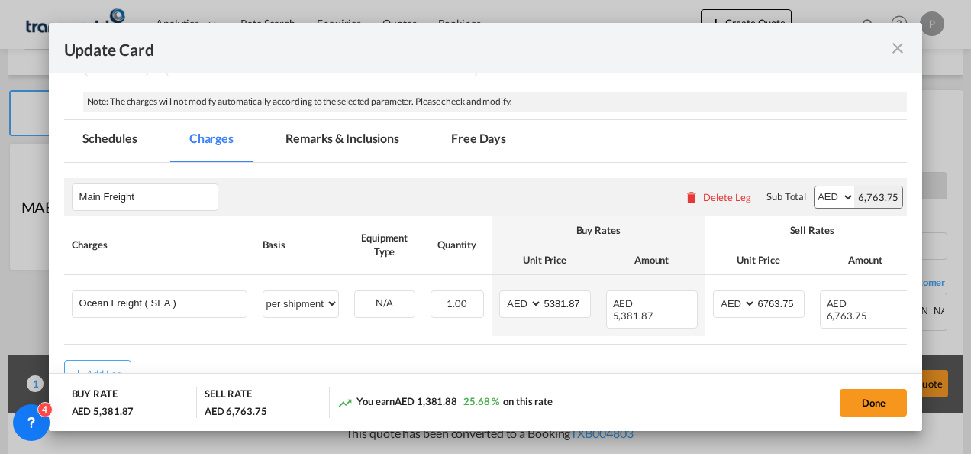
scroll to position [304, 0]
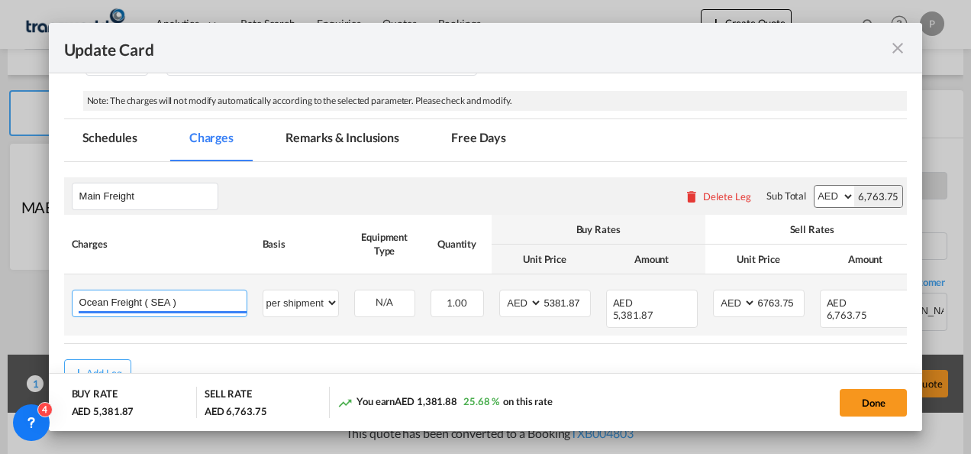
click at [223, 302] on input "Ocean Freight ( SEA )" at bounding box center [162, 301] width 167 height 23
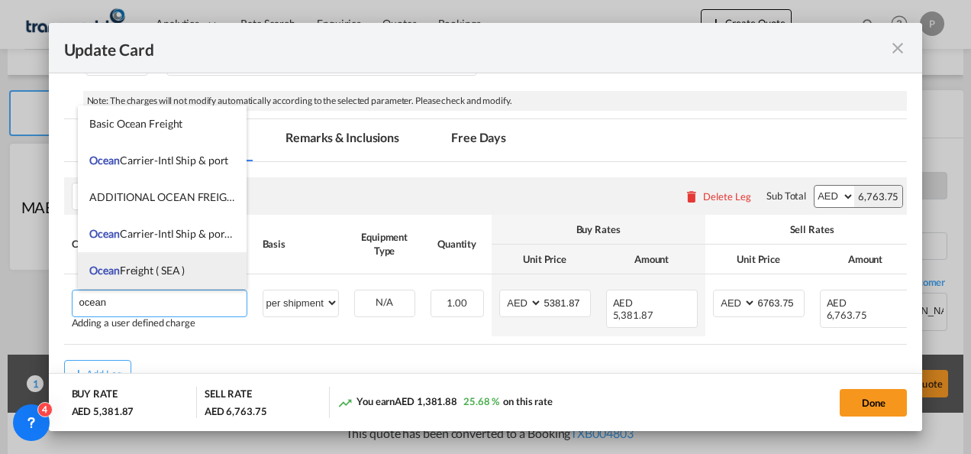
click at [170, 271] on span "Ocean Freight ( SEA )" at bounding box center [136, 269] width 95 height 13
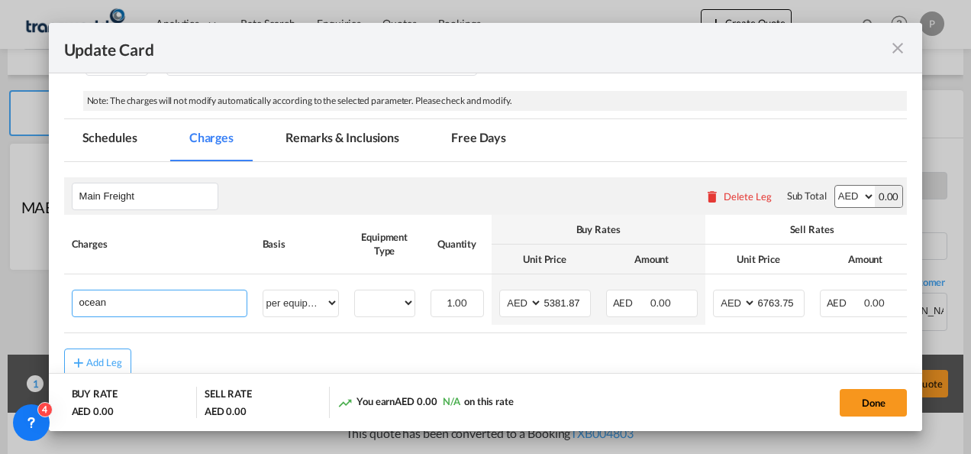
type input "Ocean Freight ( SEA )"
select select "per equipment"
type input "0"
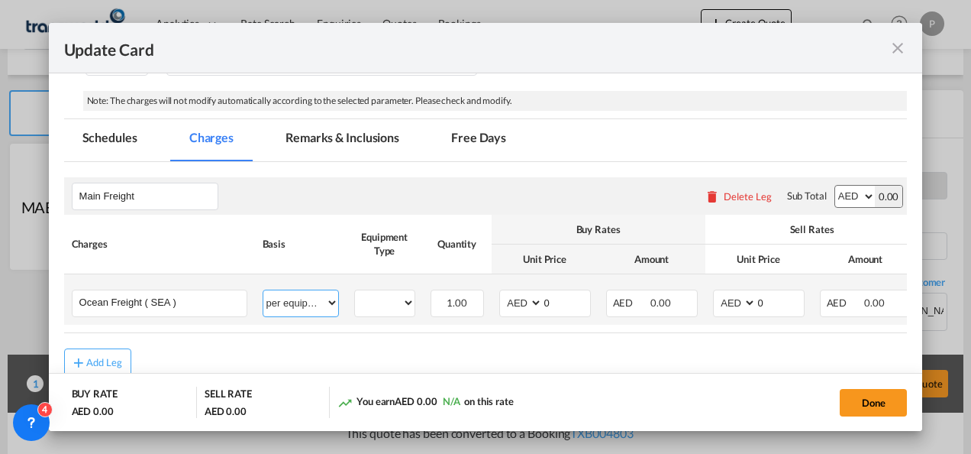
click at [299, 301] on select "per equipment per container per B/L per shipping bill per shipment % on freight…" at bounding box center [300, 302] width 75 height 24
select select "per shipment"
click at [263, 290] on select "per equipment per container per B/L per shipping bill per shipment % on freight…" at bounding box center [300, 302] width 75 height 24
click at [562, 301] on input "0" at bounding box center [566, 301] width 47 height 23
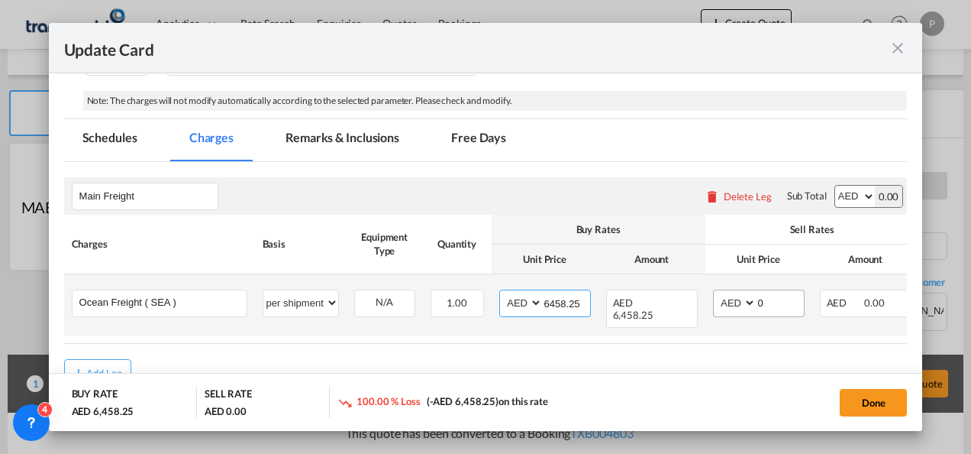
type input "6458.25"
click at [771, 300] on input "0" at bounding box center [780, 301] width 47 height 23
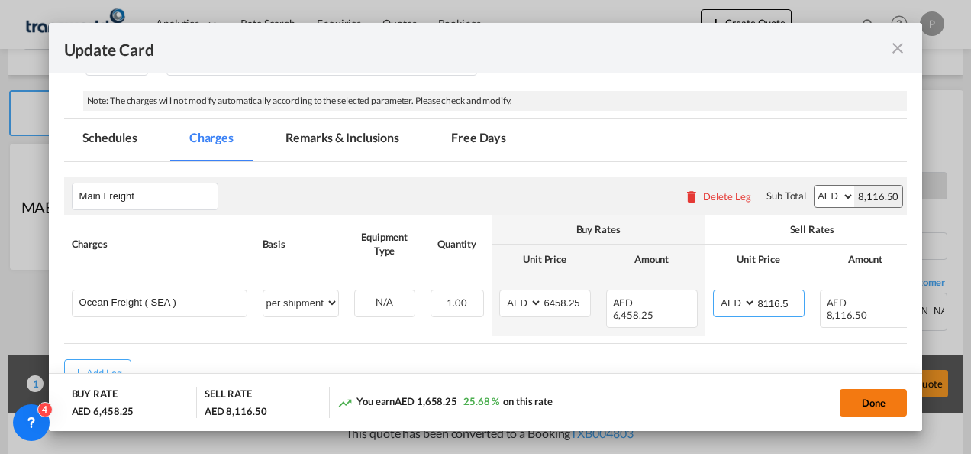
type input "8116.5"
click at [863, 399] on button "Done" at bounding box center [873, 402] width 67 height 27
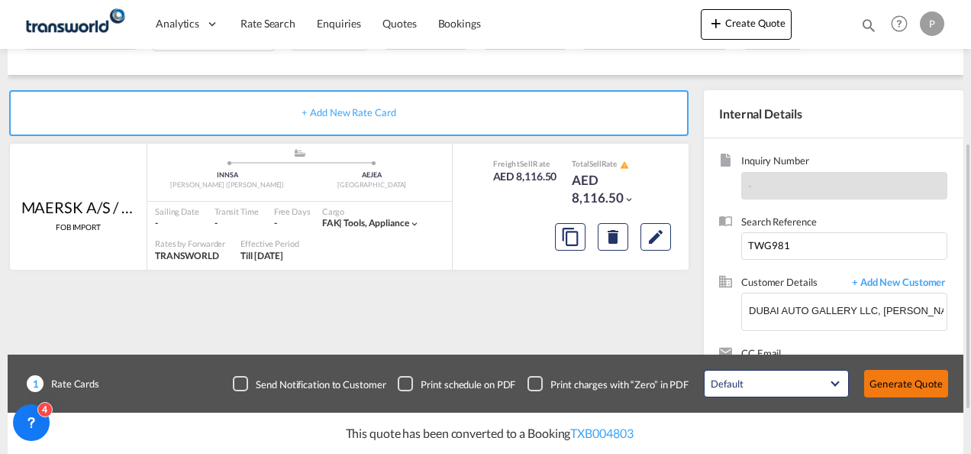
click at [927, 383] on button "Generate Quote" at bounding box center [906, 383] width 84 height 27
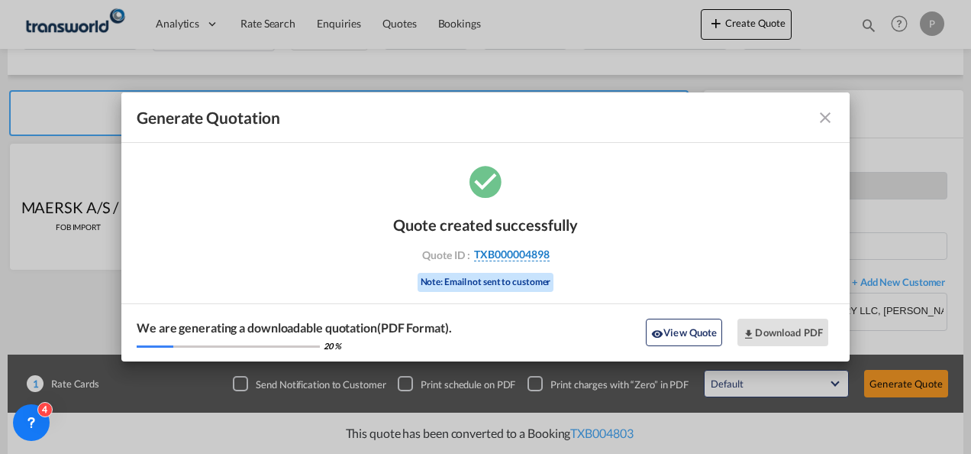
click at [526, 257] on span "TXB000004898" at bounding box center [512, 254] width 76 height 14
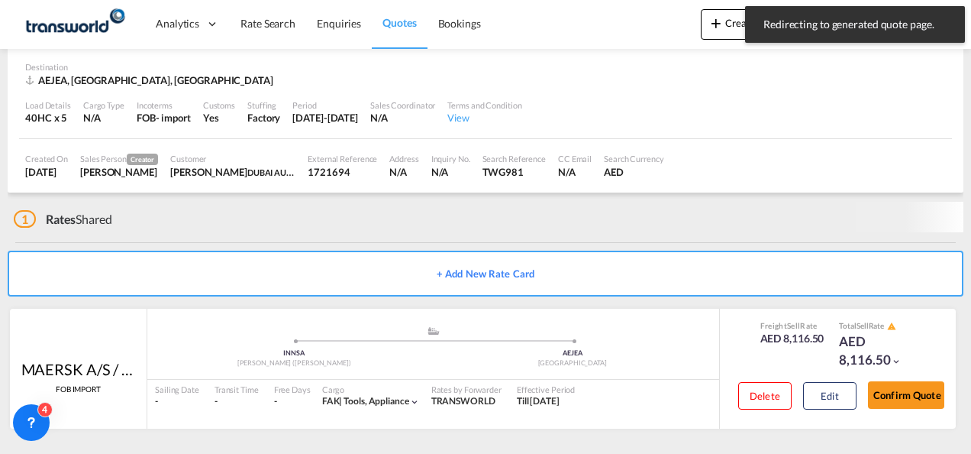
scroll to position [95, 0]
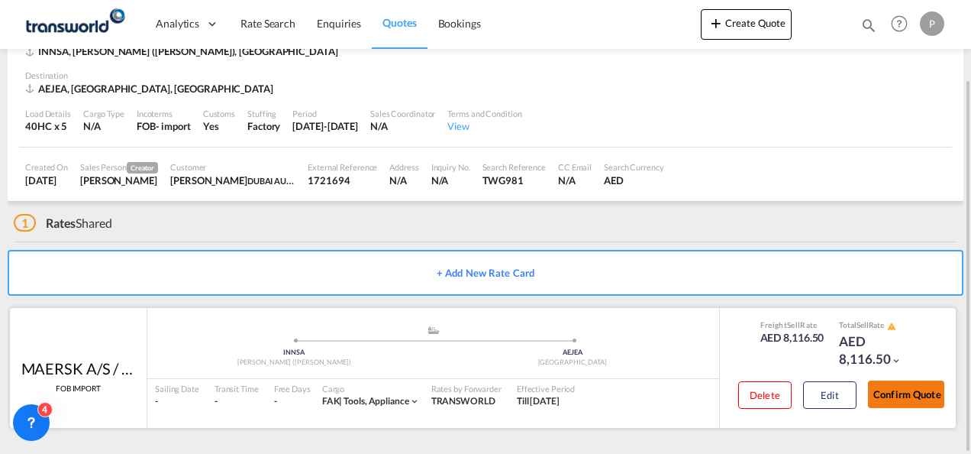
click at [903, 399] on button "Confirm Quote" at bounding box center [906, 393] width 76 height 27
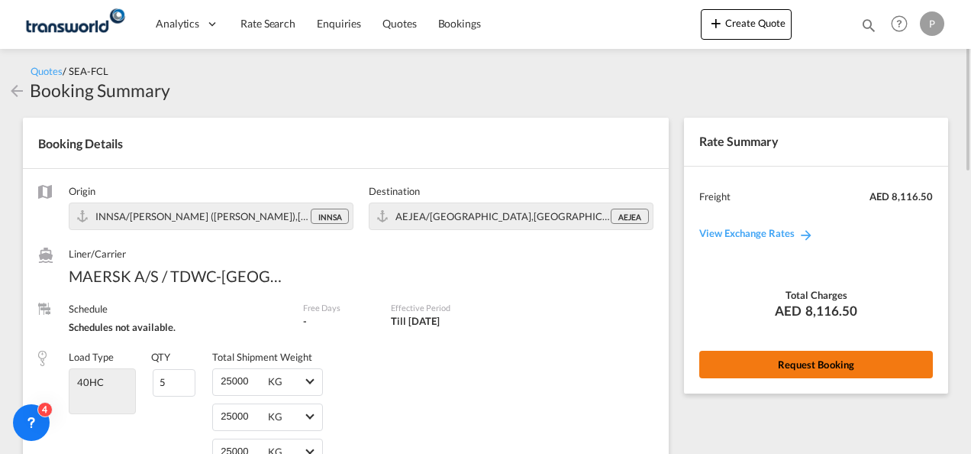
click at [767, 368] on button "Request Booking" at bounding box center [816, 363] width 234 height 27
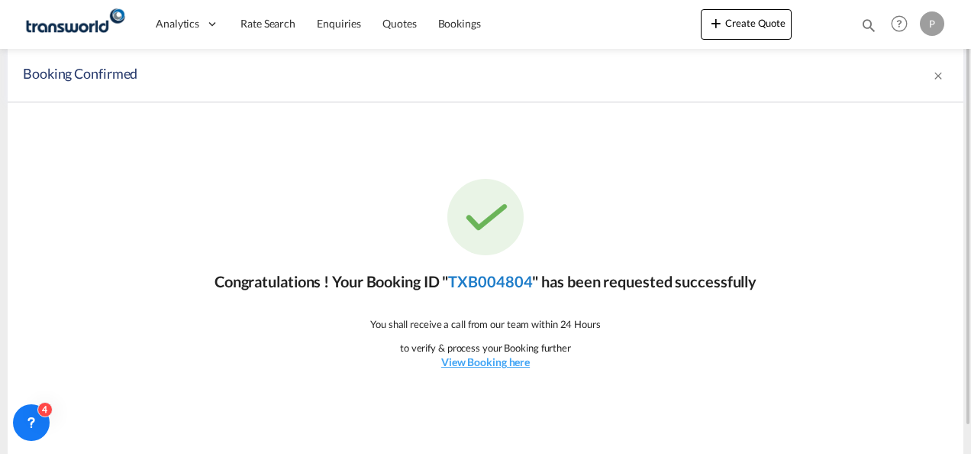
click at [499, 277] on link "TXB004804" at bounding box center [490, 281] width 84 height 18
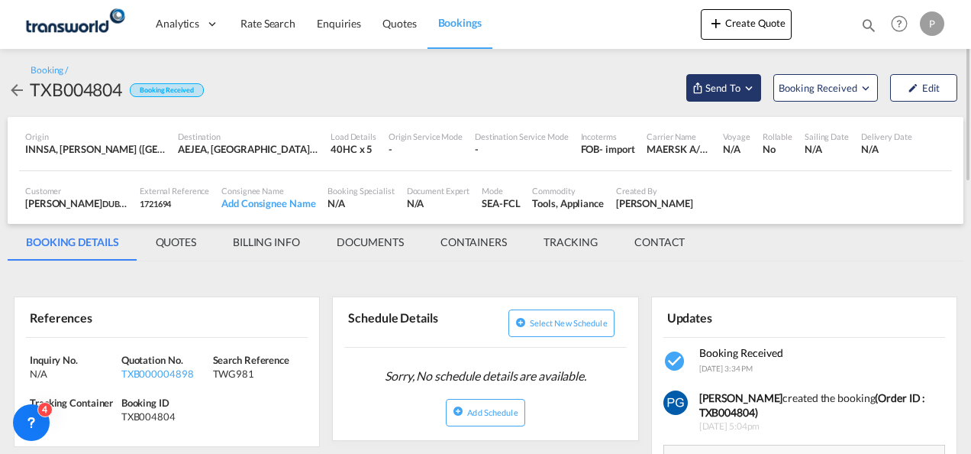
click at [714, 92] on span "Send To" at bounding box center [723, 87] width 38 height 15
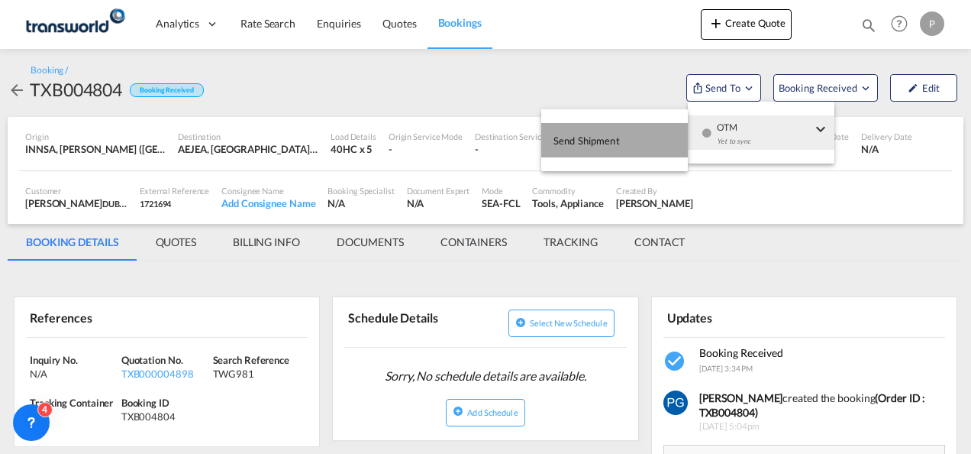
click at [641, 128] on button "Send Shipment" at bounding box center [614, 140] width 147 height 34
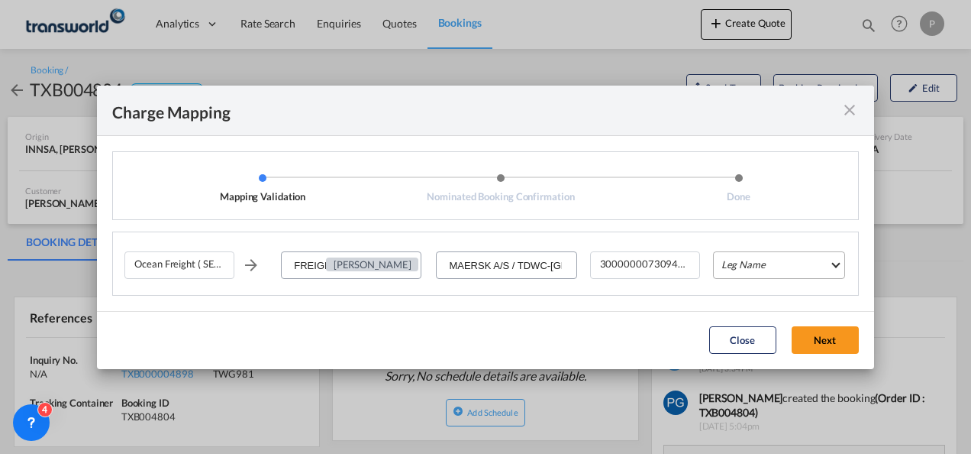
click at [744, 266] on md-select "Leg Name HANDLING ORIGIN VESSEL HANDLING DESTINATION OTHERS TL PICK UP CUSTOMS …" at bounding box center [779, 264] width 132 height 27
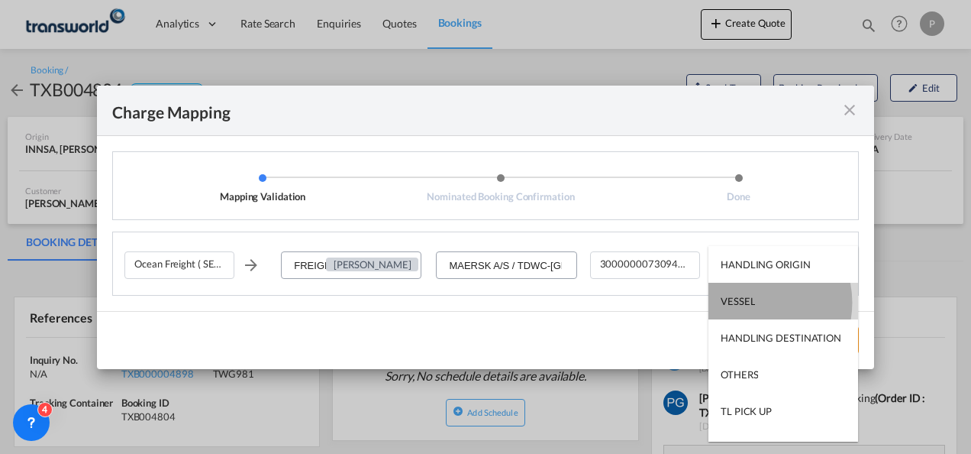
click at [750, 302] on div "VESSEL" at bounding box center [738, 301] width 34 height 14
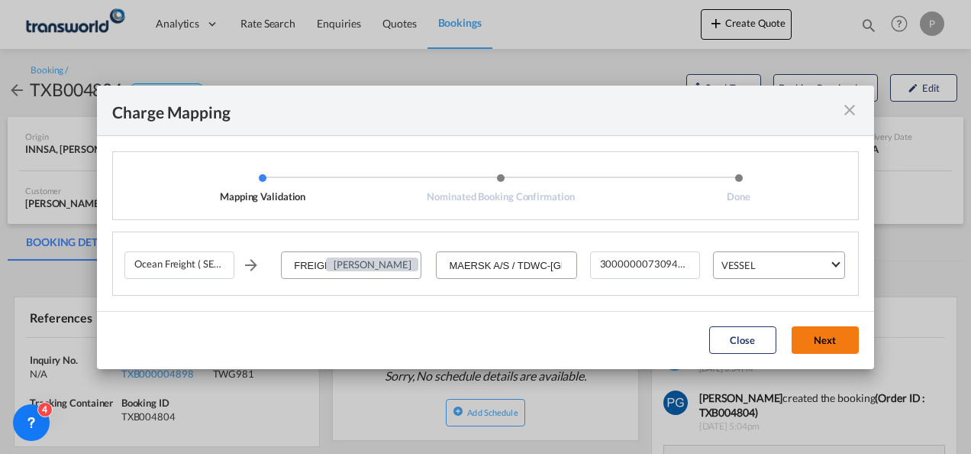
click at [818, 341] on button "Next" at bounding box center [825, 339] width 67 height 27
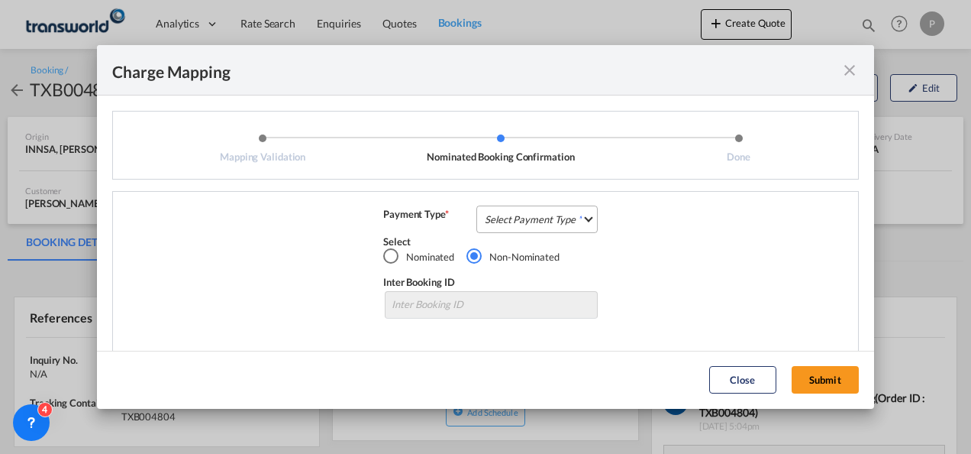
click at [523, 215] on md-select "Select Payment Type COLLECT PREPAID" at bounding box center [536, 218] width 121 height 27
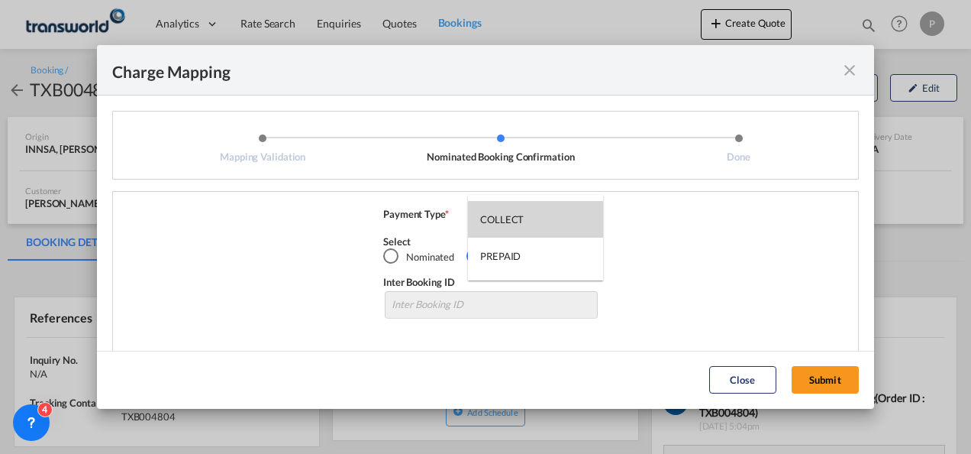
click at [525, 221] on md-option "COLLECT" at bounding box center [535, 219] width 135 height 37
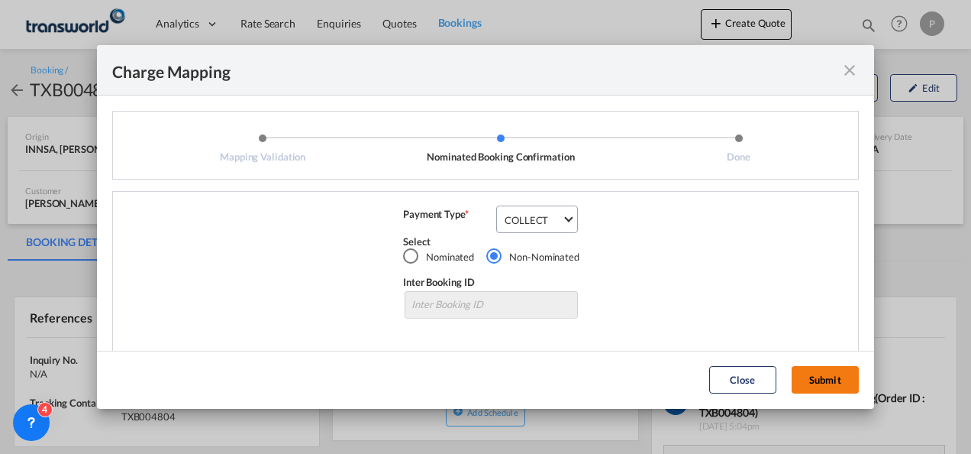
click at [803, 371] on button "Submit" at bounding box center [825, 379] width 67 height 27
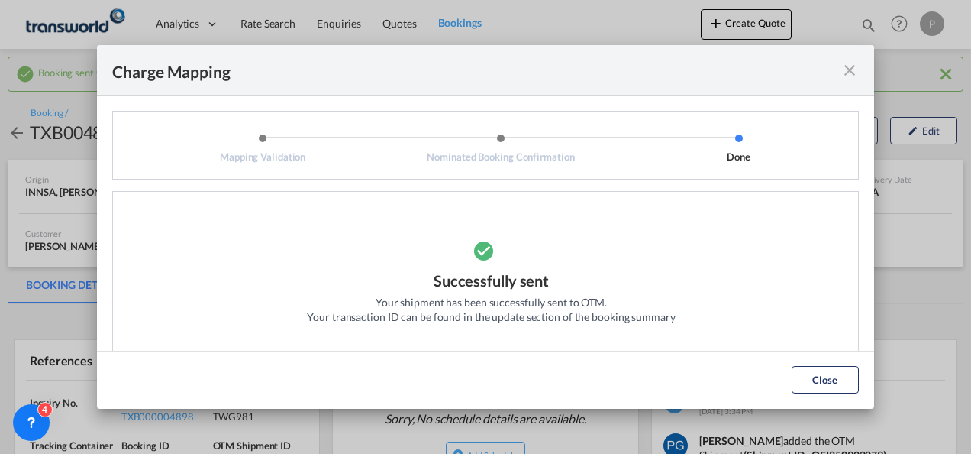
click at [844, 73] on md-icon "icon-close fg-AAA8AD cursor" at bounding box center [850, 70] width 18 height 18
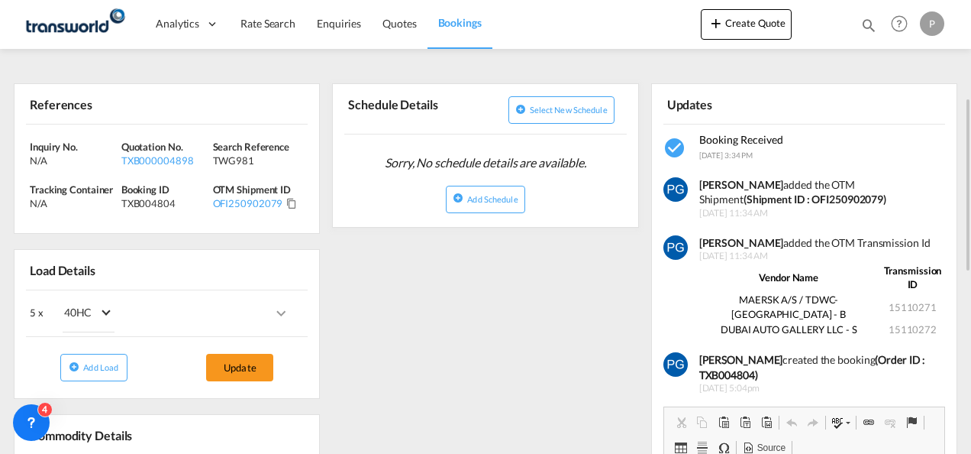
scroll to position [266, 0]
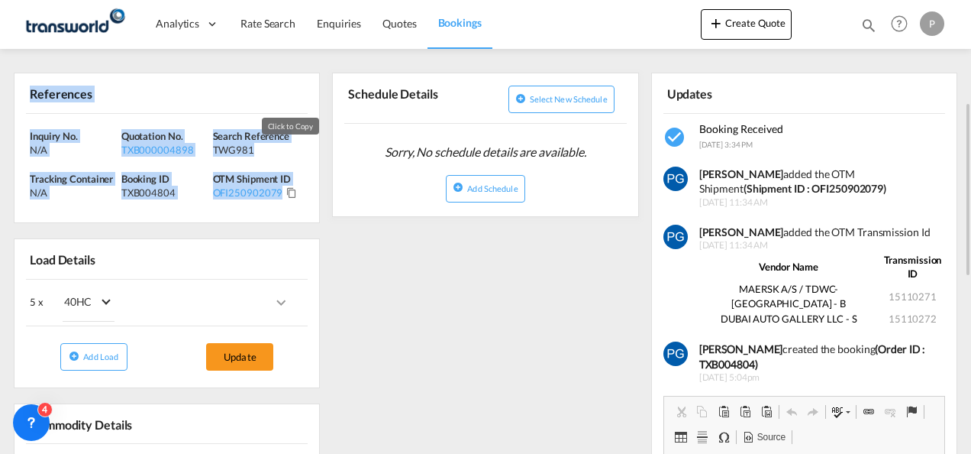
drag, startPoint x: 26, startPoint y: 95, endPoint x: 287, endPoint y: 189, distance: 277.8
click at [287, 189] on div "References Inquiry No. N/A Quotation No. TXB000004898 Search Reference TWG981 T…" at bounding box center [167, 148] width 306 height 150
copy div "References Inquiry No. N/A Quotation No. TXB000004898 Search Reference TWG981 T…"
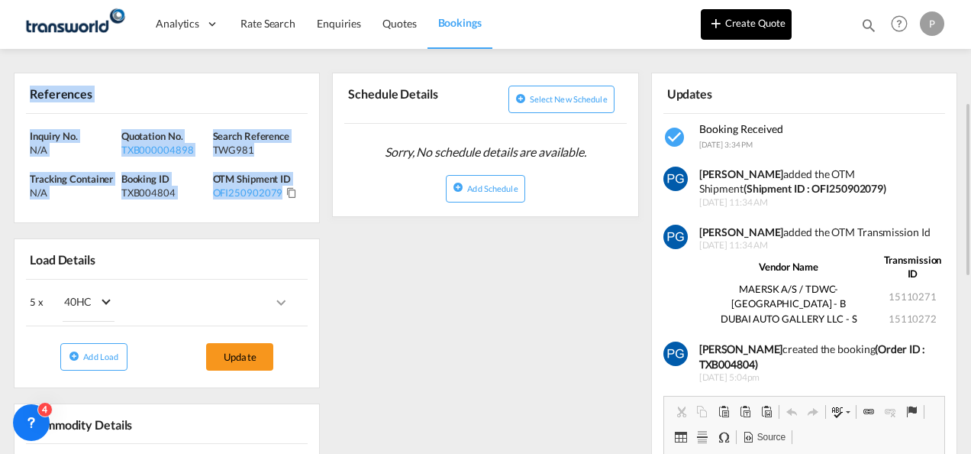
click at [732, 29] on button "Create Quote" at bounding box center [746, 24] width 91 height 31
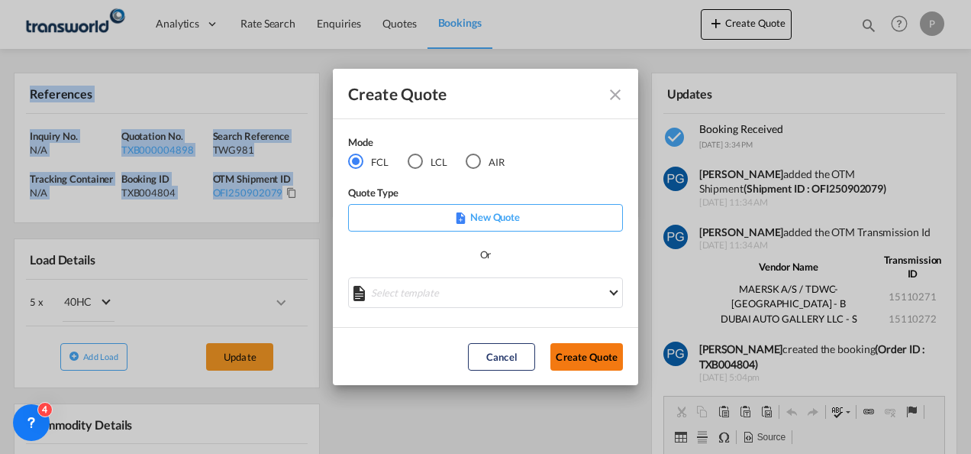
click at [579, 354] on button "Create Quote" at bounding box center [587, 356] width 73 height 27
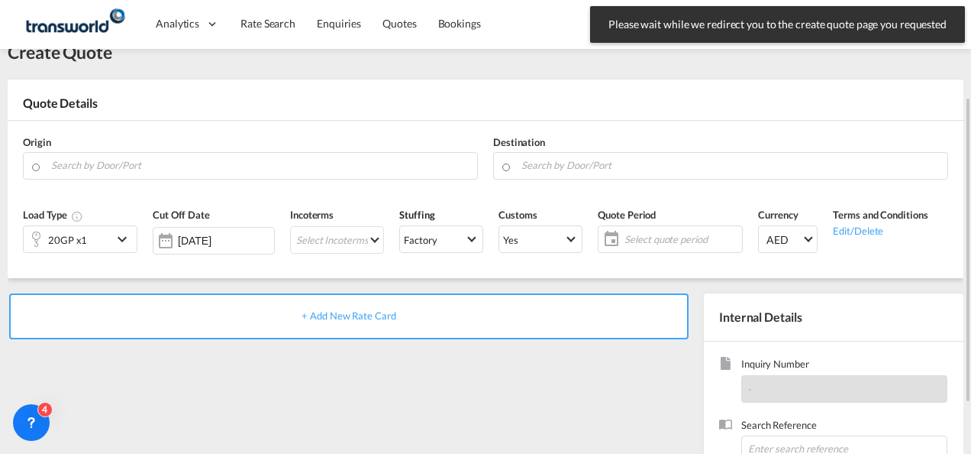
scroll to position [36, 0]
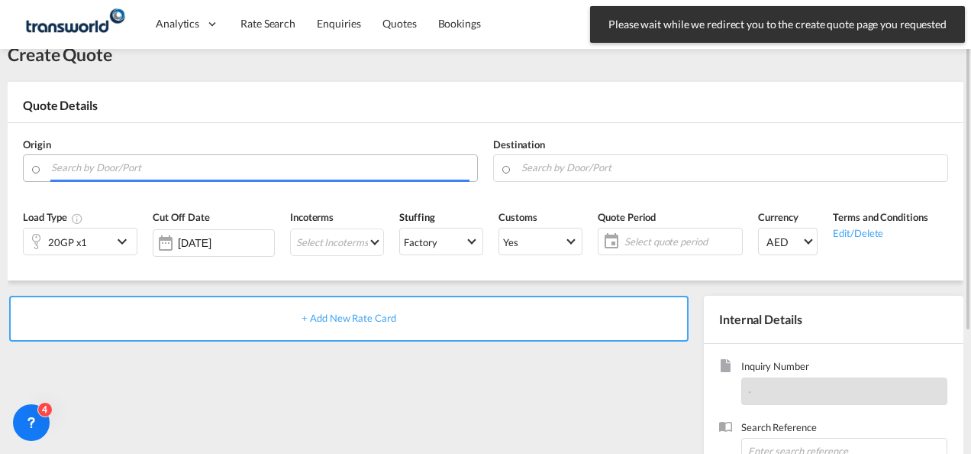
click at [162, 171] on input "Search by Door/Port" at bounding box center [260, 167] width 418 height 27
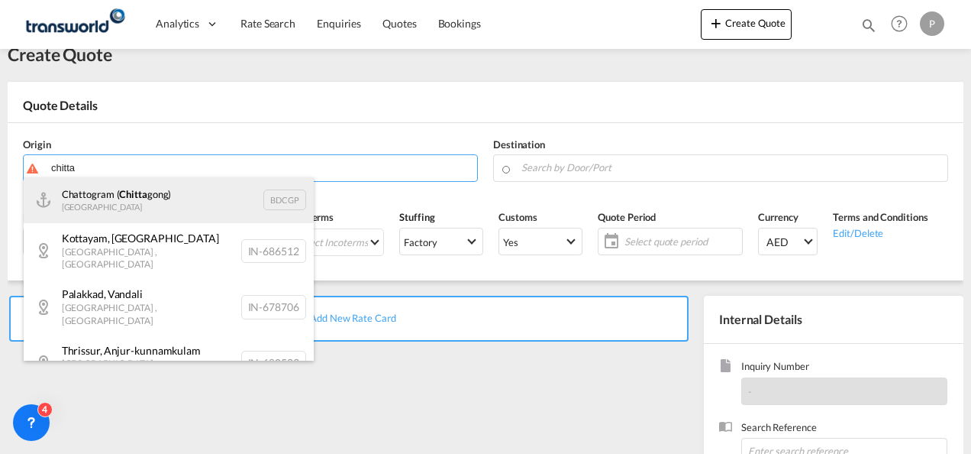
click at [164, 205] on div "Chattogram ( [PERSON_NAME]) Bangladesh BDCGP" at bounding box center [169, 200] width 290 height 46
type input "Chattogram (Chittagong), BDCGP"
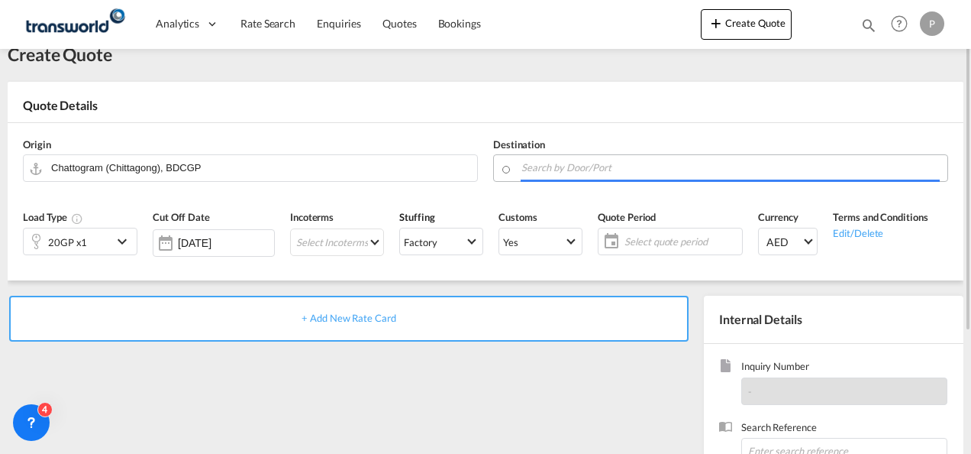
click at [560, 171] on input "Search by Door/Port" at bounding box center [731, 167] width 418 height 27
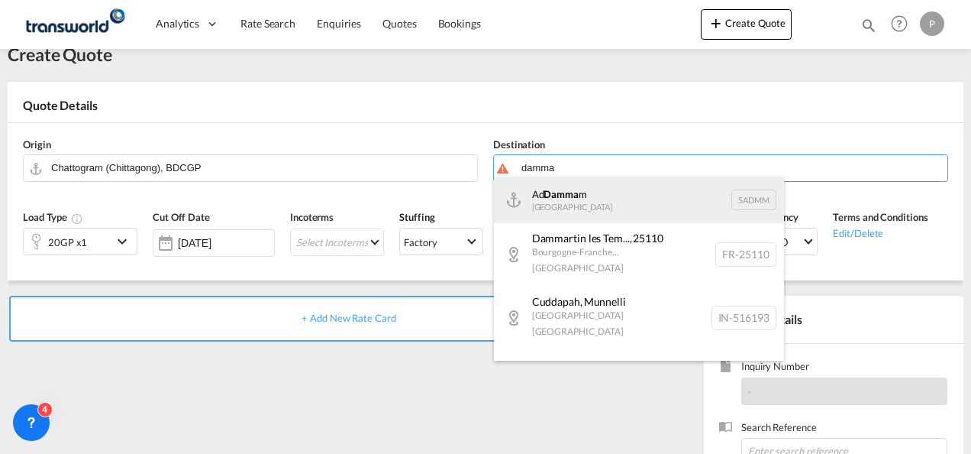
click at [574, 192] on div "Ad Damma m [GEOGRAPHIC_DATA] [GEOGRAPHIC_DATA]" at bounding box center [639, 200] width 290 height 46
type input "Ad Dammam, SADMM"
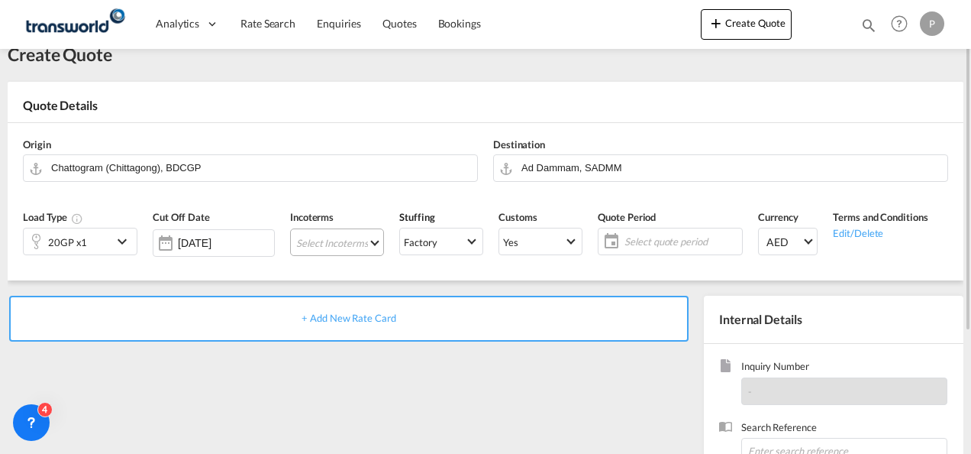
click at [326, 246] on md-select "Select Incoterms EXW - import Ex Works FOB - export Free on Board CIP - export …" at bounding box center [337, 241] width 94 height 27
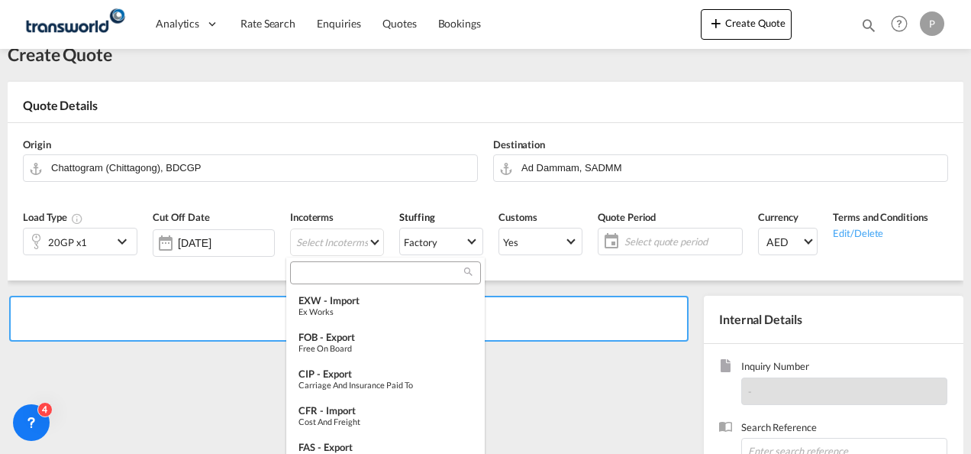
click at [321, 270] on input "search" at bounding box center [380, 273] width 170 height 14
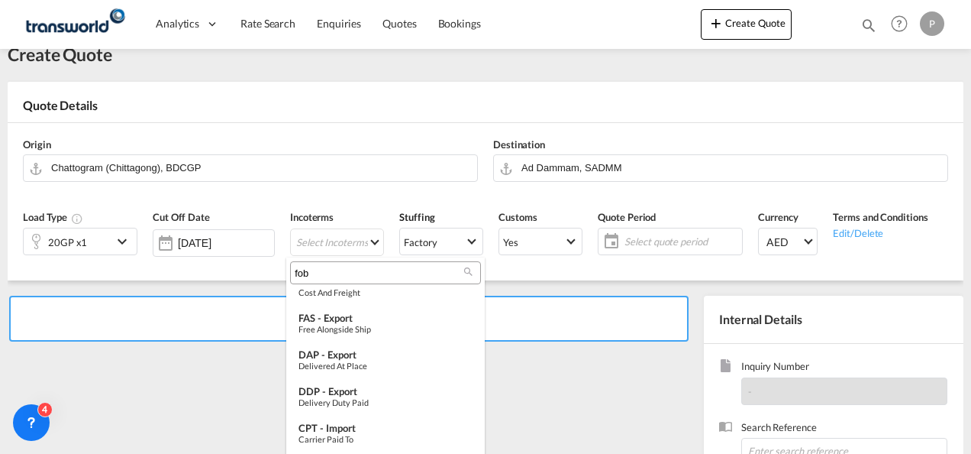
scroll to position [0, 0]
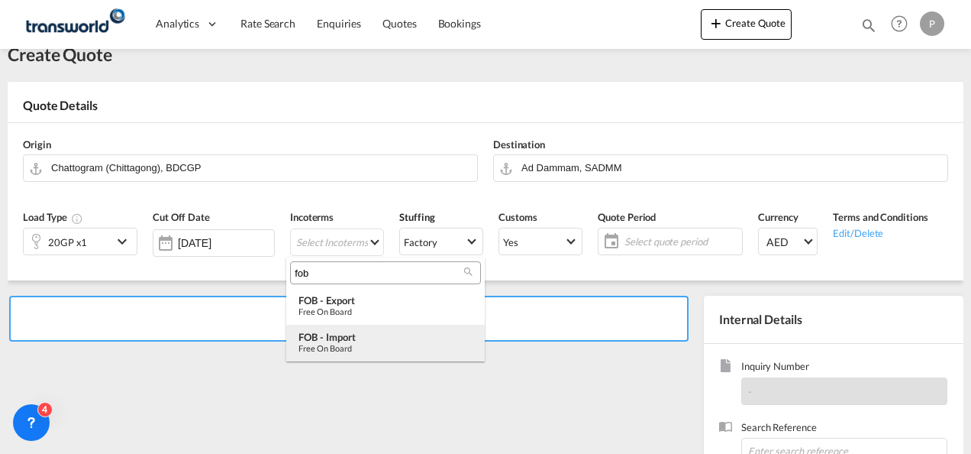
type input "fob"
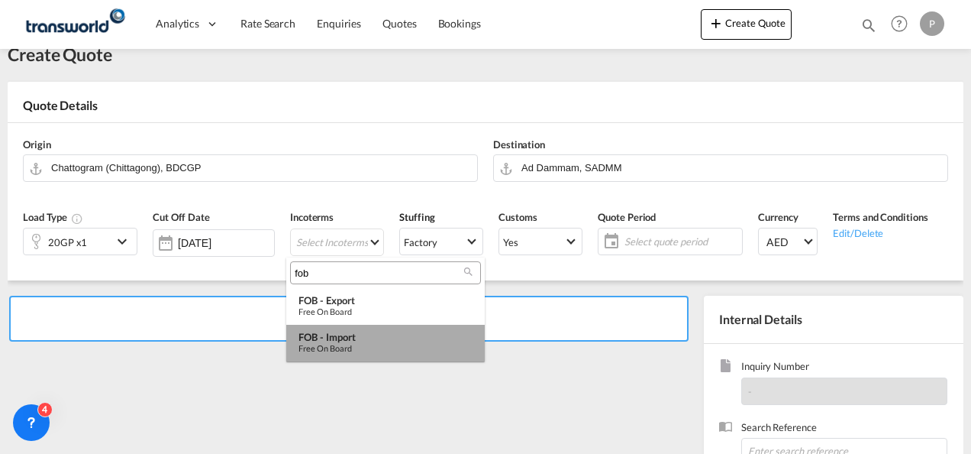
click at [352, 331] on div "FOB - import" at bounding box center [386, 337] width 174 height 12
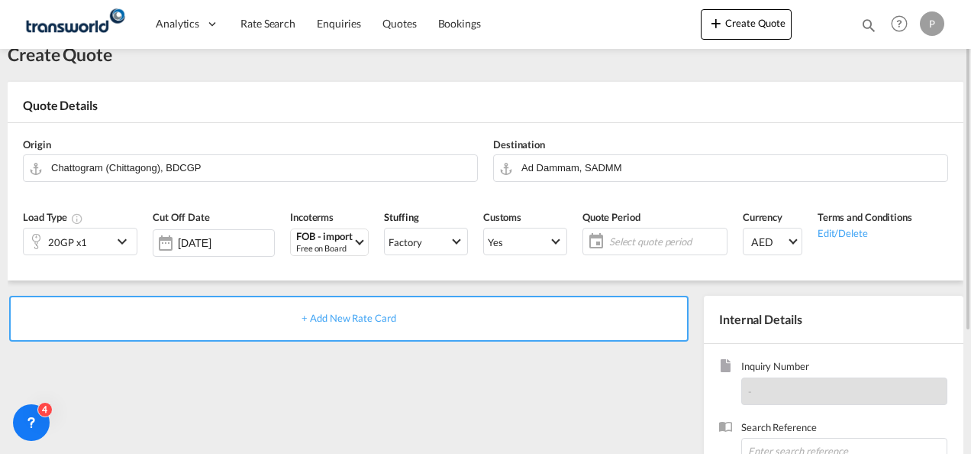
click at [648, 234] on span "Select quote period" at bounding box center [666, 241] width 114 height 14
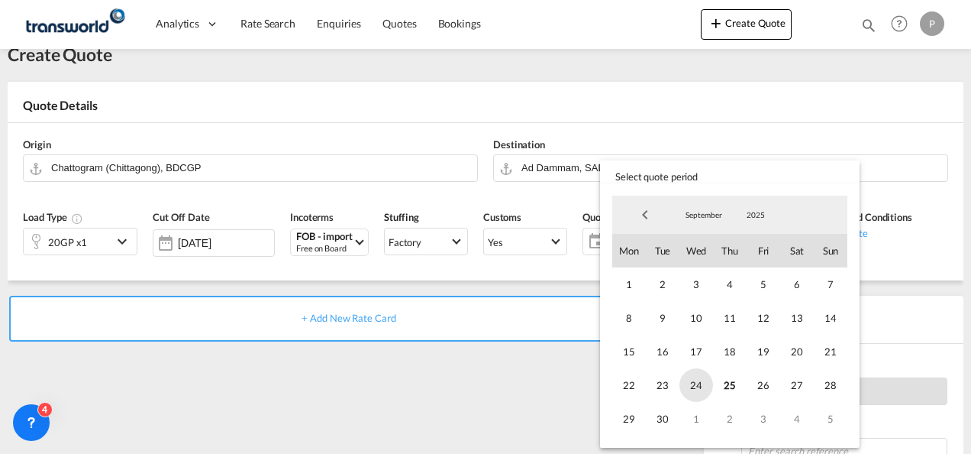
click at [696, 381] on span "24" at bounding box center [697, 385] width 34 height 34
click at [668, 415] on span "30" at bounding box center [663, 419] width 34 height 34
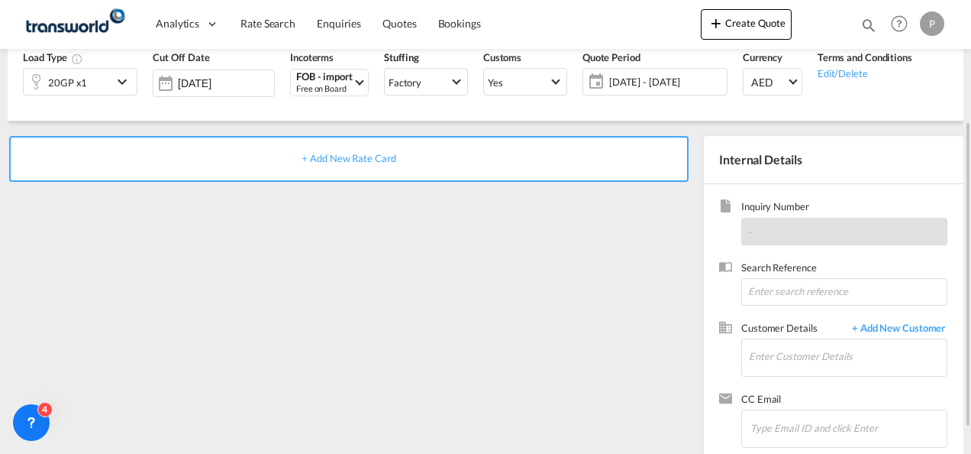
scroll to position [199, 0]
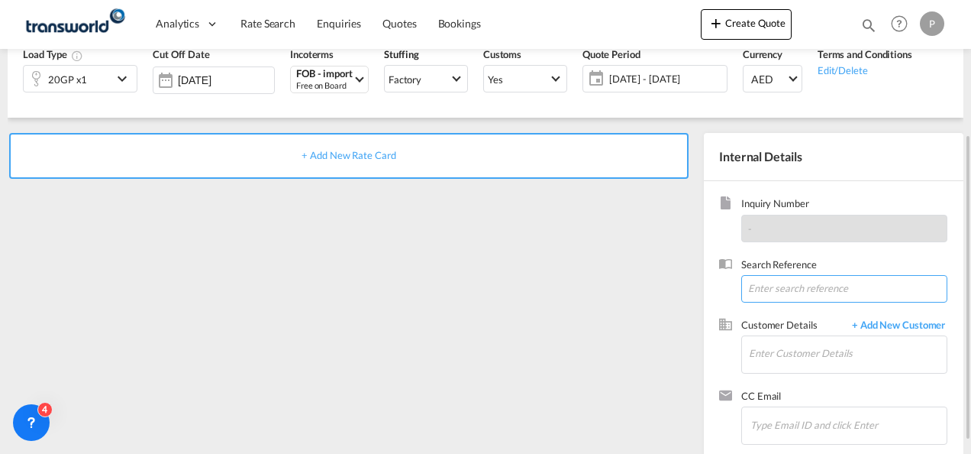
click at [786, 292] on input at bounding box center [844, 288] width 206 height 27
type input "TWI 21565"
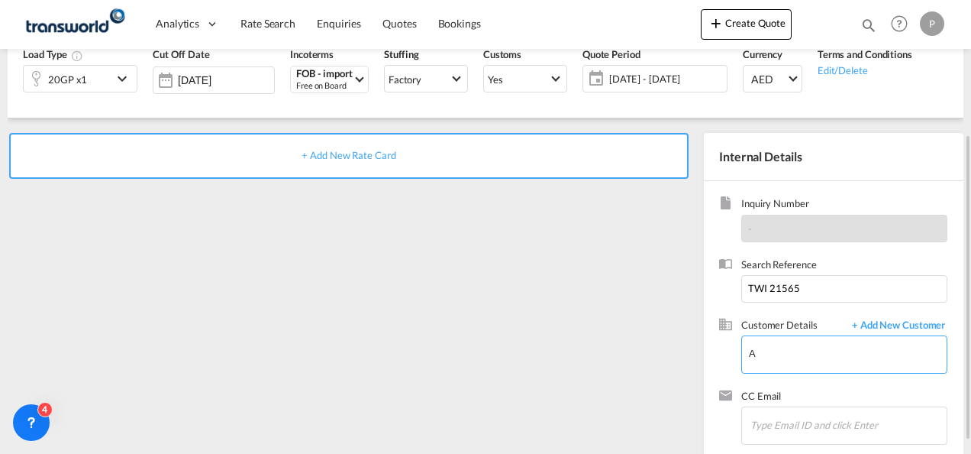
click at [788, 354] on input "A" at bounding box center [848, 353] width 198 height 34
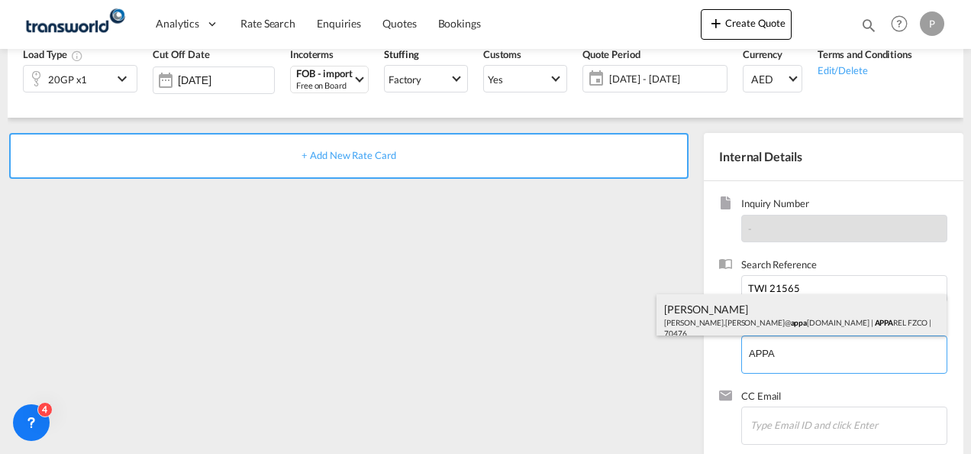
click at [769, 331] on div "[PERSON_NAME] [PERSON_NAME].[PERSON_NAME]@ appa [DOMAIN_NAME] | APPA REL FZCO |…" at bounding box center [802, 320] width 290 height 52
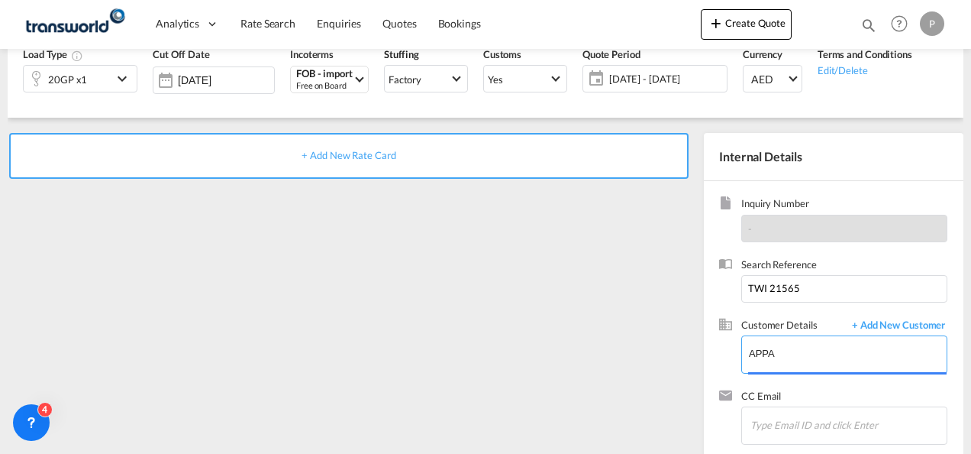
type input "APPAREL FZCO, [PERSON_NAME], [PERSON_NAME][EMAIL_ADDRESS][PERSON_NAME][DOMAIN_N…"
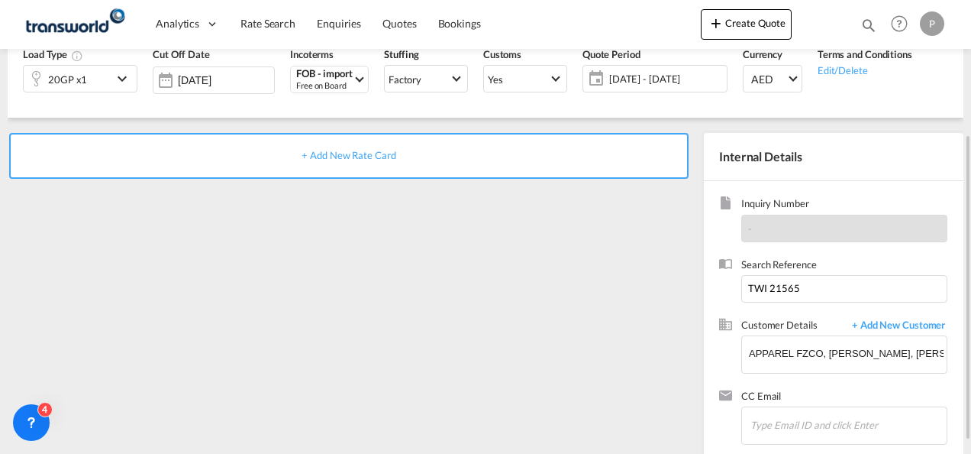
click at [339, 154] on span "+ Add New Rate Card" at bounding box center [349, 155] width 94 height 12
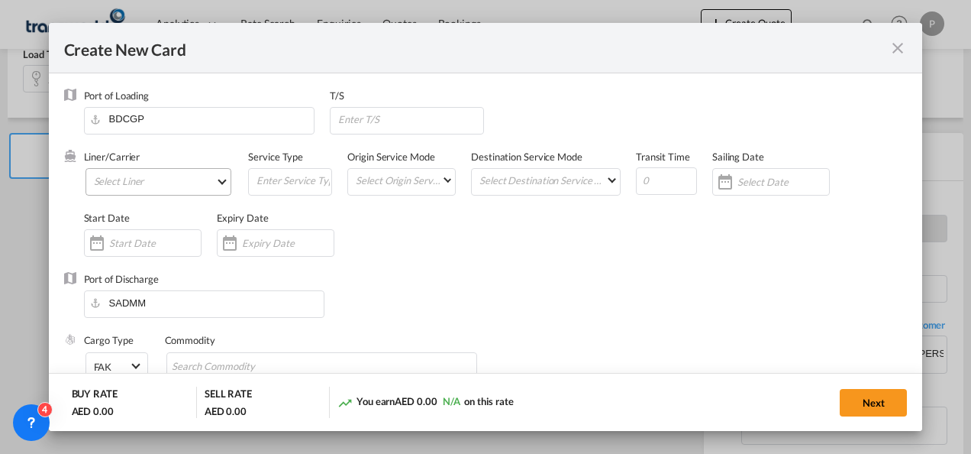
type input "Basic Ocean Freight"
select select "per equipment"
click at [157, 181] on md-select "Select Liner 2HM LOGISTICS D.O.O. / TDWC-CAPODISTRI 2HM LOGISTICS D.O.O. / TDWC…" at bounding box center [159, 181] width 147 height 27
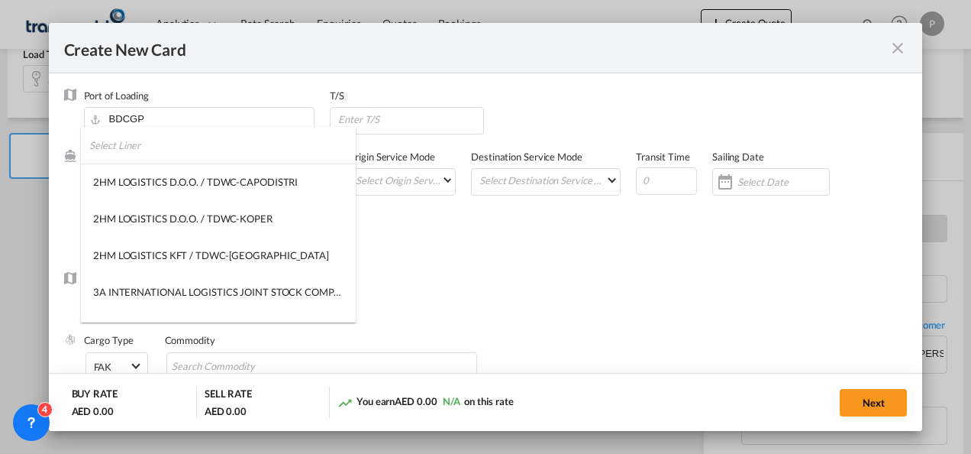
click at [168, 148] on input "search" at bounding box center [222, 145] width 266 height 37
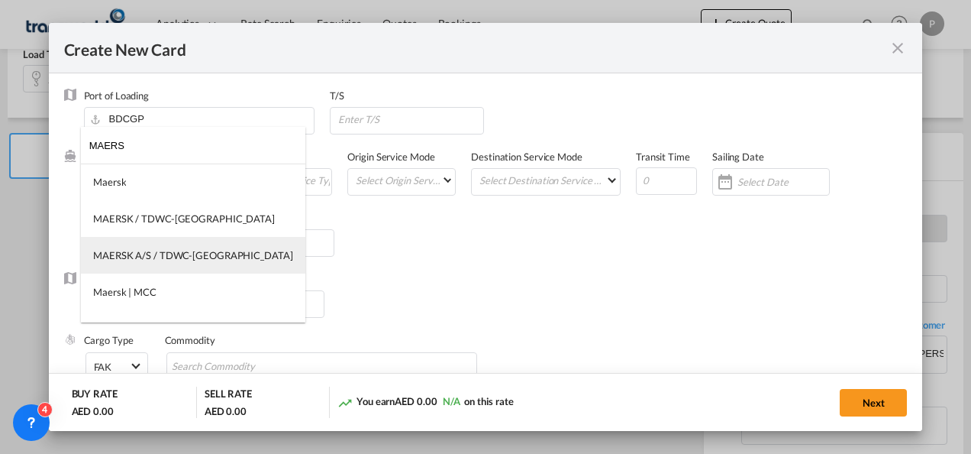
type input "MAERS"
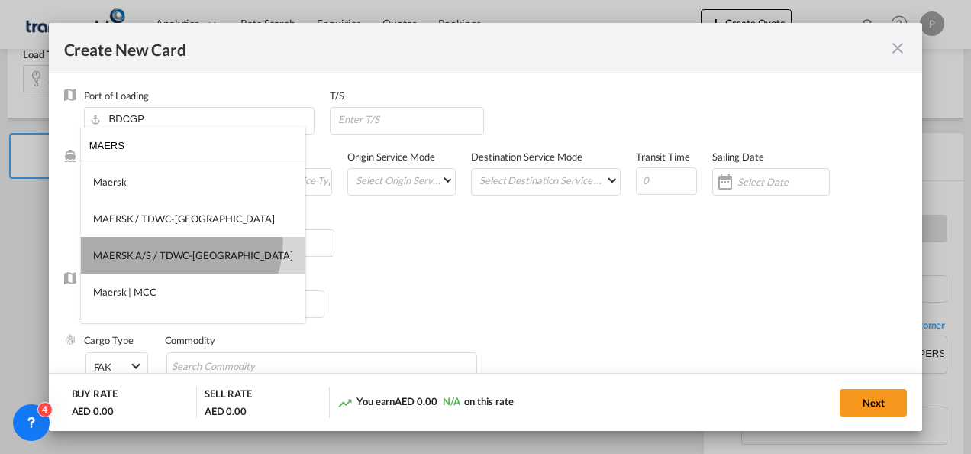
click at [179, 242] on md-option "MAERSK A/S / TDWC-[GEOGRAPHIC_DATA]" at bounding box center [193, 255] width 224 height 37
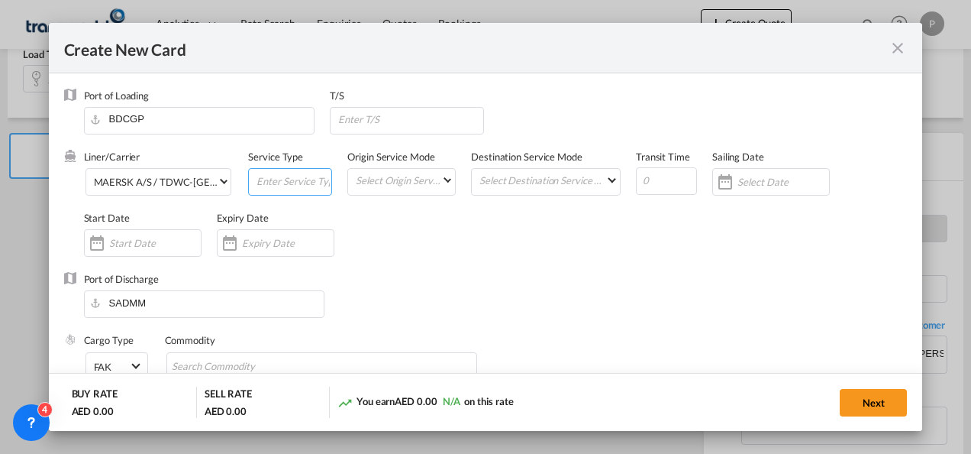
click at [281, 183] on input "Create New Card ..." at bounding box center [293, 180] width 76 height 23
type input "FOB IMPORT"
click at [284, 237] on input "Create New Card ..." at bounding box center [288, 243] width 92 height 12
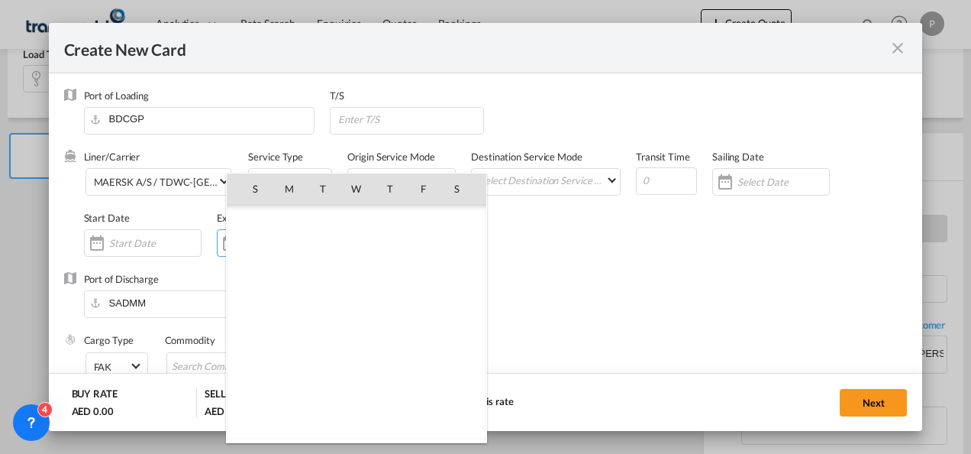
scroll to position [353696, 0]
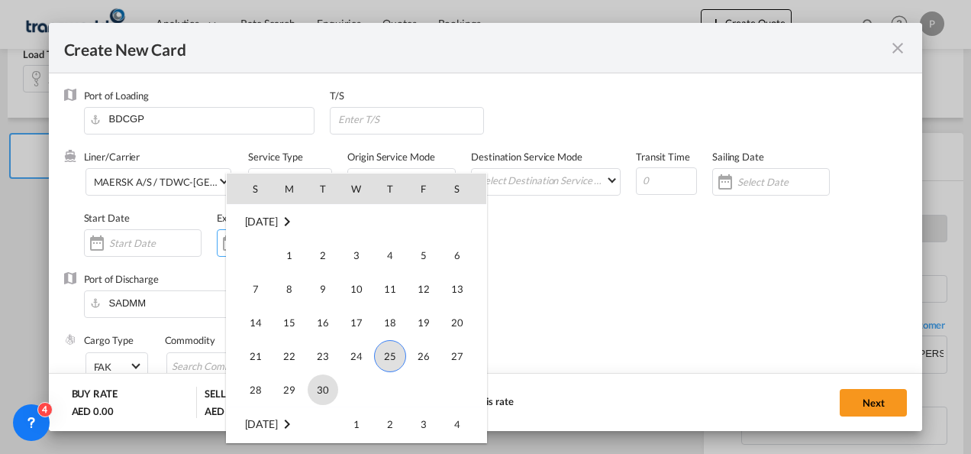
click at [318, 395] on span "30" at bounding box center [323, 389] width 31 height 31
type input "[DATE]"
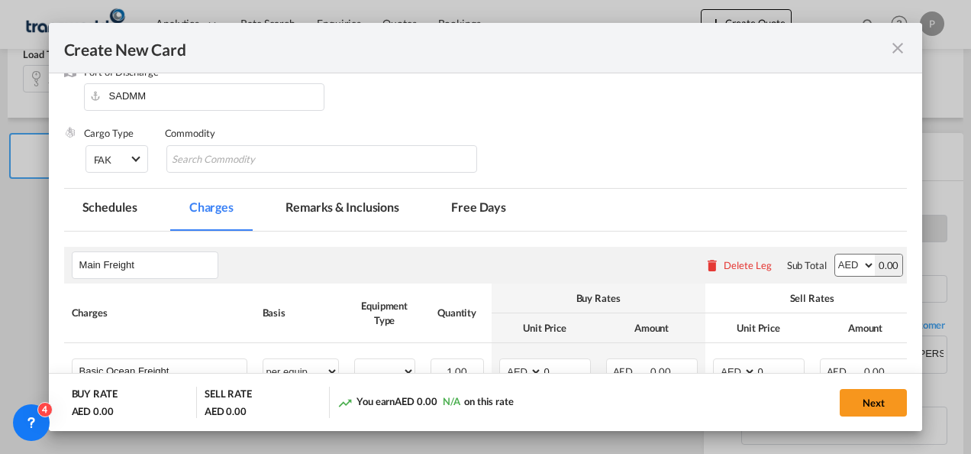
scroll to position [208, 0]
click at [260, 161] on input "Chips input." at bounding box center [242, 159] width 140 height 24
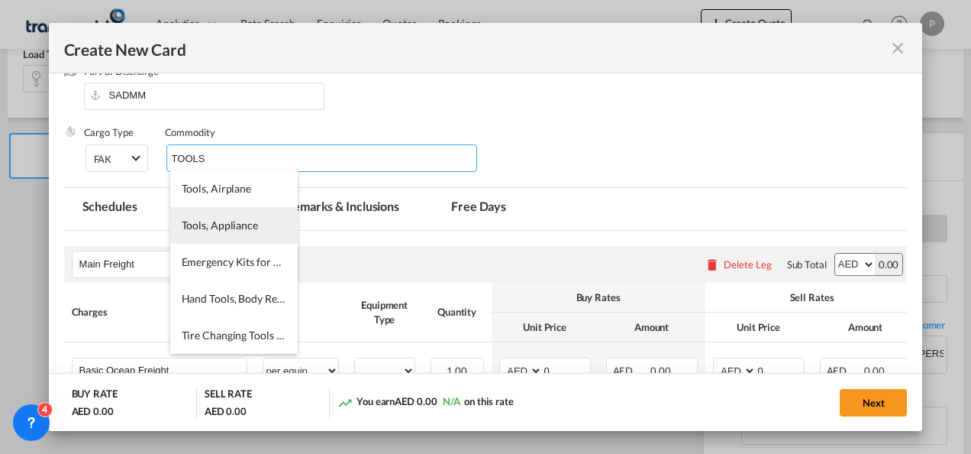
type input "TOOLS"
click at [233, 220] on span "Tools, Appliance" at bounding box center [220, 224] width 76 height 13
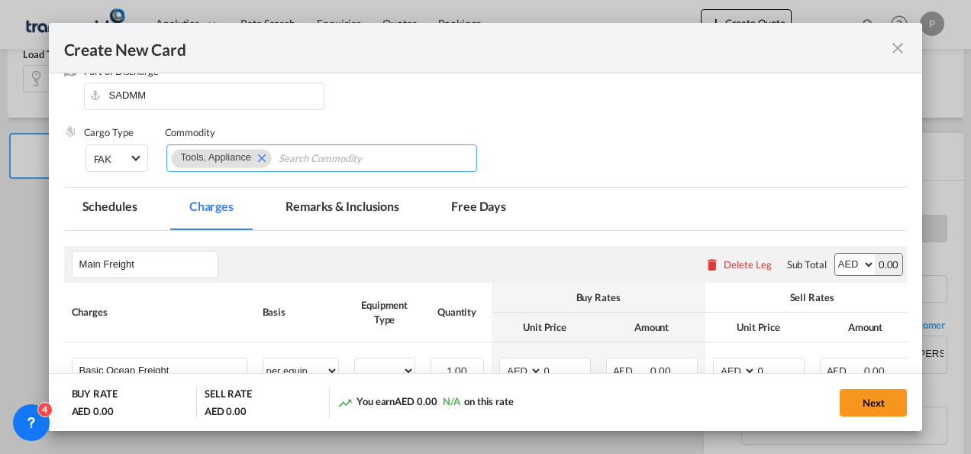
scroll to position [362, 0]
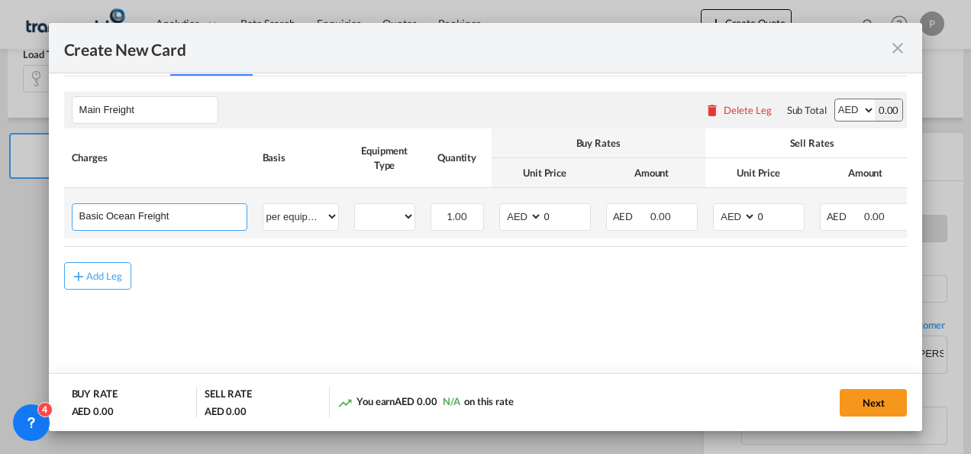
click at [205, 217] on input "Basic Ocean Freight" at bounding box center [162, 215] width 167 height 23
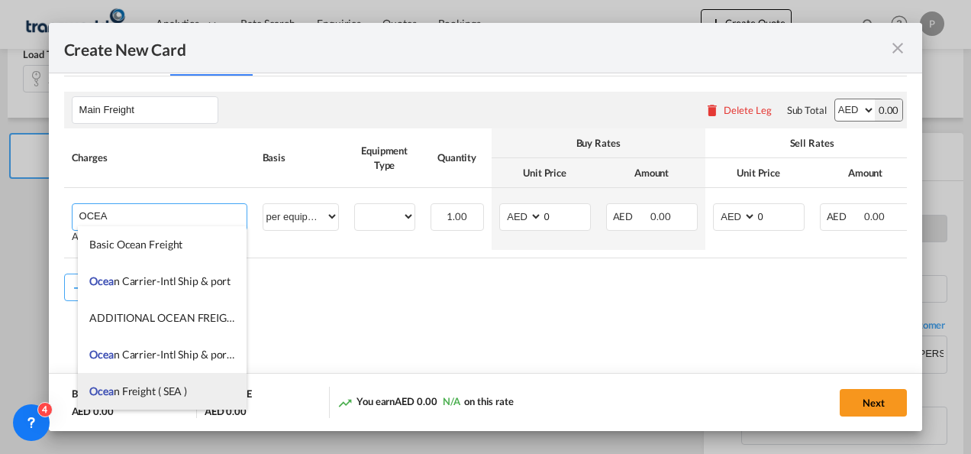
click at [167, 394] on span "Ocea n Freight ( SEA )" at bounding box center [138, 390] width 98 height 13
type input "Ocean Freight ( SEA )"
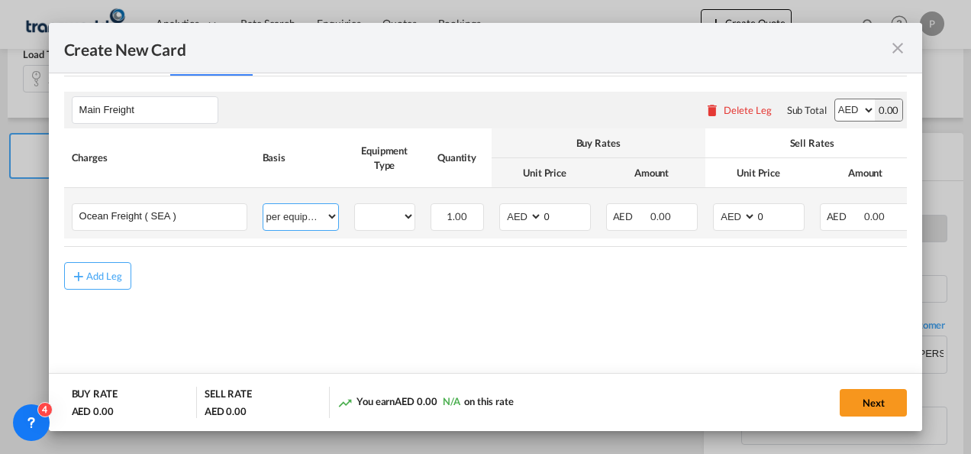
click at [312, 215] on select "per equipment per container per B/L per shipping bill per shipment % on freight…" at bounding box center [300, 216] width 75 height 24
select select "per shipment"
click at [263, 204] on select "per equipment per container per B/L per shipping bill per shipment % on freight…" at bounding box center [300, 216] width 75 height 24
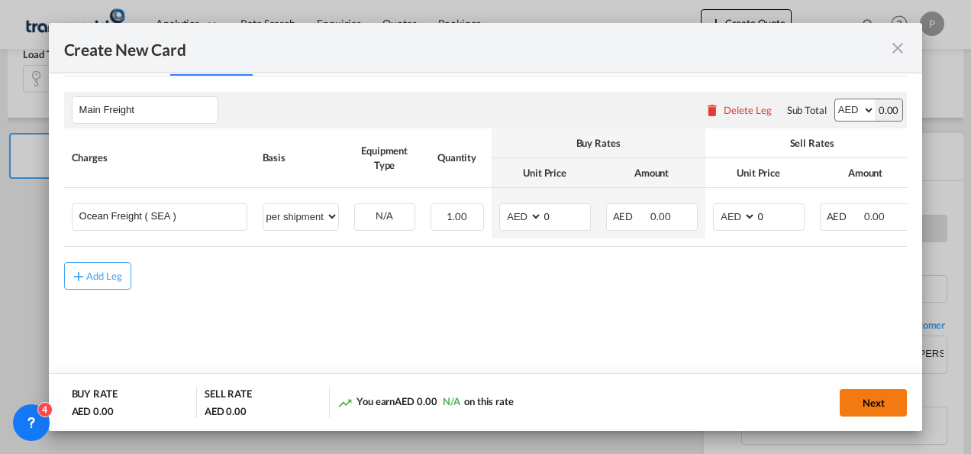
click at [872, 400] on button "Next" at bounding box center [873, 402] width 67 height 27
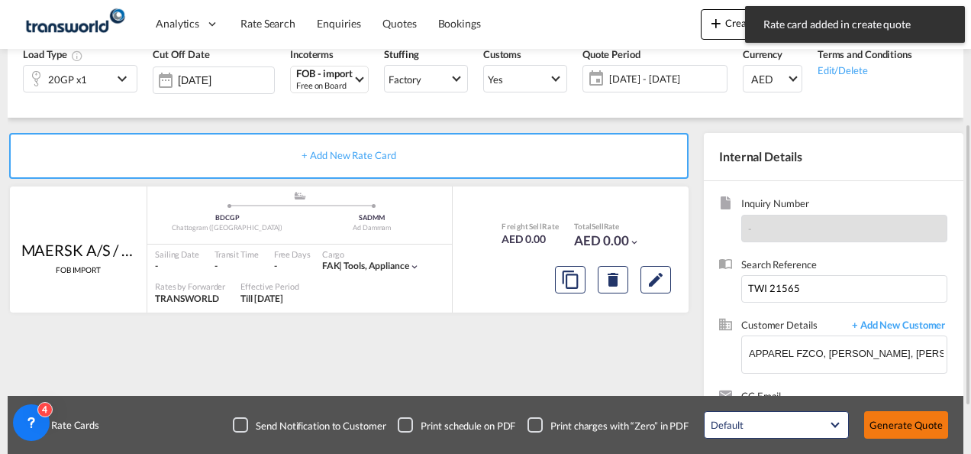
click at [907, 417] on button "Generate Quote" at bounding box center [906, 424] width 84 height 27
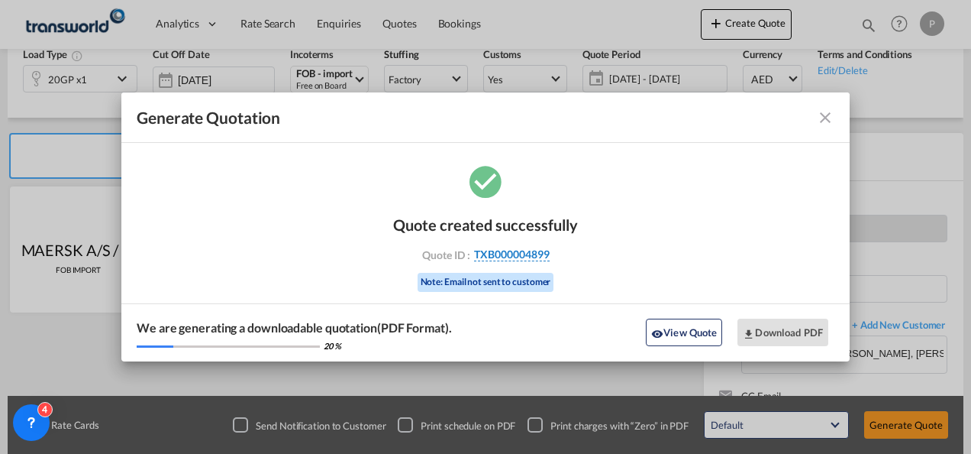
click at [545, 255] on span "TXB000004899" at bounding box center [512, 254] width 76 height 14
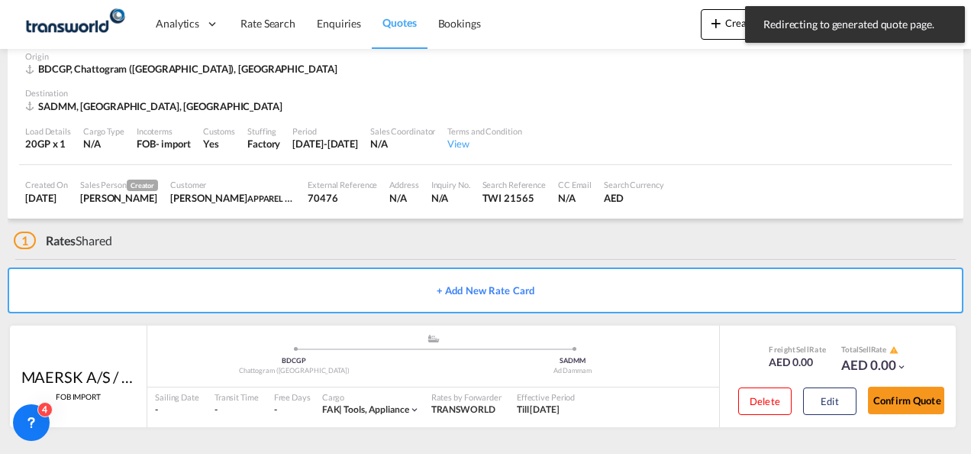
scroll to position [76, 0]
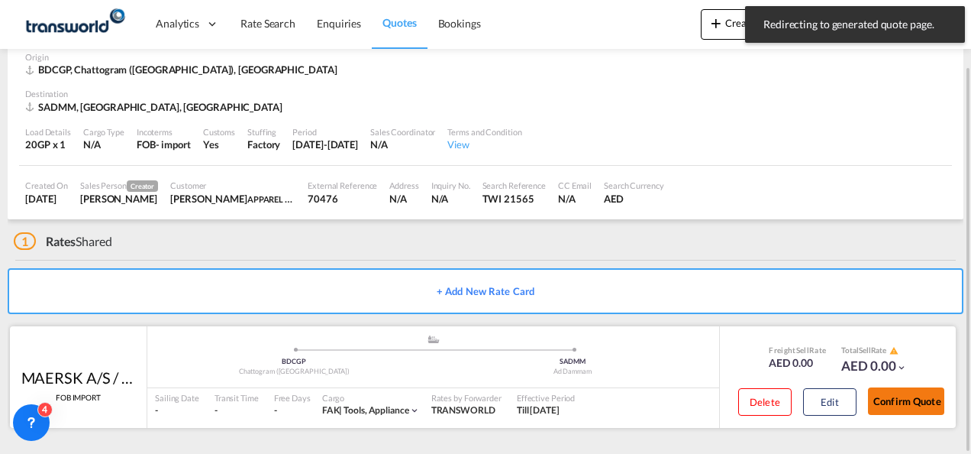
click at [906, 400] on button "Confirm Quote" at bounding box center [906, 400] width 76 height 27
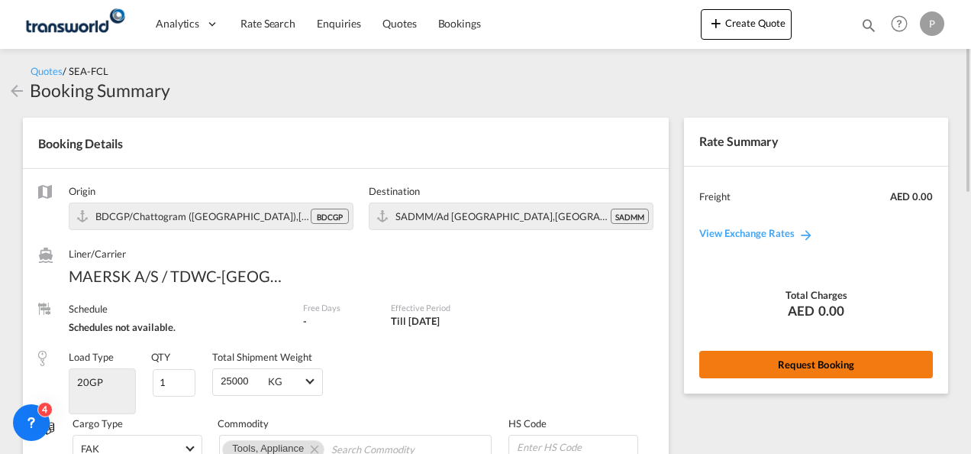
click at [835, 369] on button "Request Booking" at bounding box center [816, 363] width 234 height 27
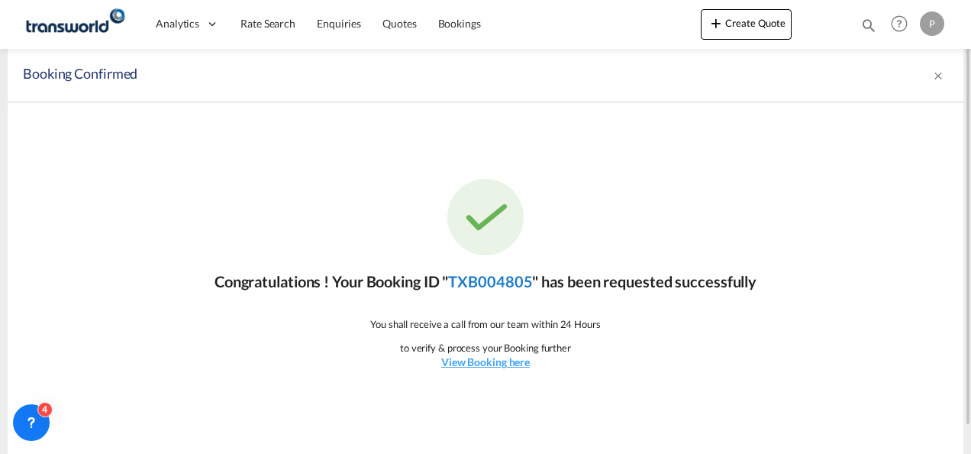
click at [513, 275] on link "TXB004805" at bounding box center [490, 281] width 84 height 18
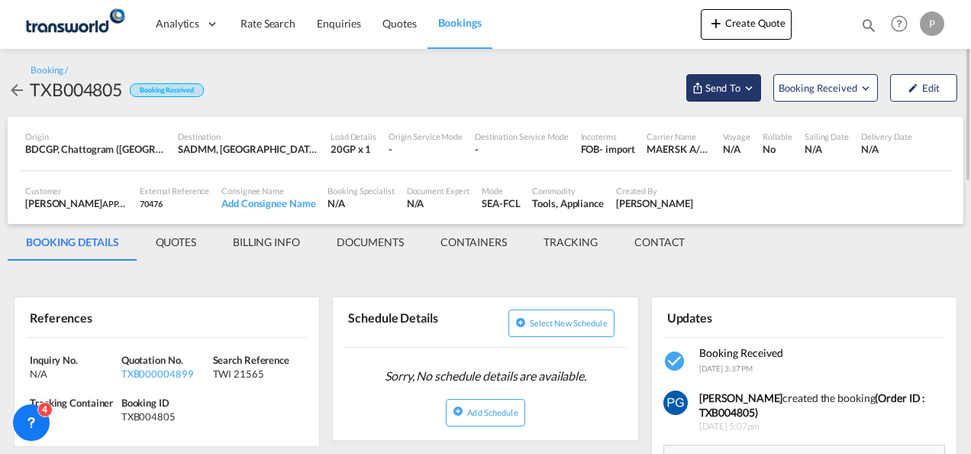
click at [711, 98] on button "Send To" at bounding box center [723, 87] width 75 height 27
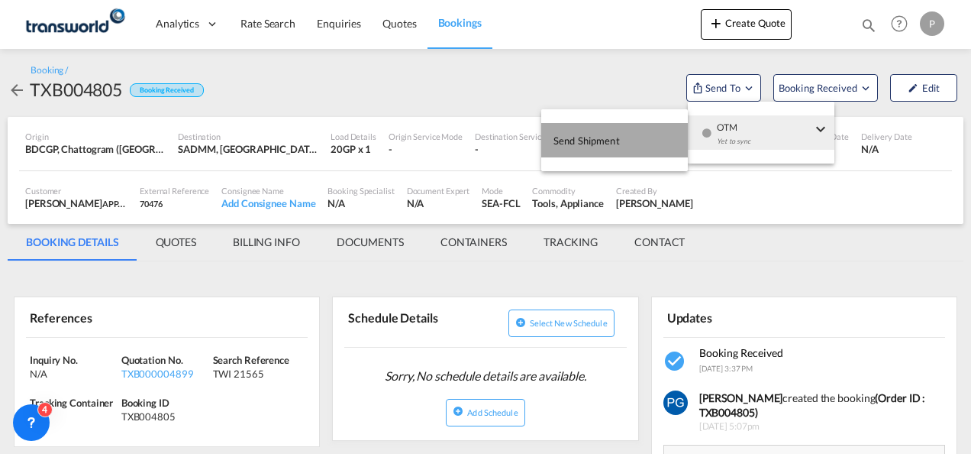
click at [598, 128] on span "Send Shipment" at bounding box center [587, 140] width 66 height 24
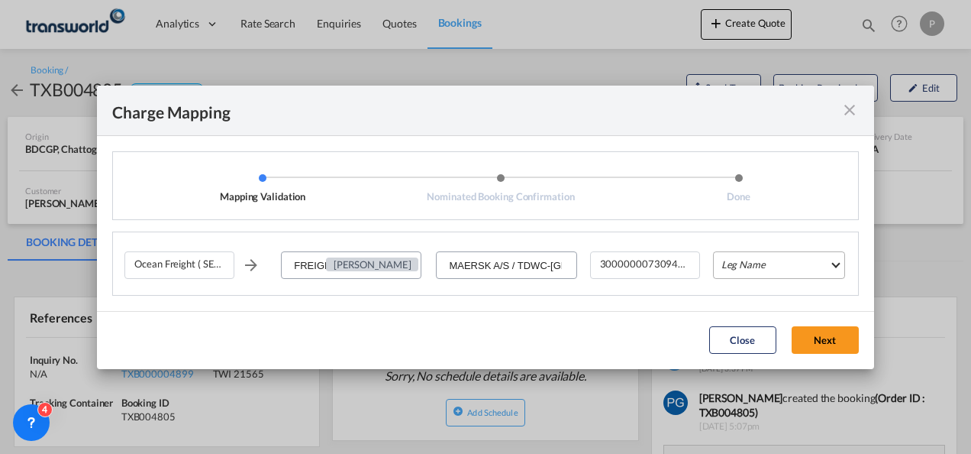
click at [742, 266] on md-select "Leg Name HANDLING ORIGIN VESSEL HANDLING DESTINATION OTHERS TL PICK UP CUSTOMS …" at bounding box center [779, 264] width 132 height 27
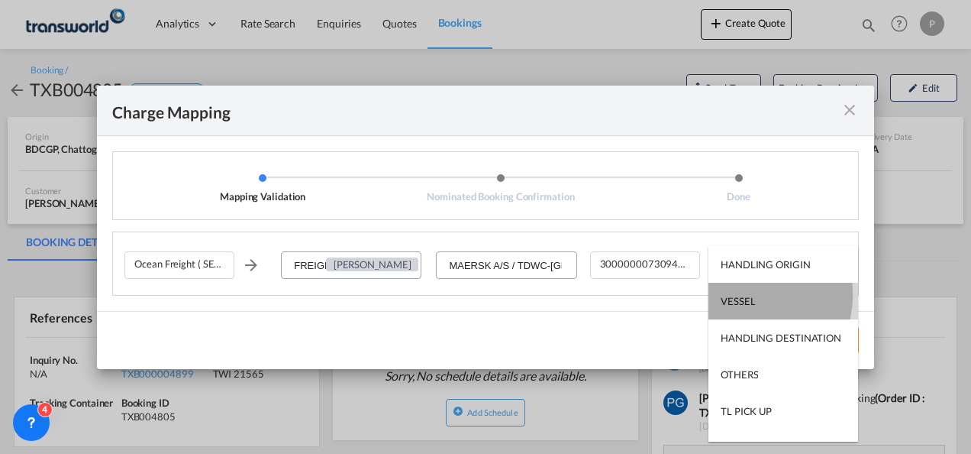
click at [748, 295] on div "VESSEL" at bounding box center [738, 301] width 34 height 14
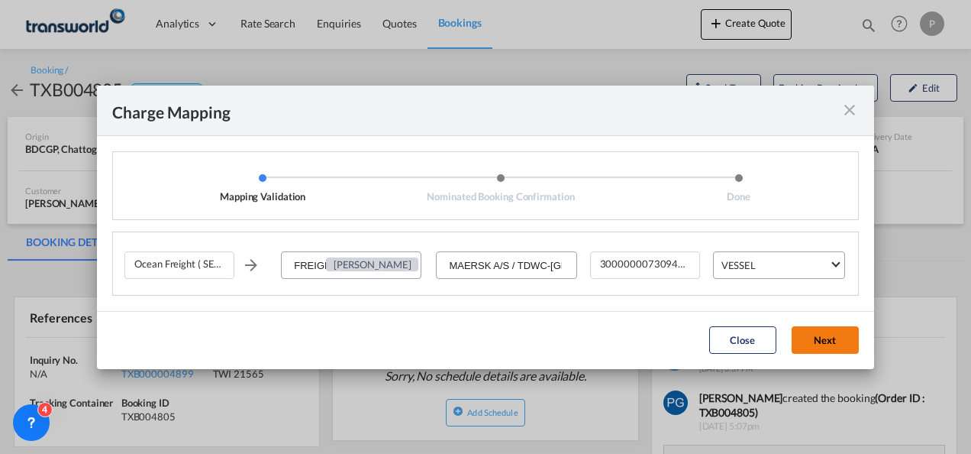
click at [835, 330] on button "Next" at bounding box center [825, 339] width 67 height 27
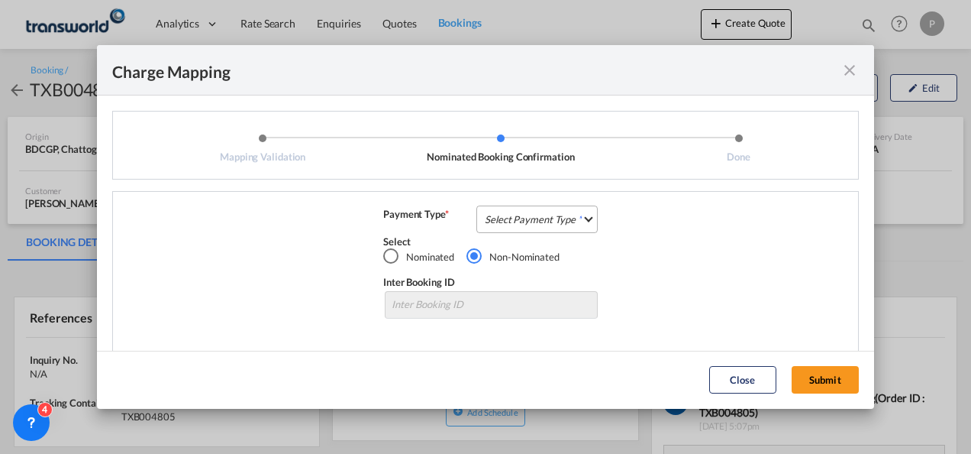
click at [573, 221] on md-select "Select Payment Type COLLECT PREPAID" at bounding box center [536, 218] width 121 height 27
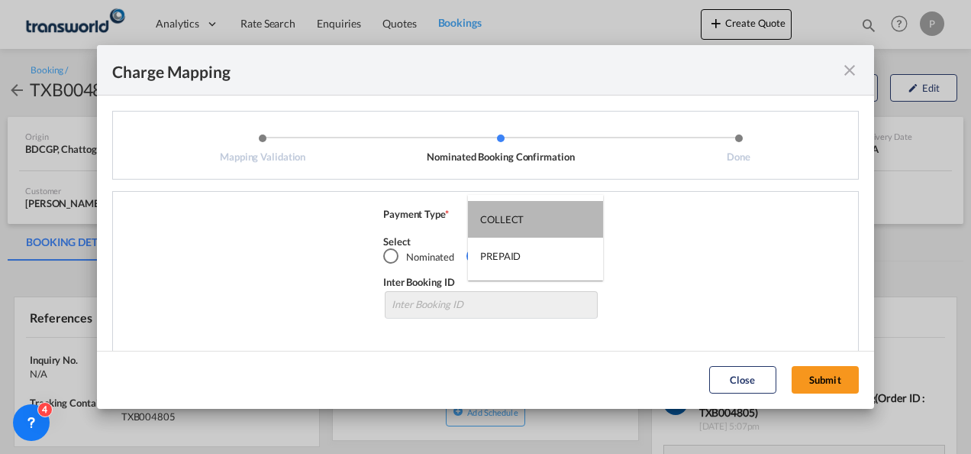
click at [573, 221] on md-option "COLLECT" at bounding box center [535, 219] width 135 height 37
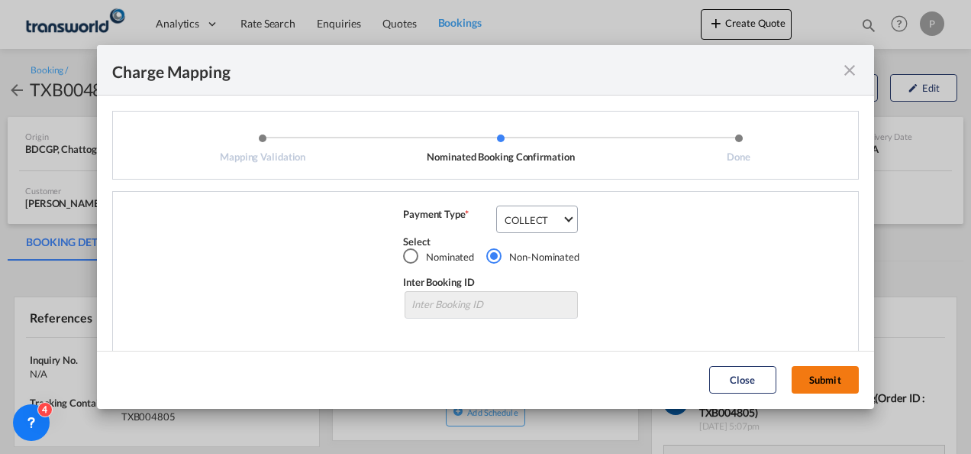
click at [823, 376] on button "Submit" at bounding box center [825, 379] width 67 height 27
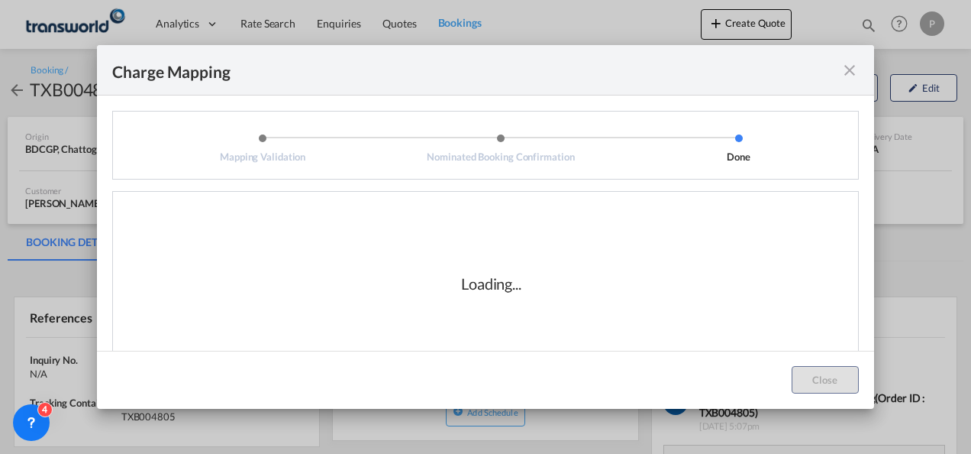
scroll to position [25, 0]
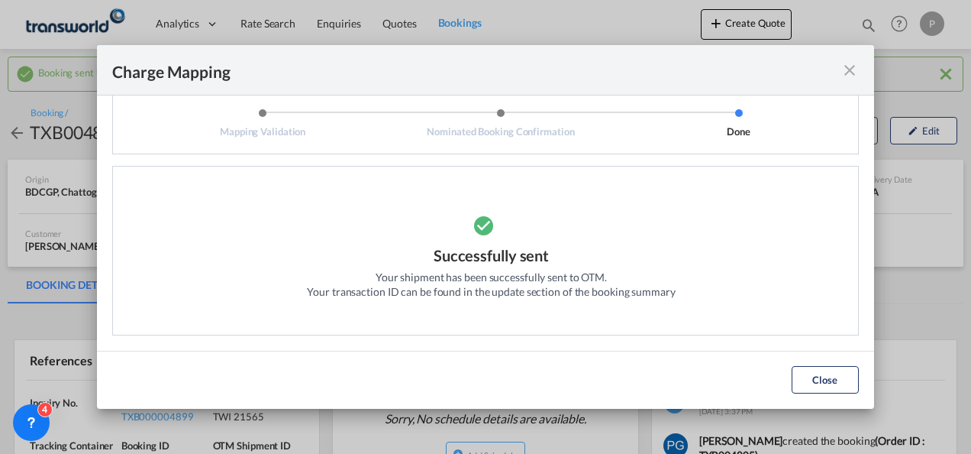
click at [846, 73] on md-icon "icon-close fg-AAA8AD cursor" at bounding box center [850, 70] width 18 height 18
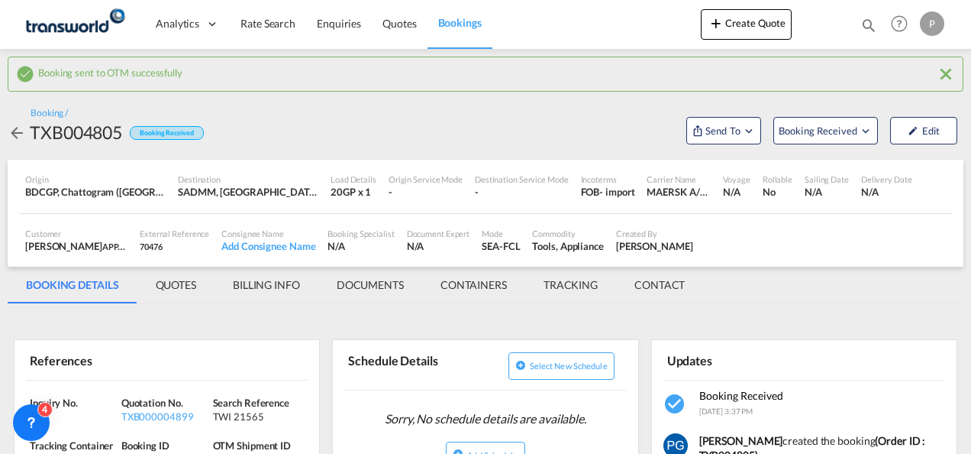
scroll to position [206, 0]
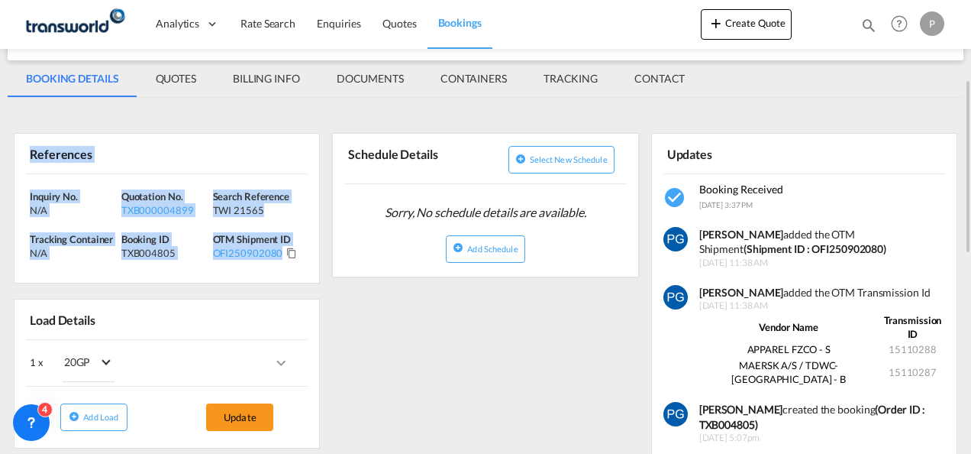
drag, startPoint x: 24, startPoint y: 149, endPoint x: 284, endPoint y: 267, distance: 285.3
click at [284, 267] on div "References Inquiry No. N/A Quotation No. TXB000004899 Search Reference TWI 2156…" at bounding box center [167, 208] width 306 height 150
copy div "References Inquiry No. N/A Quotation No. TXB000004899 Search Reference TWI 2156…"
